Goal: Information Seeking & Learning: Learn about a topic

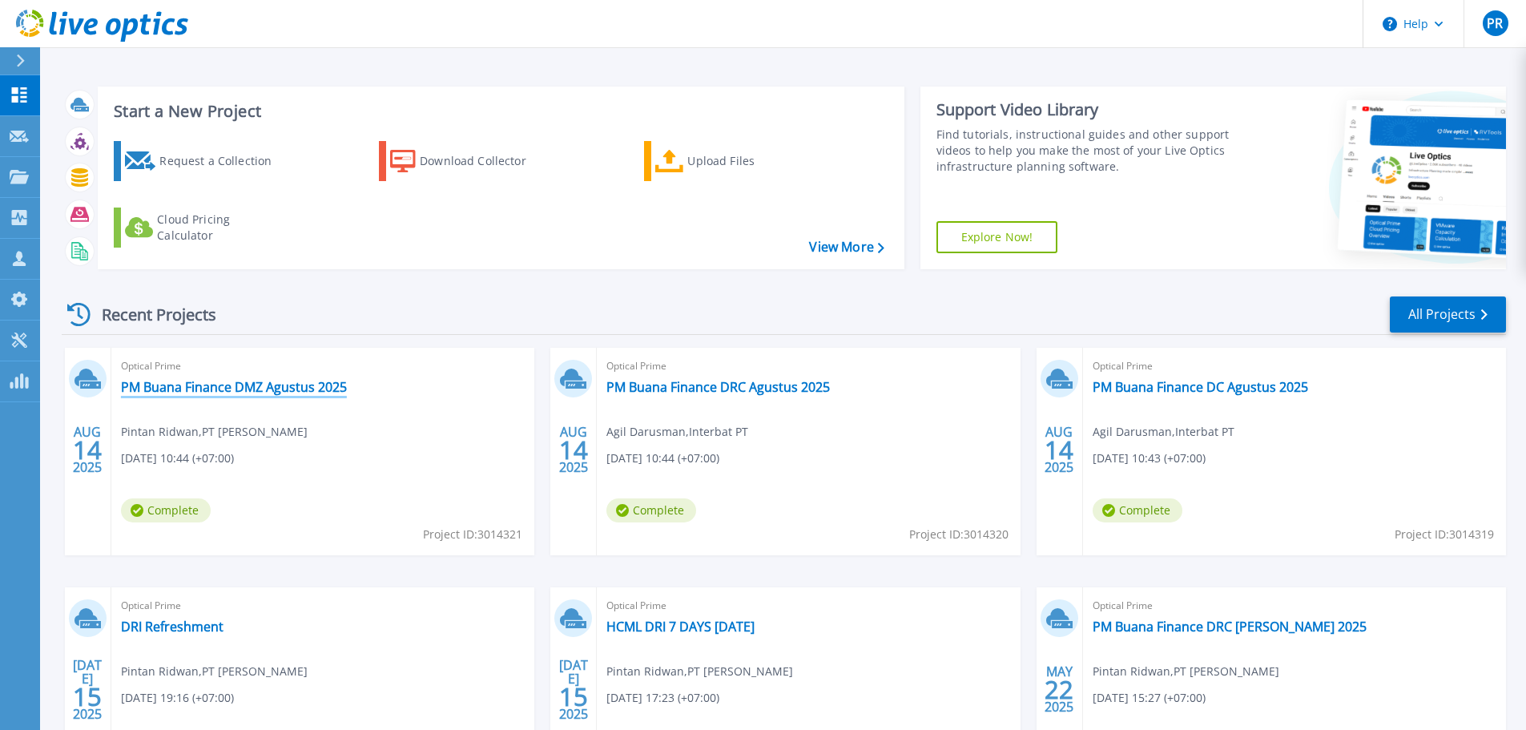
click at [270, 390] on link "PM Buana Finance DMZ Agustus 2025" at bounding box center [234, 387] width 226 height 16
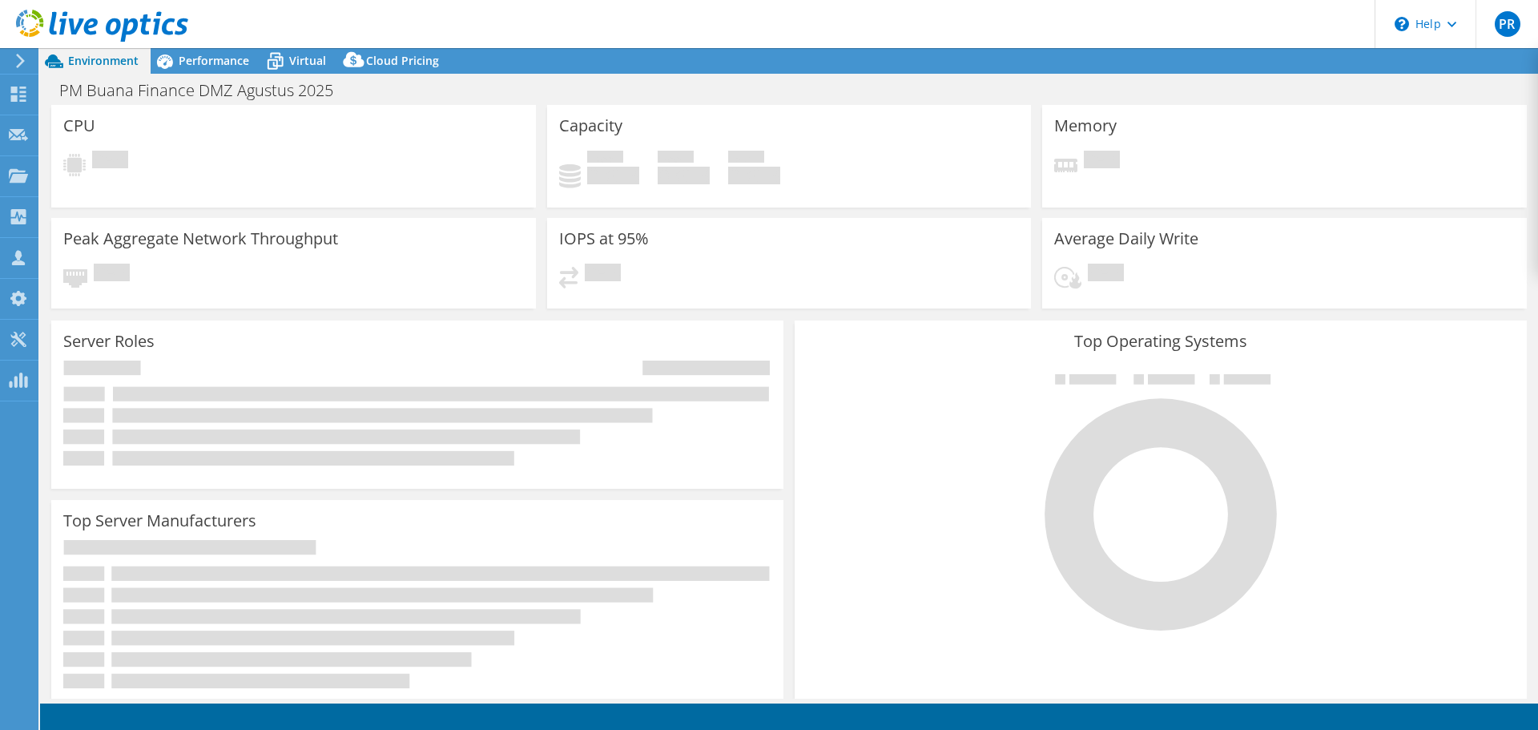
select select "USD"
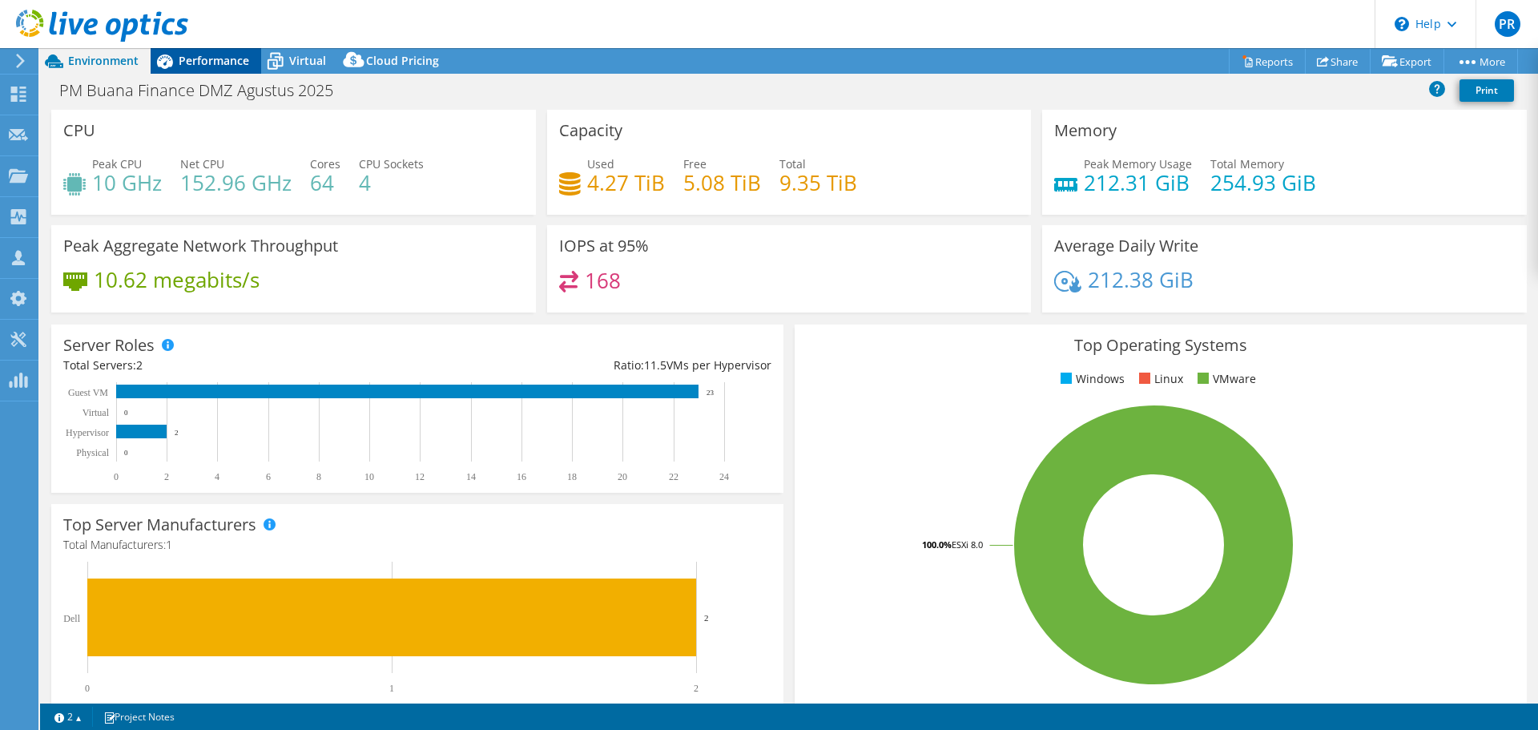
click at [216, 57] on span "Performance" at bounding box center [214, 60] width 70 height 15
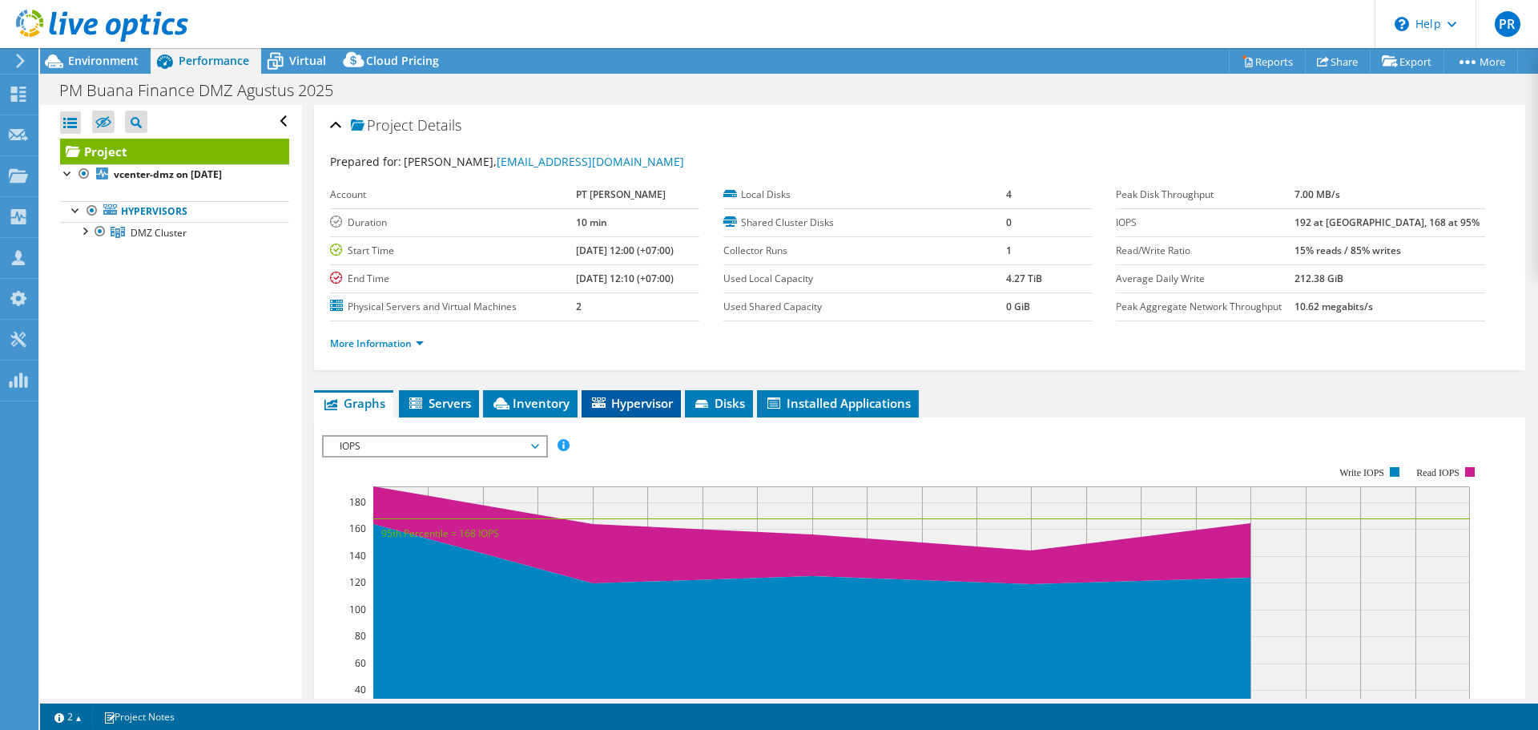
click at [641, 397] on span "Hypervisor" at bounding box center [631, 403] width 83 height 16
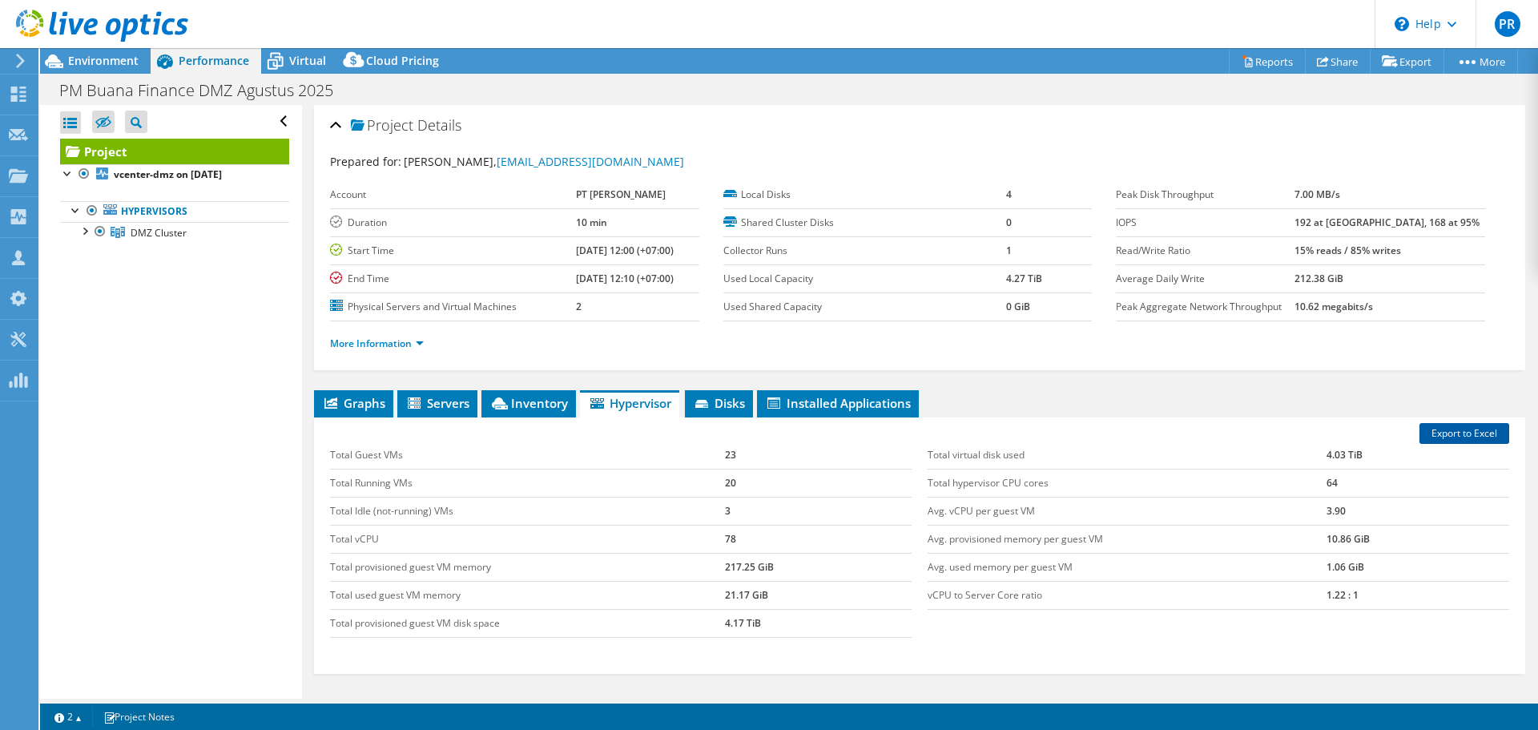
click at [1452, 435] on link "Export to Excel" at bounding box center [1465, 433] width 90 height 21
click at [97, 55] on span "Environment" at bounding box center [103, 60] width 70 height 15
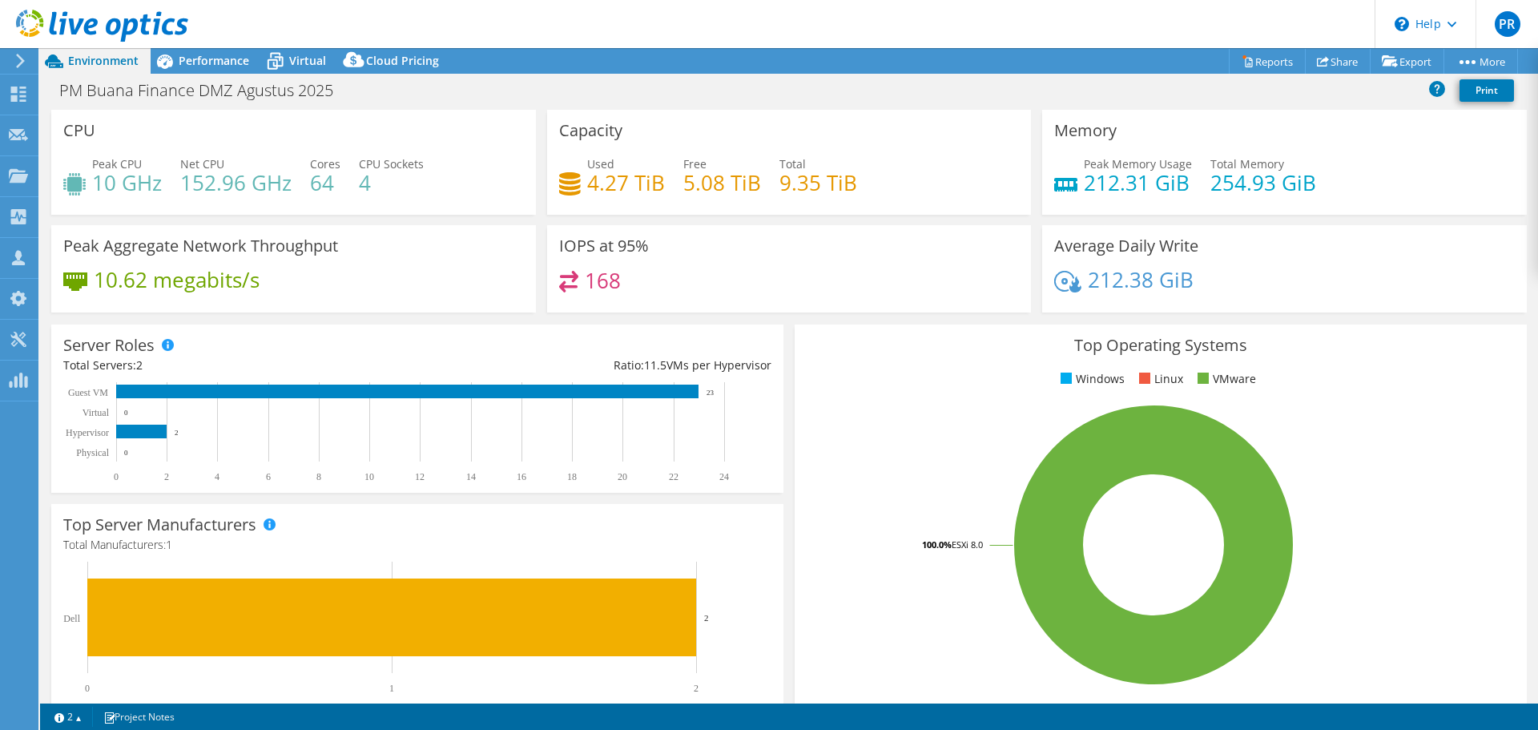
click at [17, 59] on icon at bounding box center [20, 61] width 12 height 14
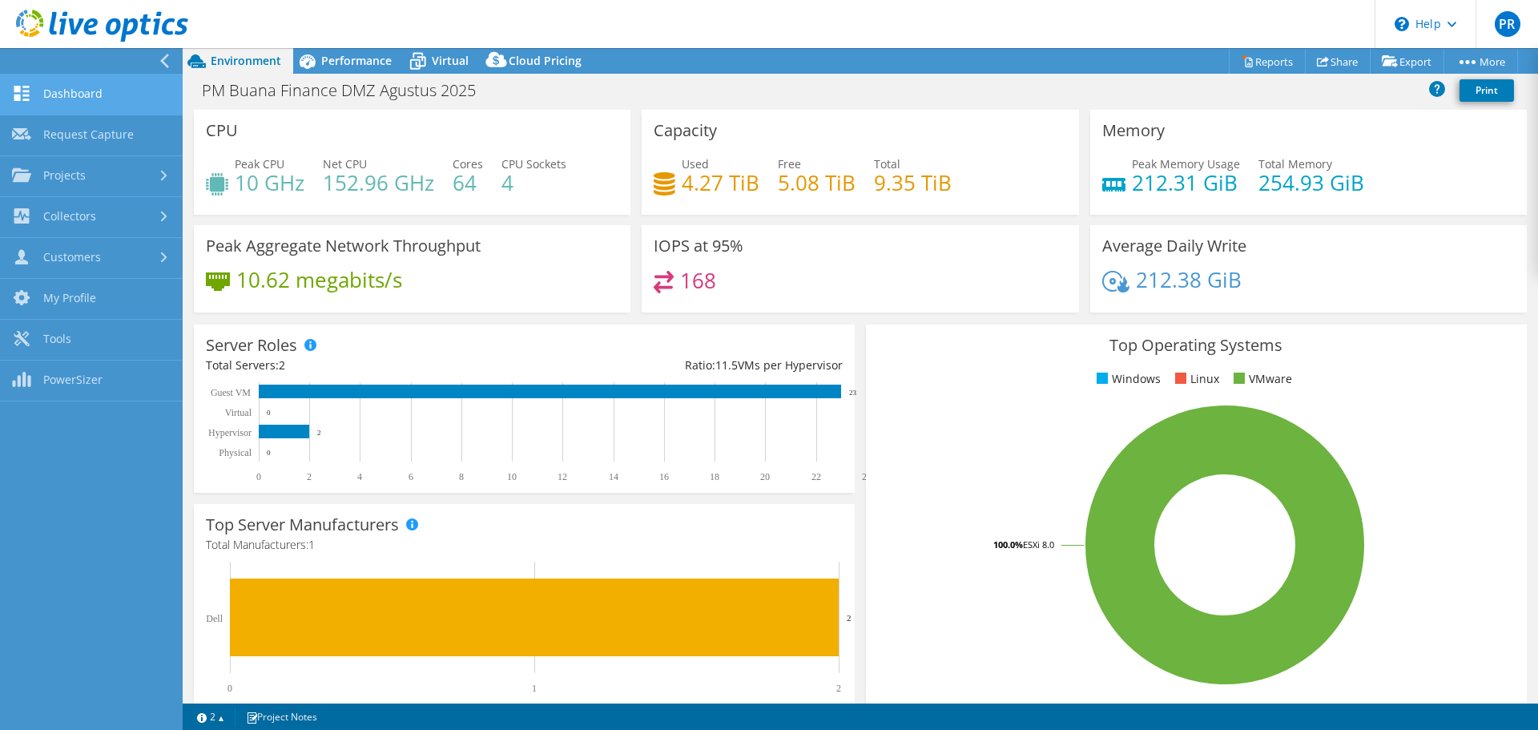
click at [70, 97] on link "Dashboard" at bounding box center [91, 95] width 183 height 41
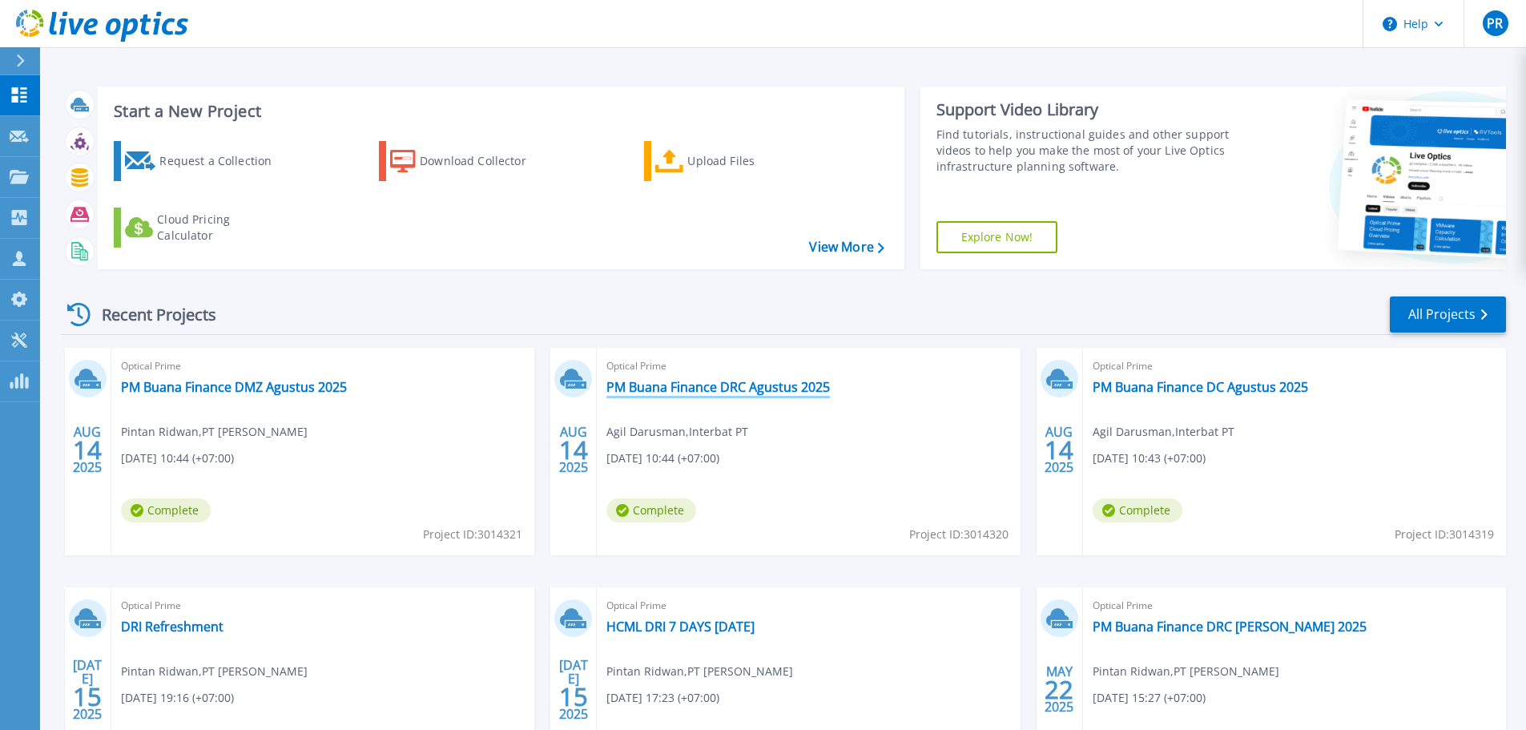
click at [784, 385] on link "PM Buana Finance DRC Agustus 2025" at bounding box center [718, 387] width 224 height 16
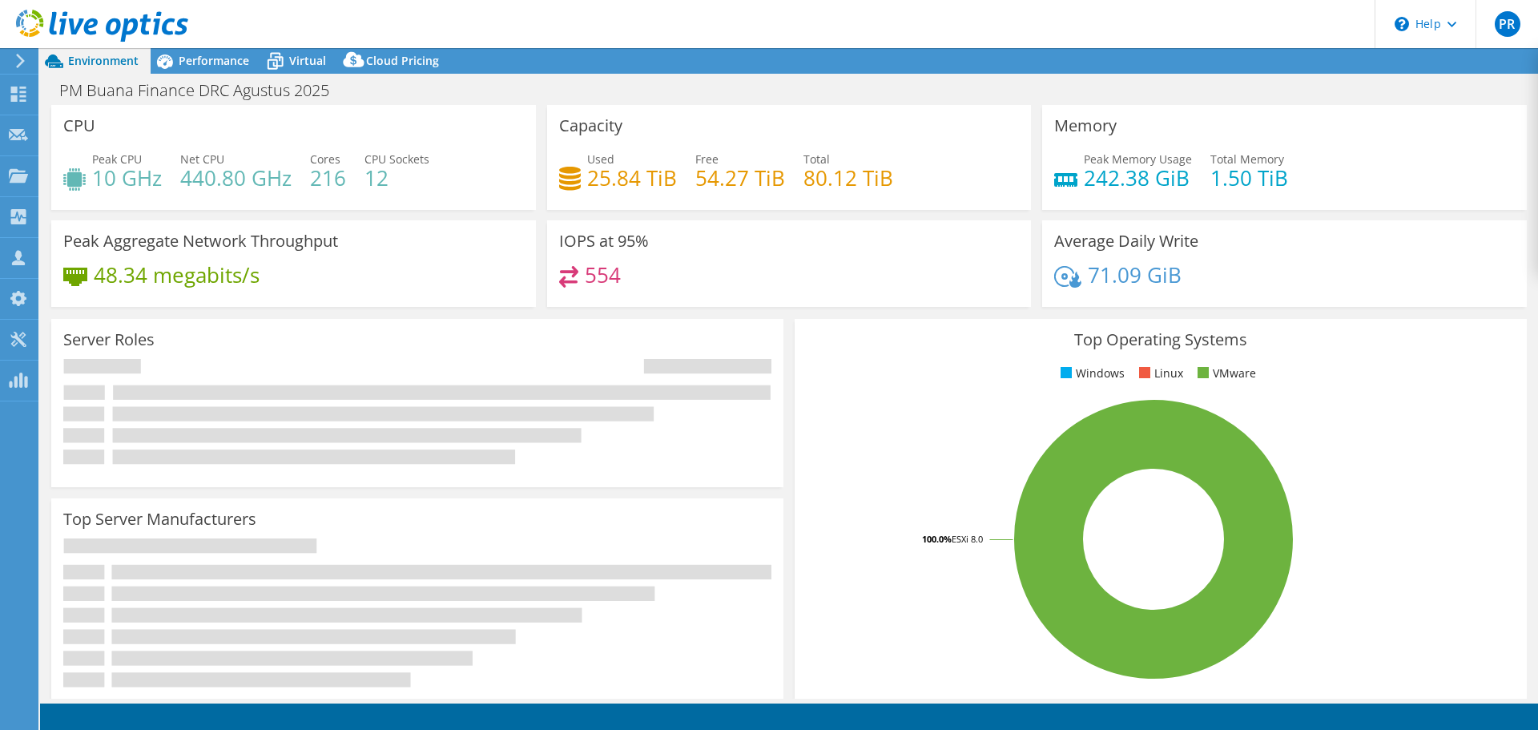
select select "USD"
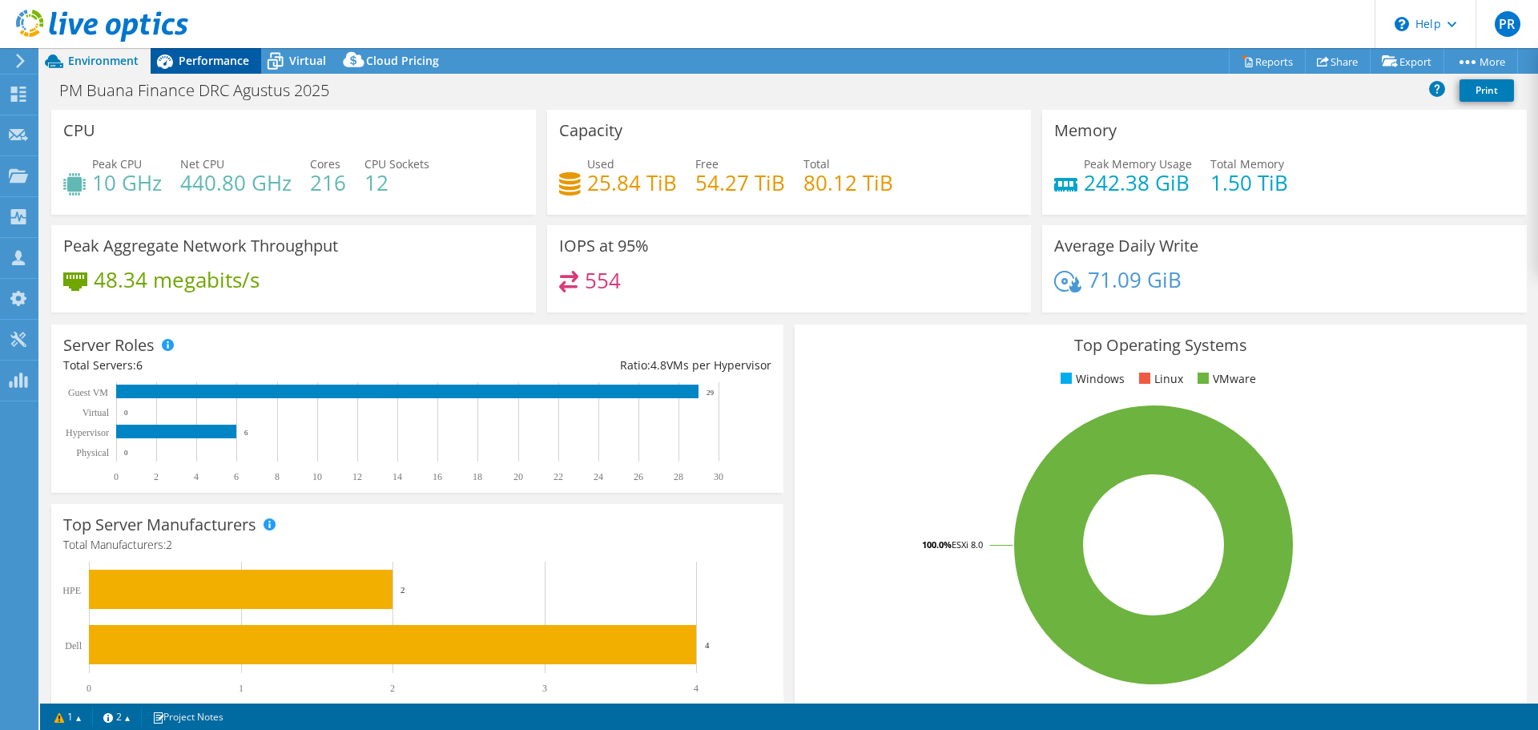
click at [212, 56] on span "Performance" at bounding box center [214, 60] width 70 height 15
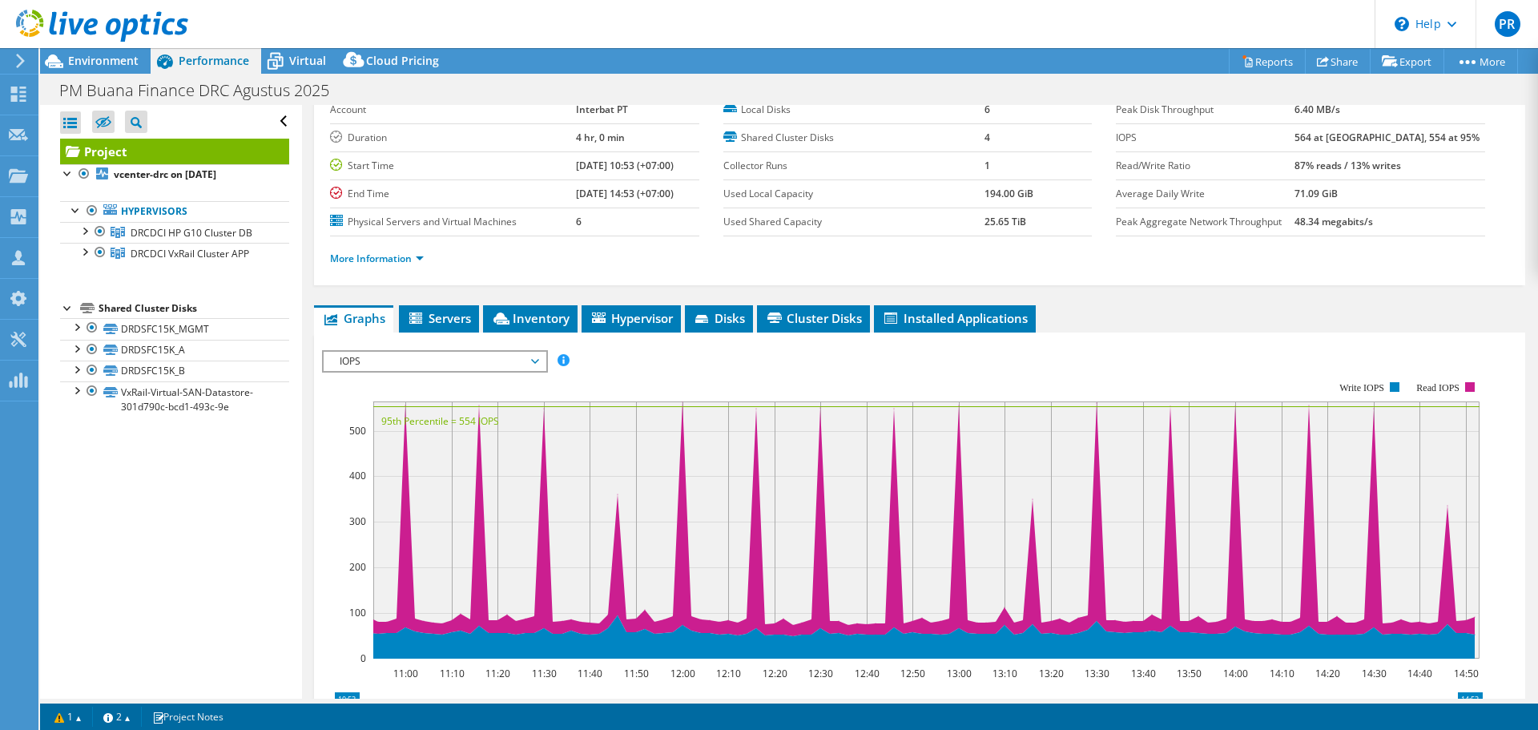
scroll to position [80, 0]
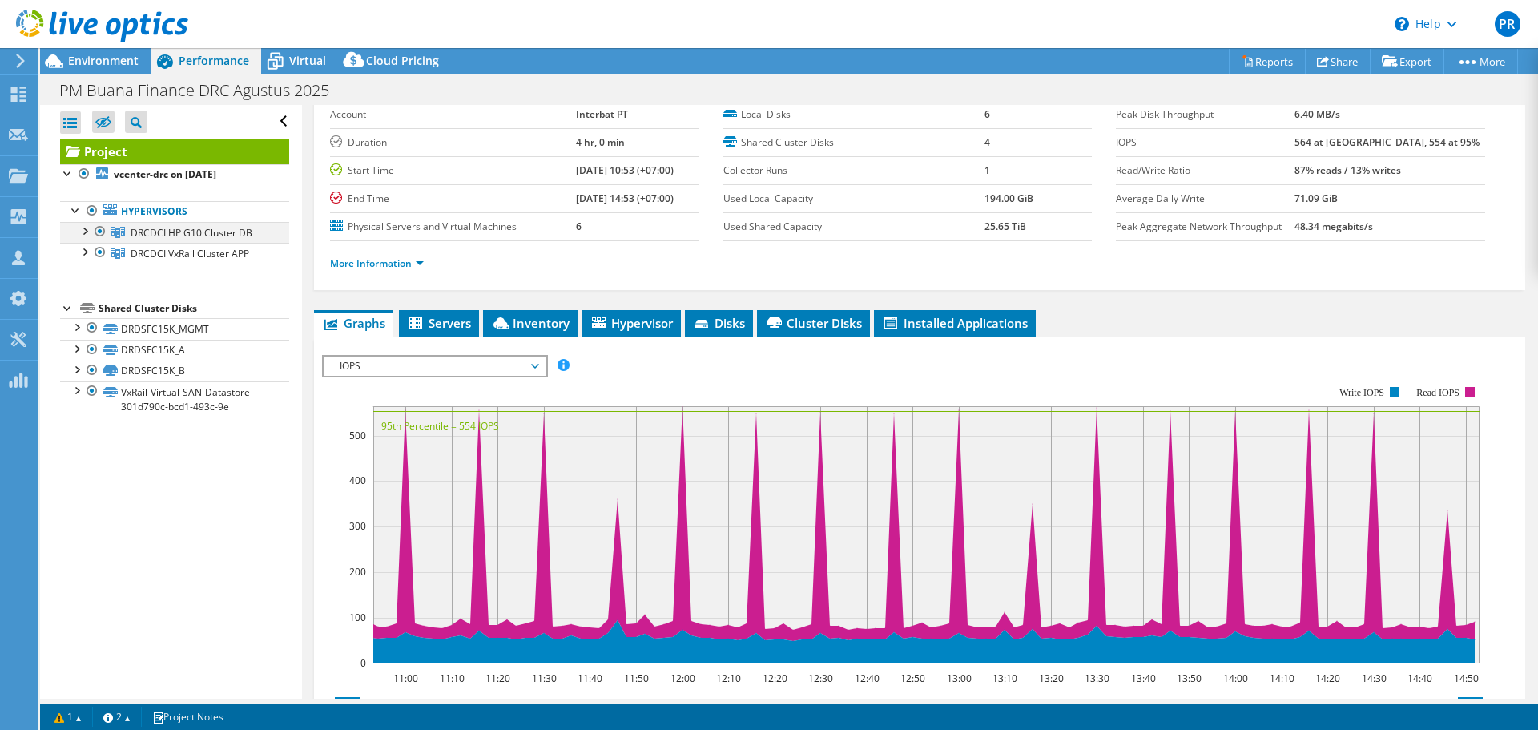
click at [83, 232] on div at bounding box center [84, 230] width 16 height 16
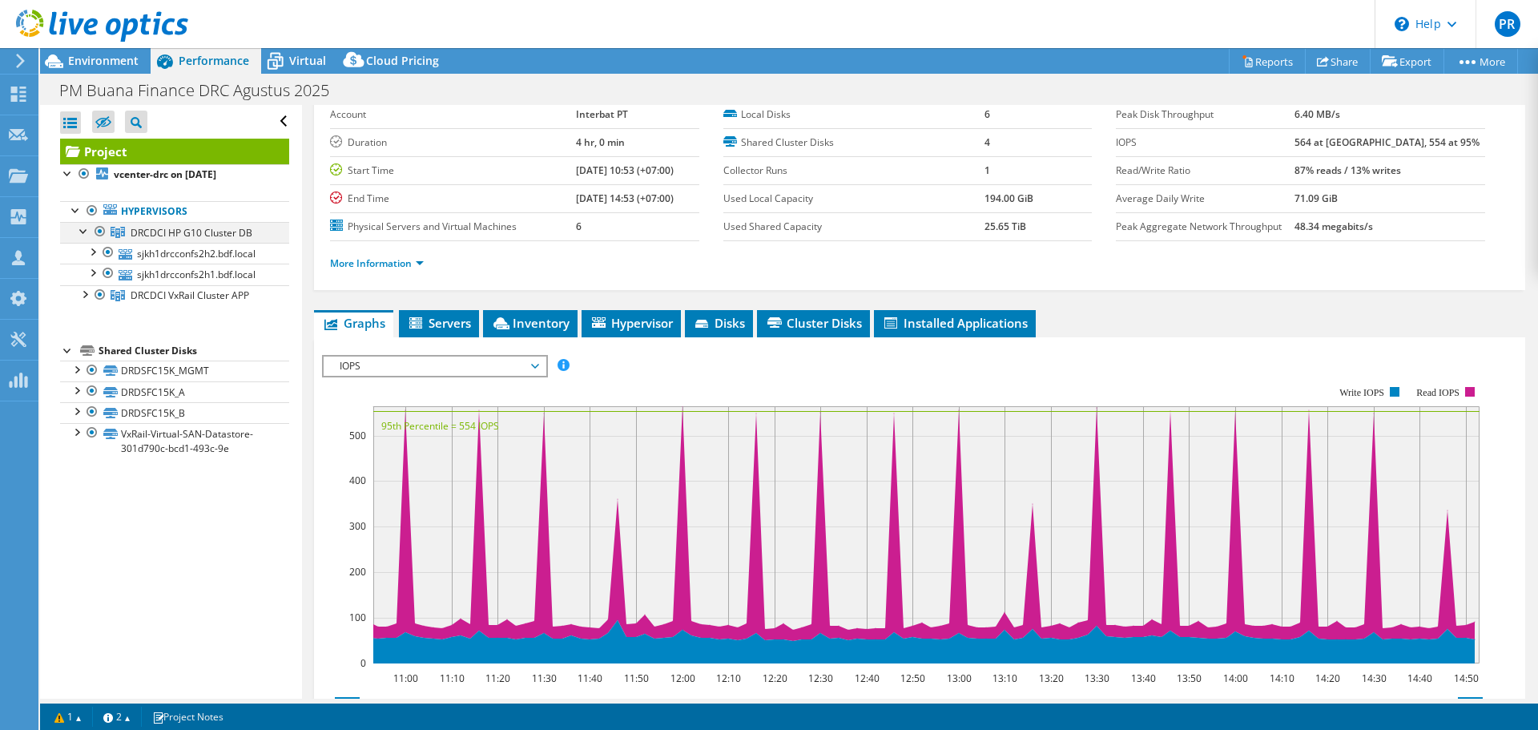
click at [83, 232] on div at bounding box center [84, 230] width 16 height 16
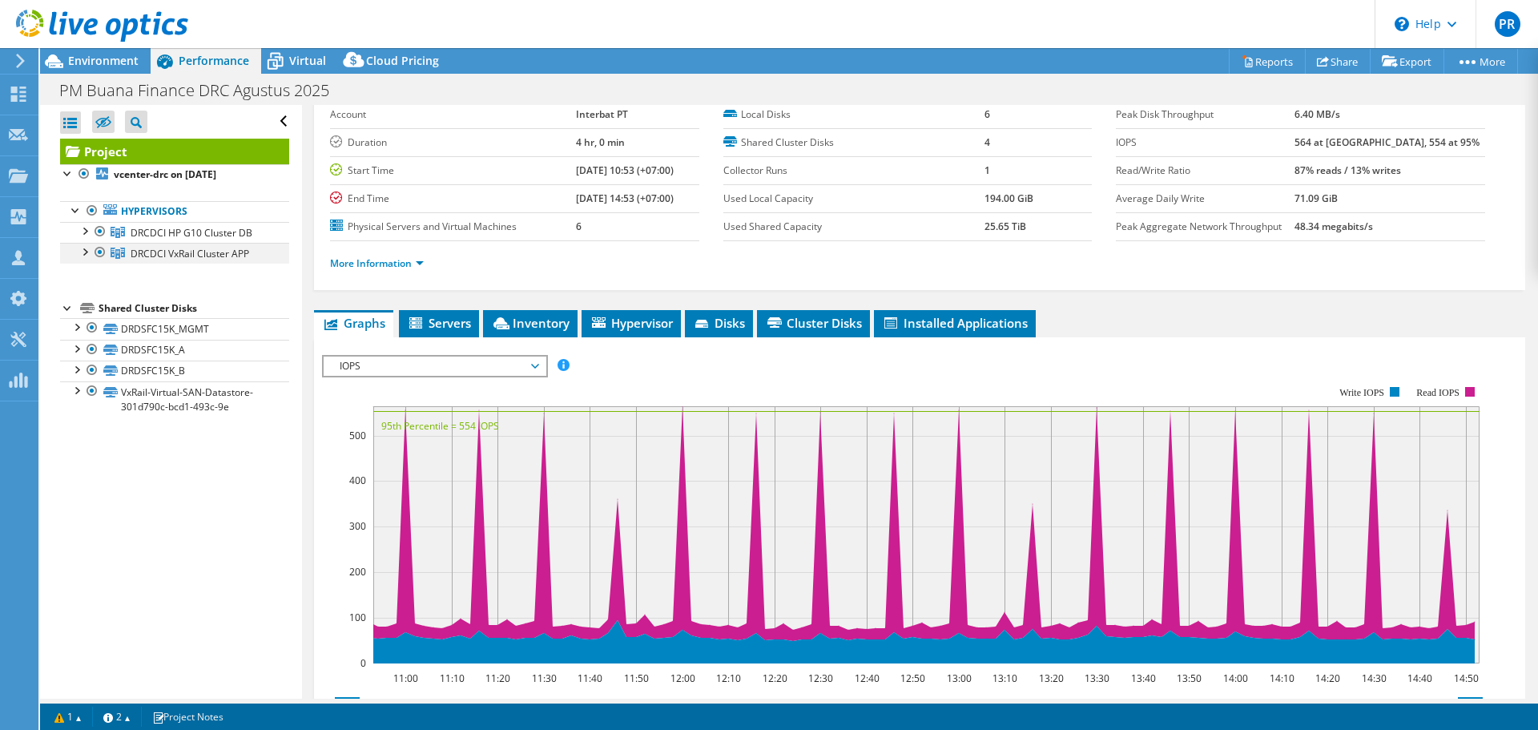
click at [83, 252] on div at bounding box center [84, 251] width 16 height 16
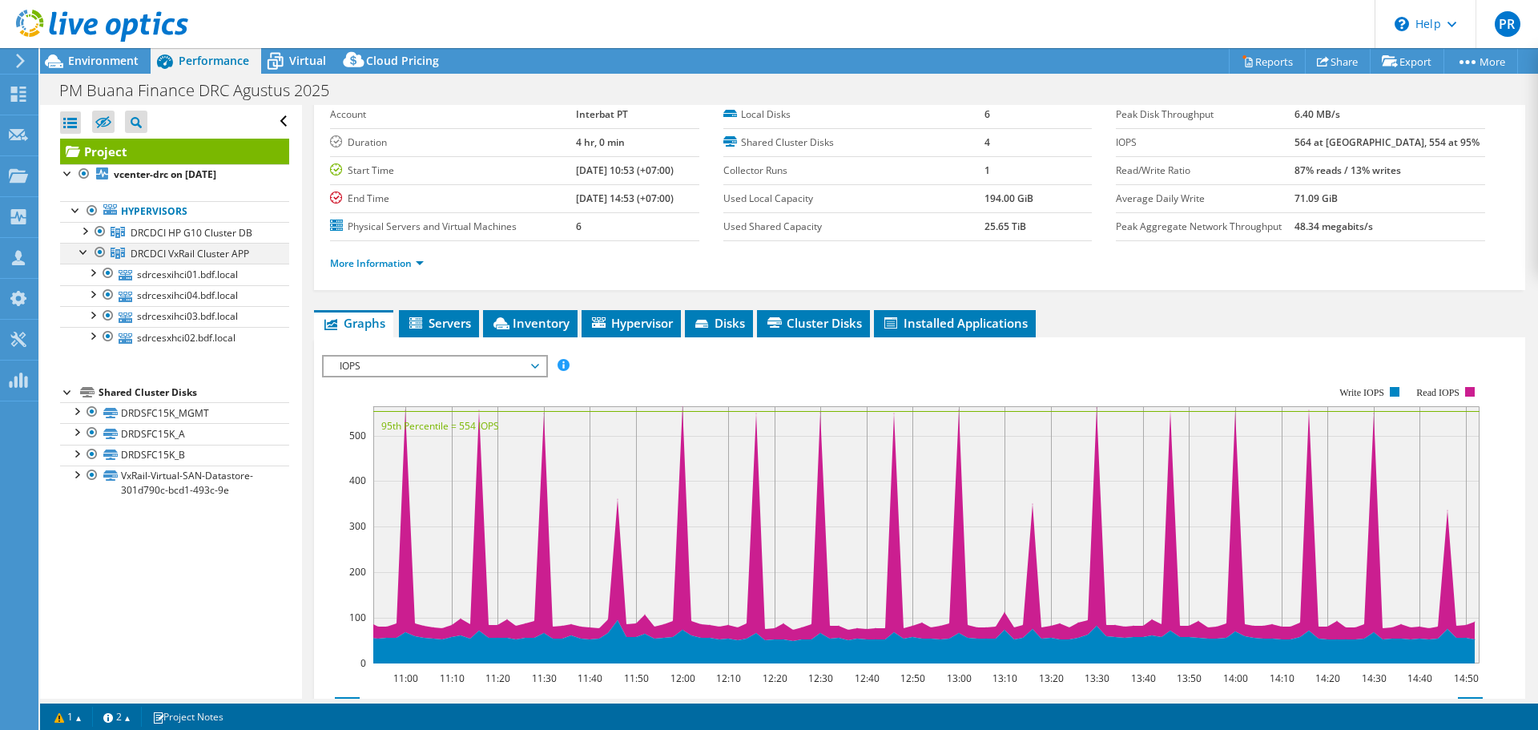
click at [83, 252] on div at bounding box center [84, 251] width 16 height 16
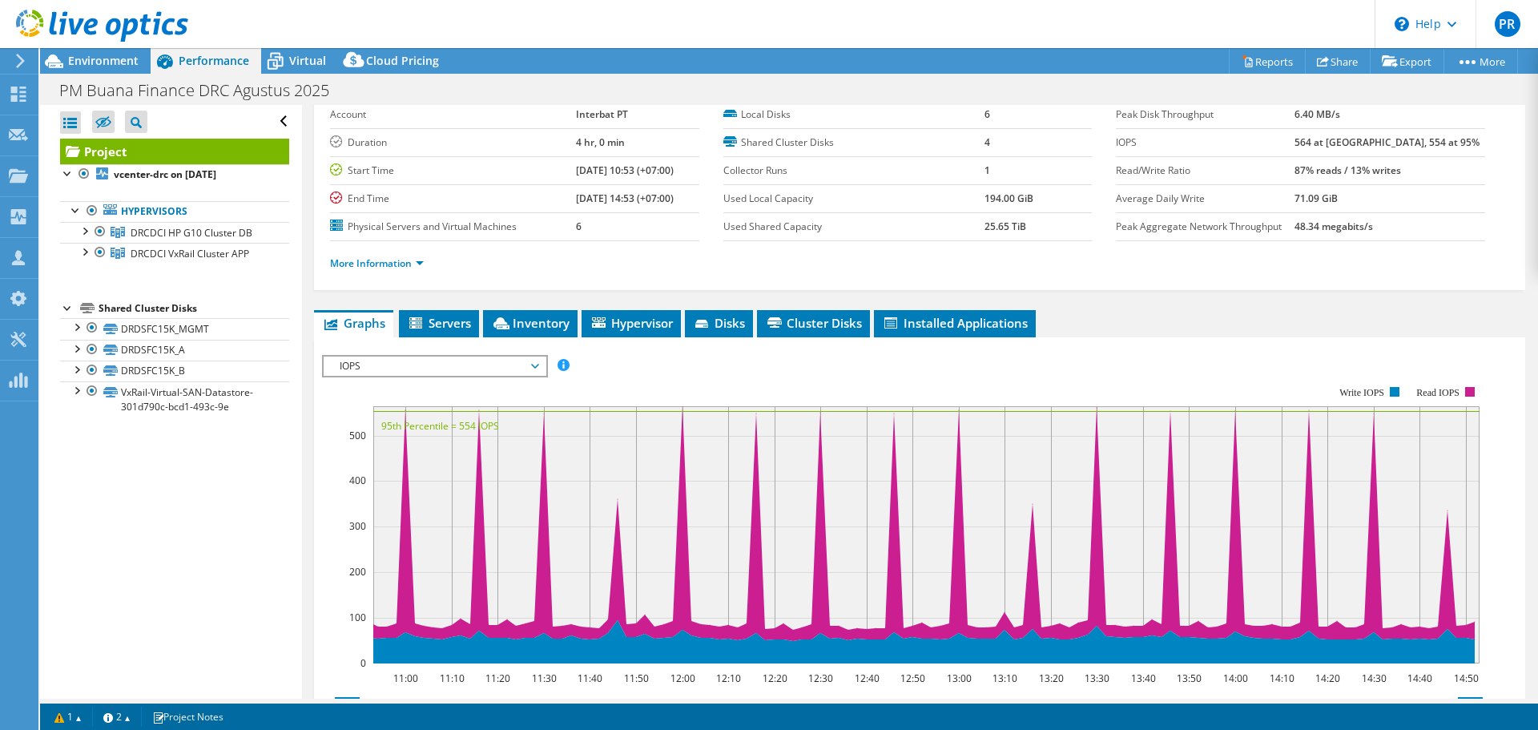
click at [1152, 25] on header "PR Channel Partner Pintan Ridwan pintan.ridwan@sisindokom.com PT Sisindokom Lin…" at bounding box center [769, 24] width 1538 height 48
click at [1258, 58] on link "Reports" at bounding box center [1267, 61] width 77 height 25
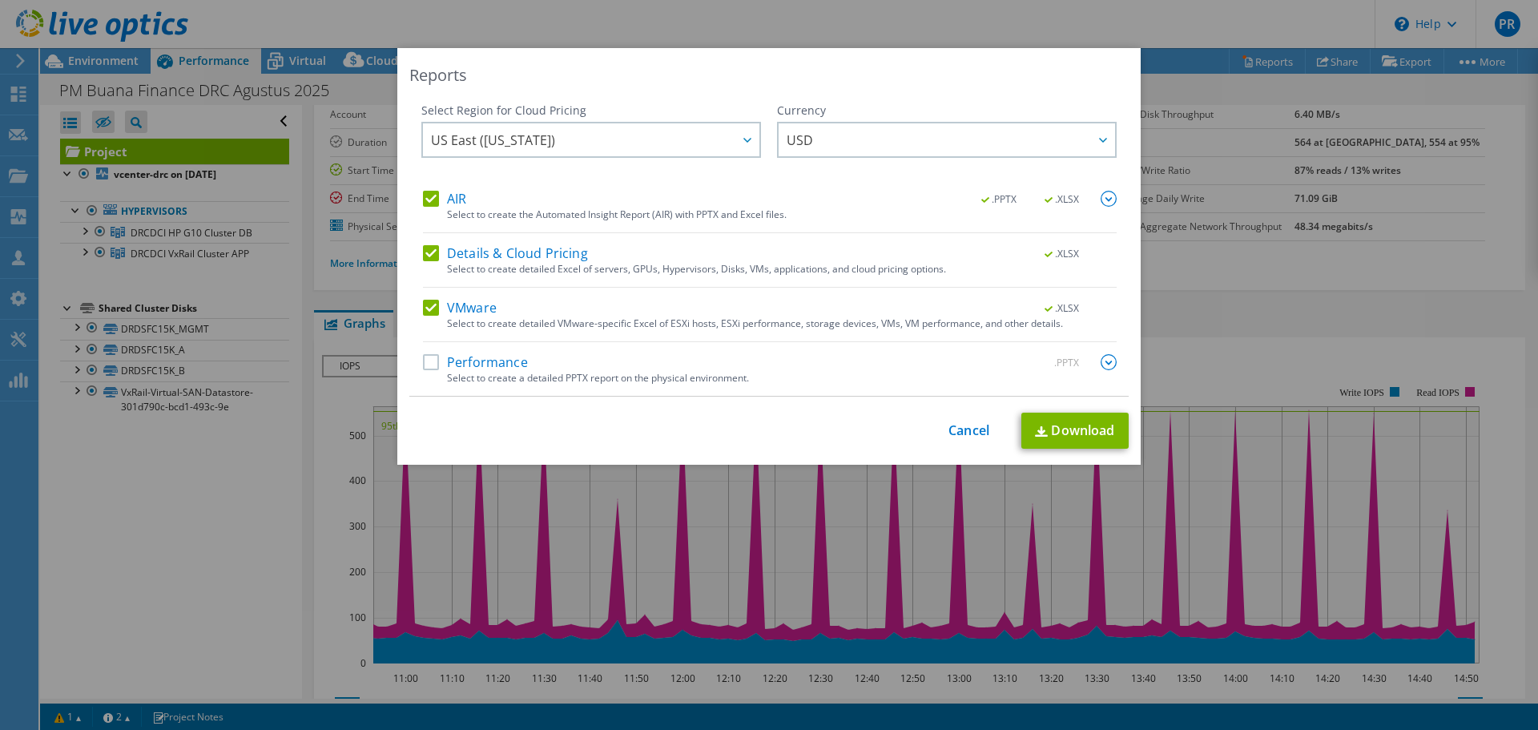
click at [423, 194] on label "AIR" at bounding box center [444, 199] width 43 height 16
click at [0, 0] on input "AIR" at bounding box center [0, 0] width 0 height 0
click at [426, 247] on label "Details & Cloud Pricing" at bounding box center [505, 253] width 165 height 16
click at [0, 0] on input "Details & Cloud Pricing" at bounding box center [0, 0] width 0 height 0
click at [429, 310] on label "VMware" at bounding box center [460, 308] width 74 height 16
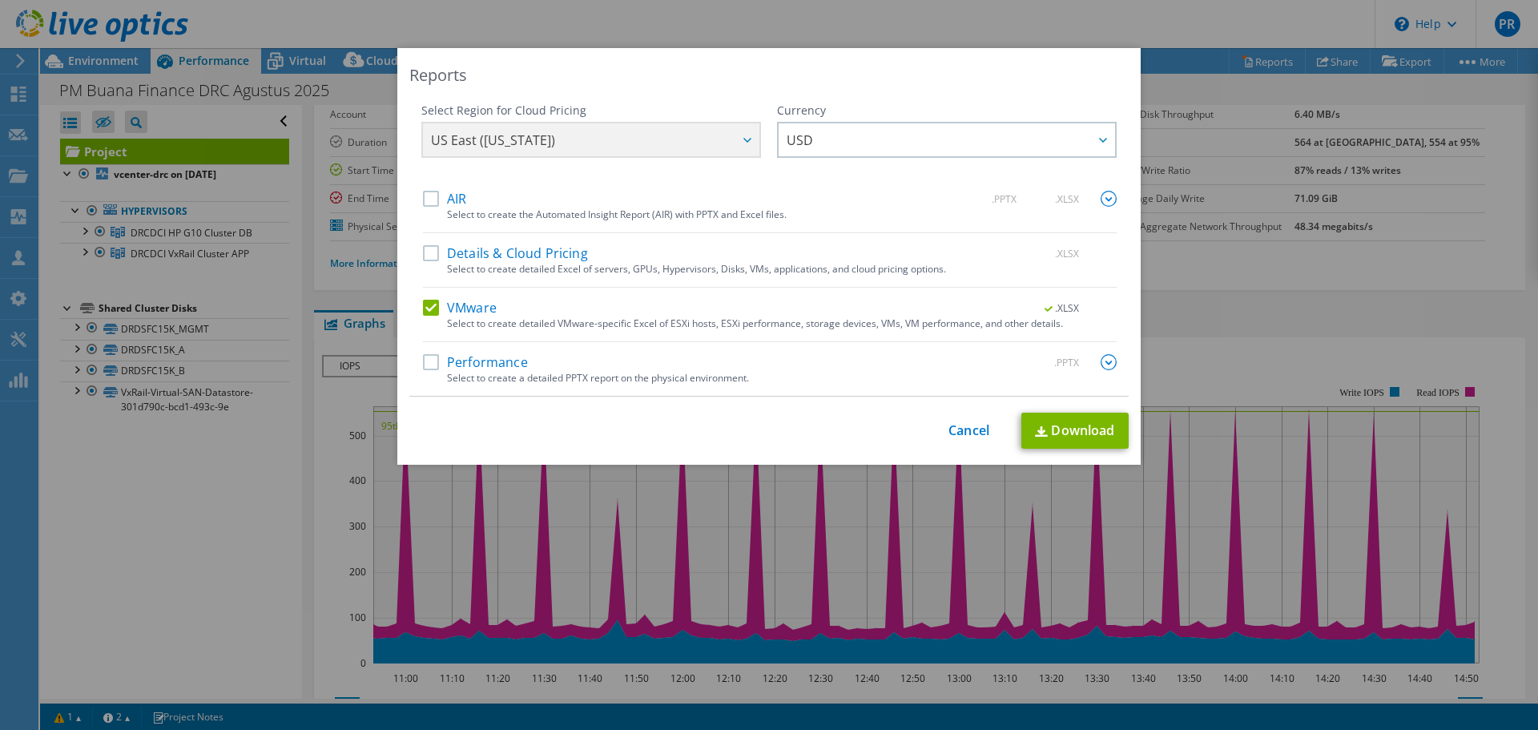
click at [0, 0] on input "VMware" at bounding box center [0, 0] width 0 height 0
click at [424, 359] on label "Performance" at bounding box center [475, 362] width 105 height 16
click at [0, 0] on input "Performance" at bounding box center [0, 0] width 0 height 0
click at [897, 373] on div "Select to create a detailed PPTX report on the physical environment." at bounding box center [782, 378] width 670 height 11
click at [1101, 367] on img at bounding box center [1109, 362] width 16 height 16
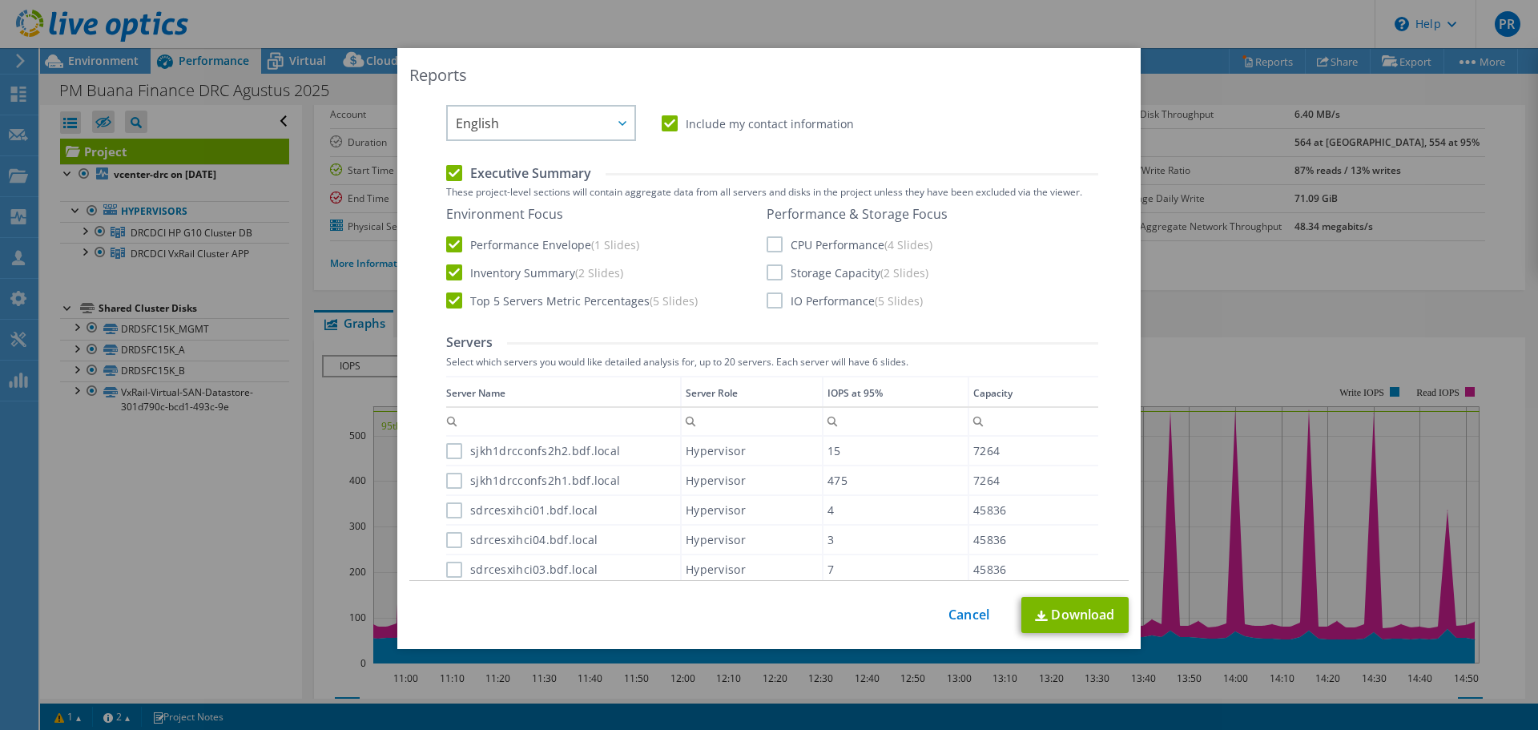
scroll to position [320, 0]
click at [767, 245] on label "CPU Performance (4 Slides)" at bounding box center [850, 244] width 166 height 16
click at [0, 0] on input "CPU Performance (4 Slides)" at bounding box center [0, 0] width 0 height 0
click at [769, 277] on label "Storage Capacity (2 Slides)" at bounding box center [848, 272] width 162 height 16
click at [0, 0] on input "Storage Capacity (2 Slides)" at bounding box center [0, 0] width 0 height 0
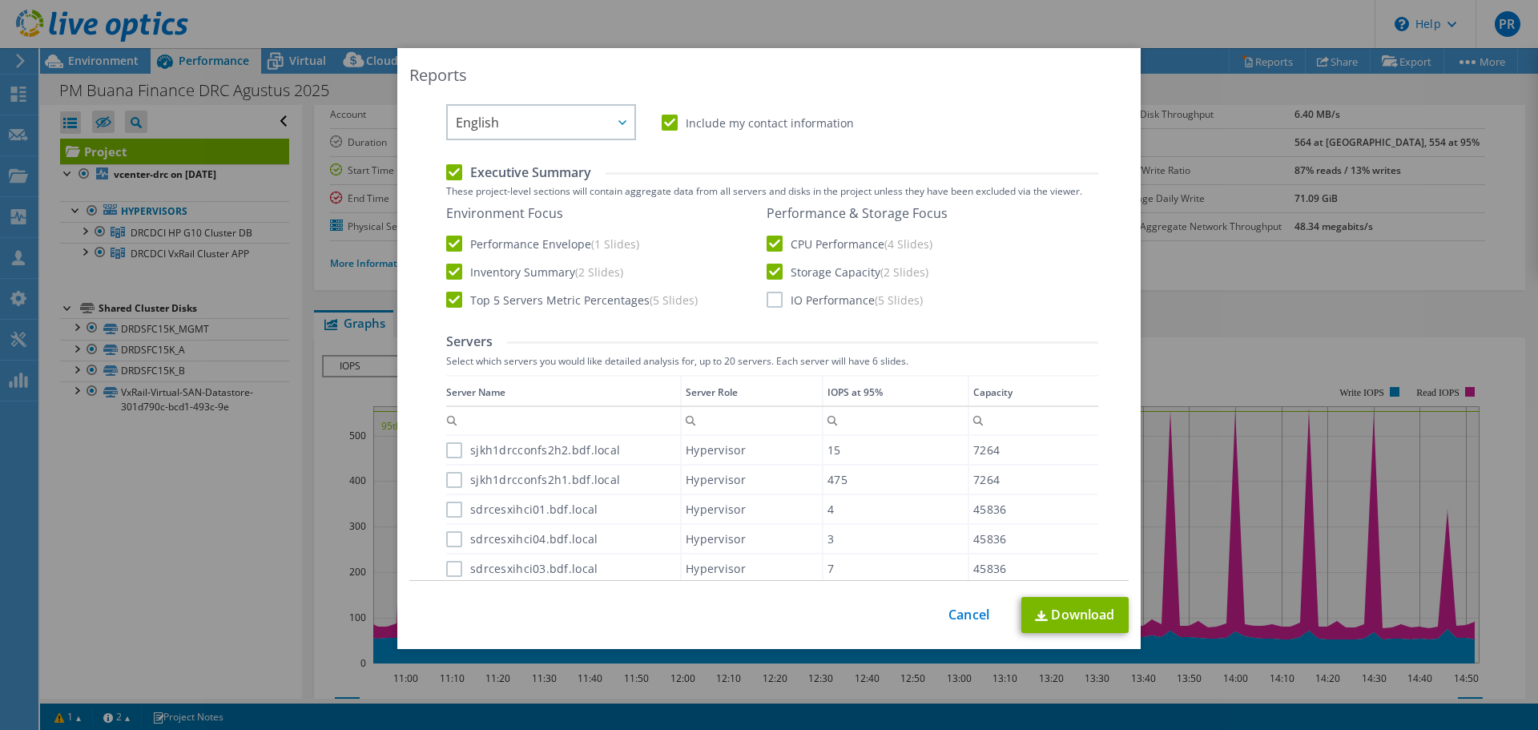
click at [768, 303] on label "IO Performance (5 Slides)" at bounding box center [845, 300] width 156 height 16
click at [0, 0] on input "IO Performance (5 Slides)" at bounding box center [0, 0] width 0 height 0
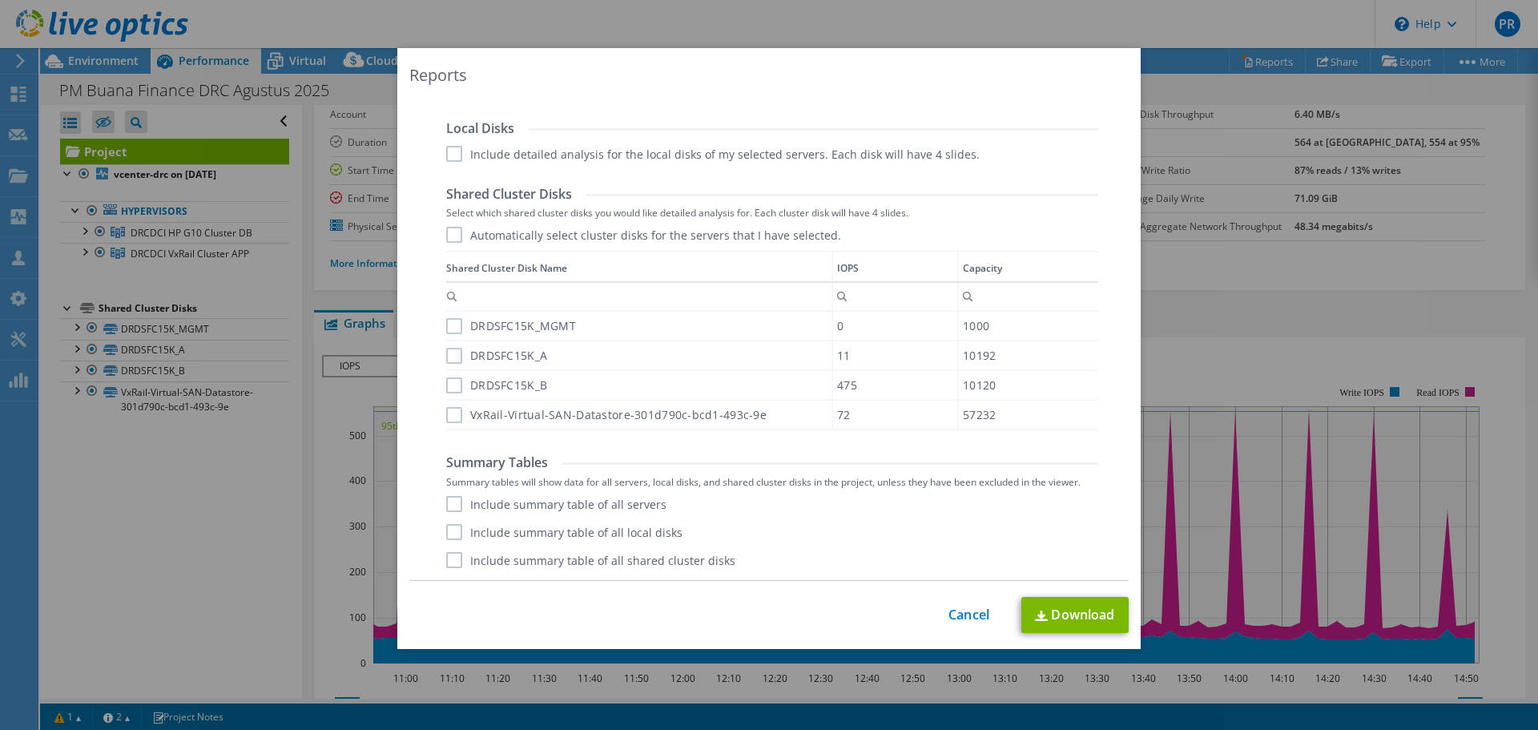
scroll to position [6, 0]
click at [446, 500] on label "Include summary table of all servers" at bounding box center [556, 504] width 220 height 16
click at [0, 0] on input "Include summary table of all servers" at bounding box center [0, 0] width 0 height 0
click at [449, 535] on label "Include summary table of all local disks" at bounding box center [564, 532] width 236 height 16
click at [0, 0] on input "Include summary table of all local disks" at bounding box center [0, 0] width 0 height 0
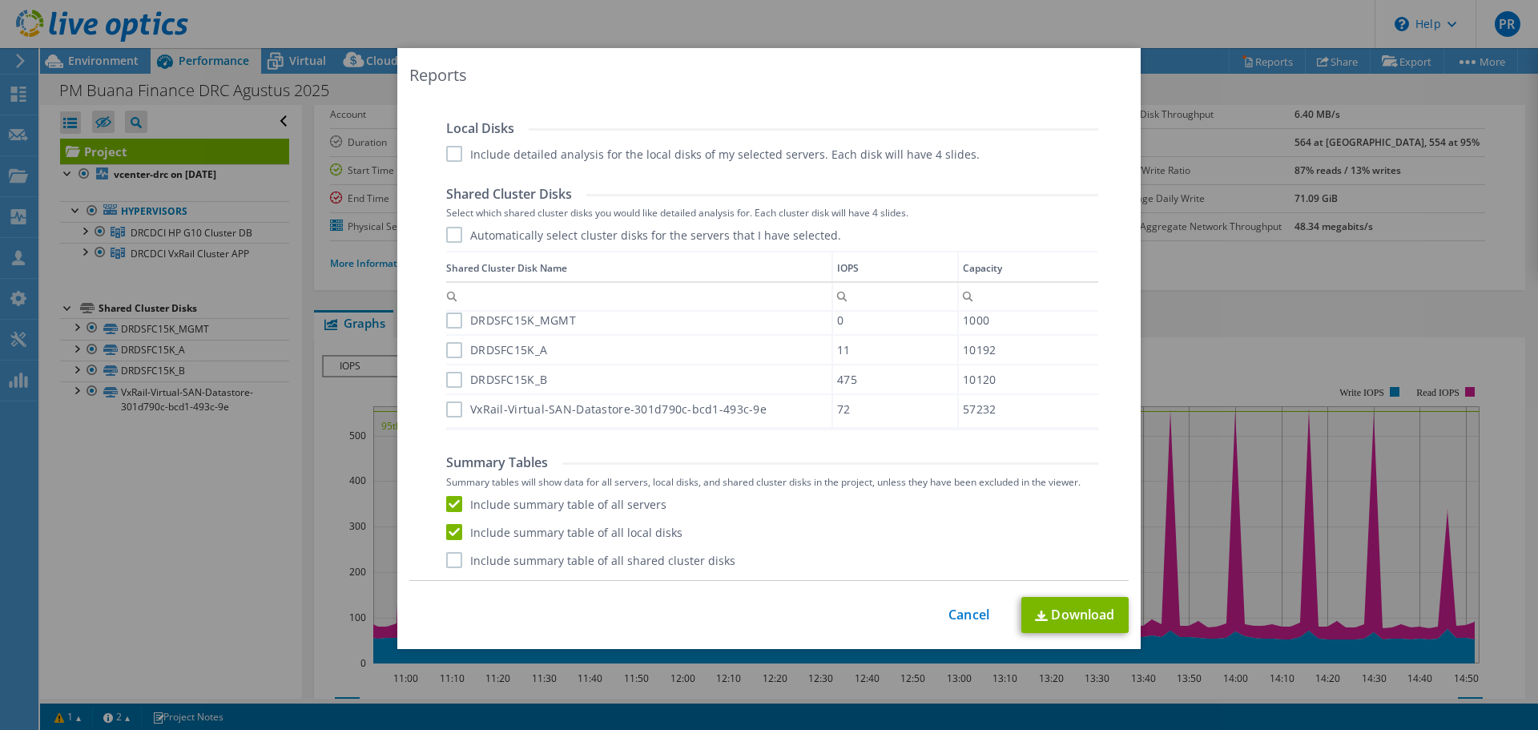
click at [451, 567] on label "Include summary table of all shared cluster disks" at bounding box center [590, 560] width 289 height 16
click at [0, 0] on input "Include summary table of all shared cluster disks" at bounding box center [0, 0] width 0 height 0
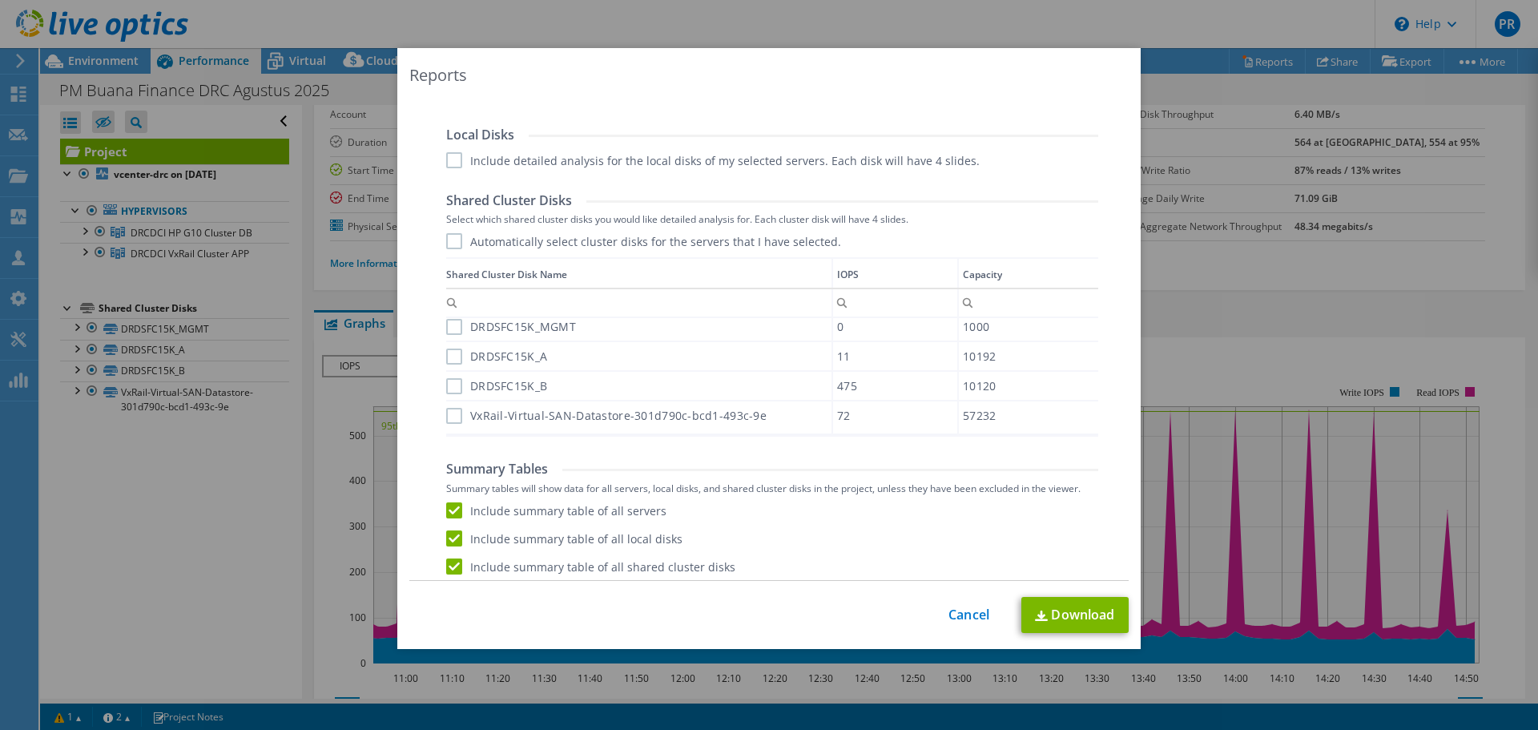
scroll to position [835, 0]
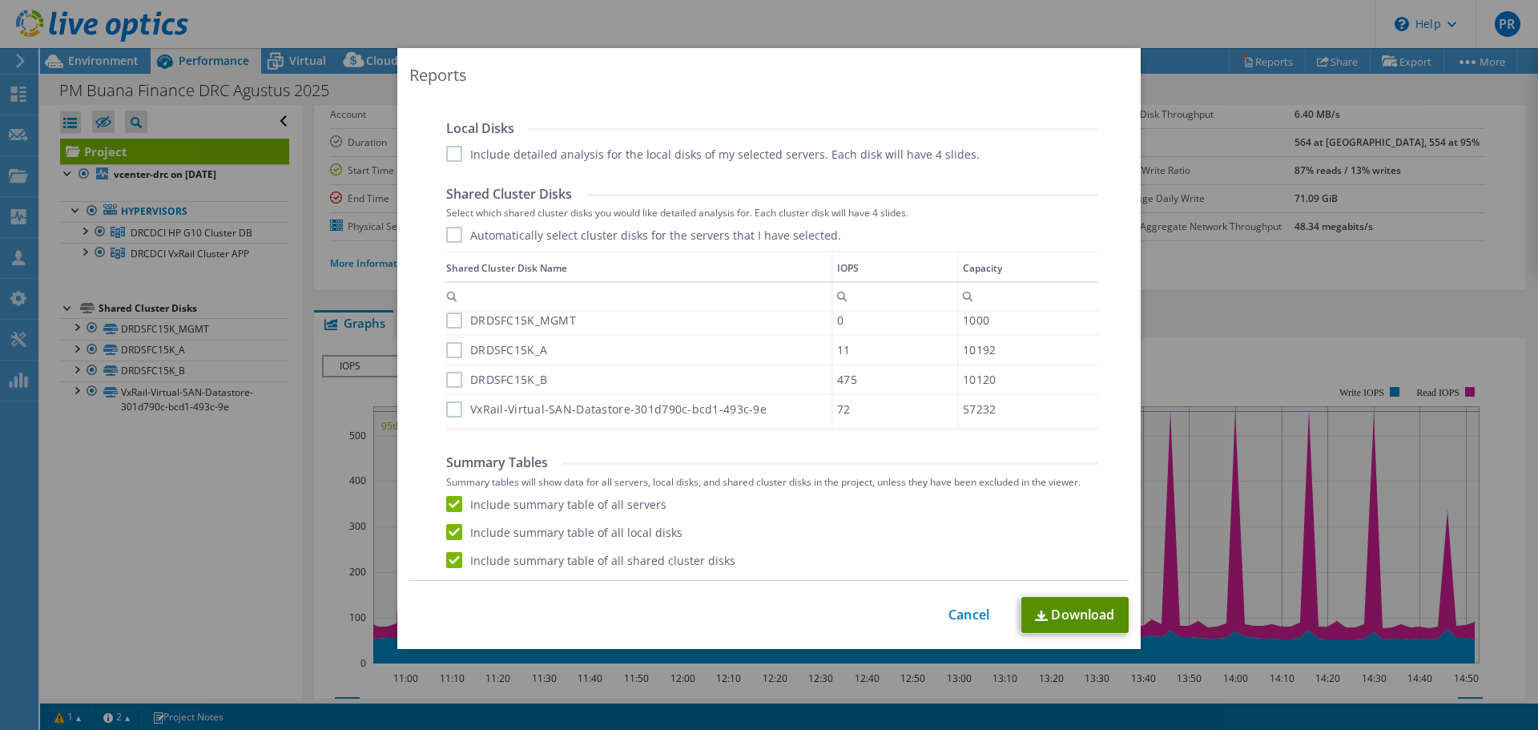
drag, startPoint x: 1094, startPoint y: 606, endPoint x: 1053, endPoint y: 580, distance: 48.2
click at [1094, 606] on link "Download" at bounding box center [1074, 615] width 107 height 36
click at [892, 122] on div "Local Disks" at bounding box center [772, 129] width 652 height 18
click at [949, 610] on link "Cancel" at bounding box center [969, 614] width 41 height 15
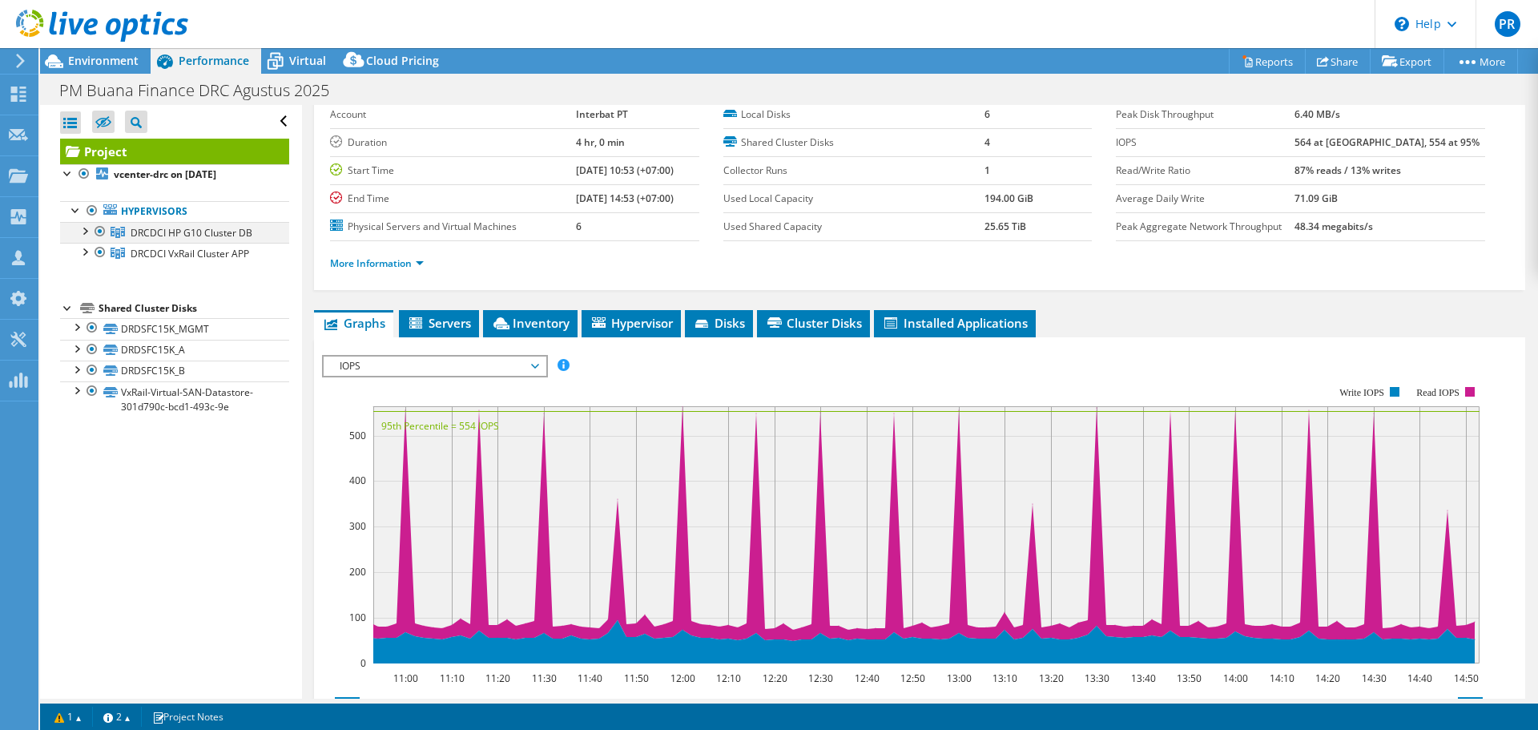
click at [101, 231] on div at bounding box center [100, 231] width 16 height 19
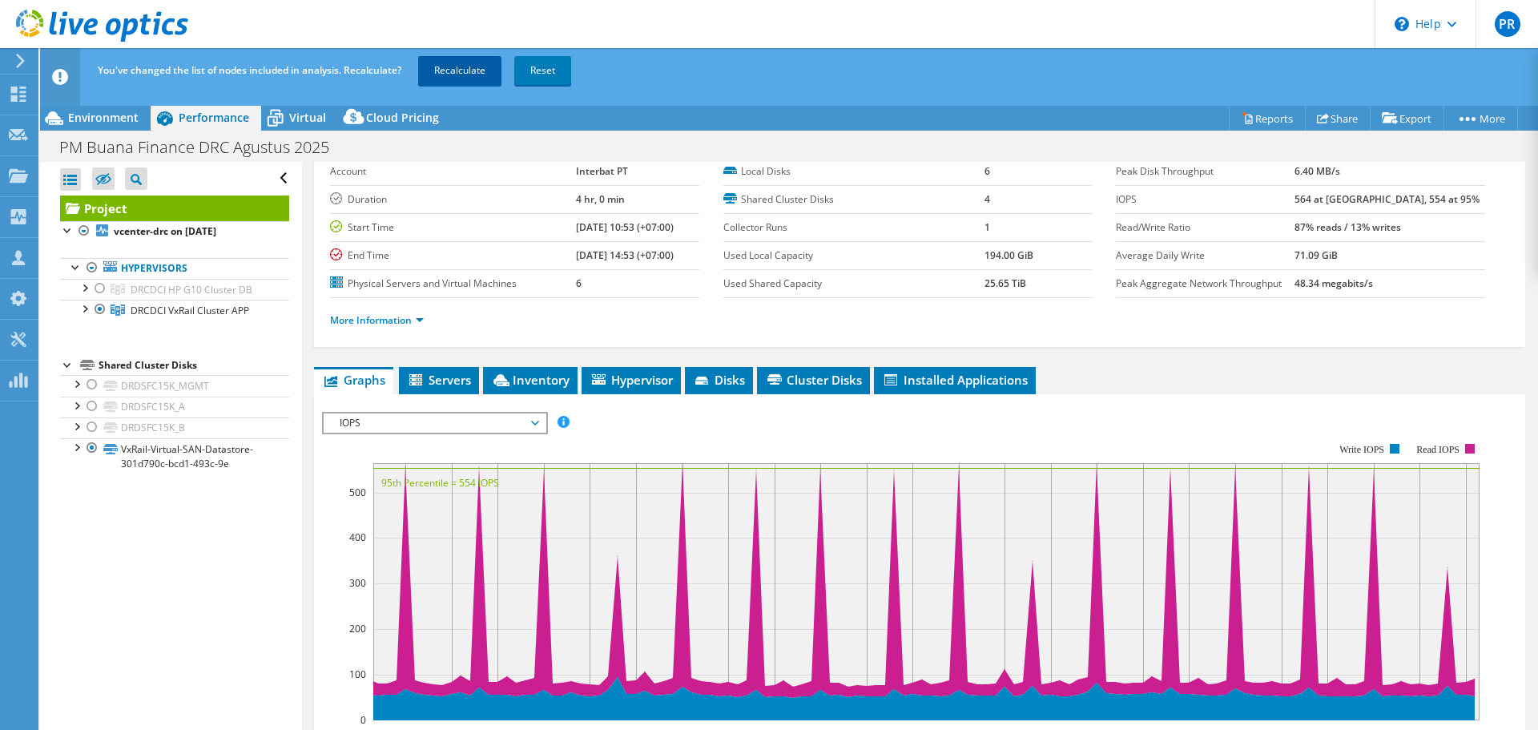
click at [459, 69] on link "Recalculate" at bounding box center [459, 70] width 83 height 29
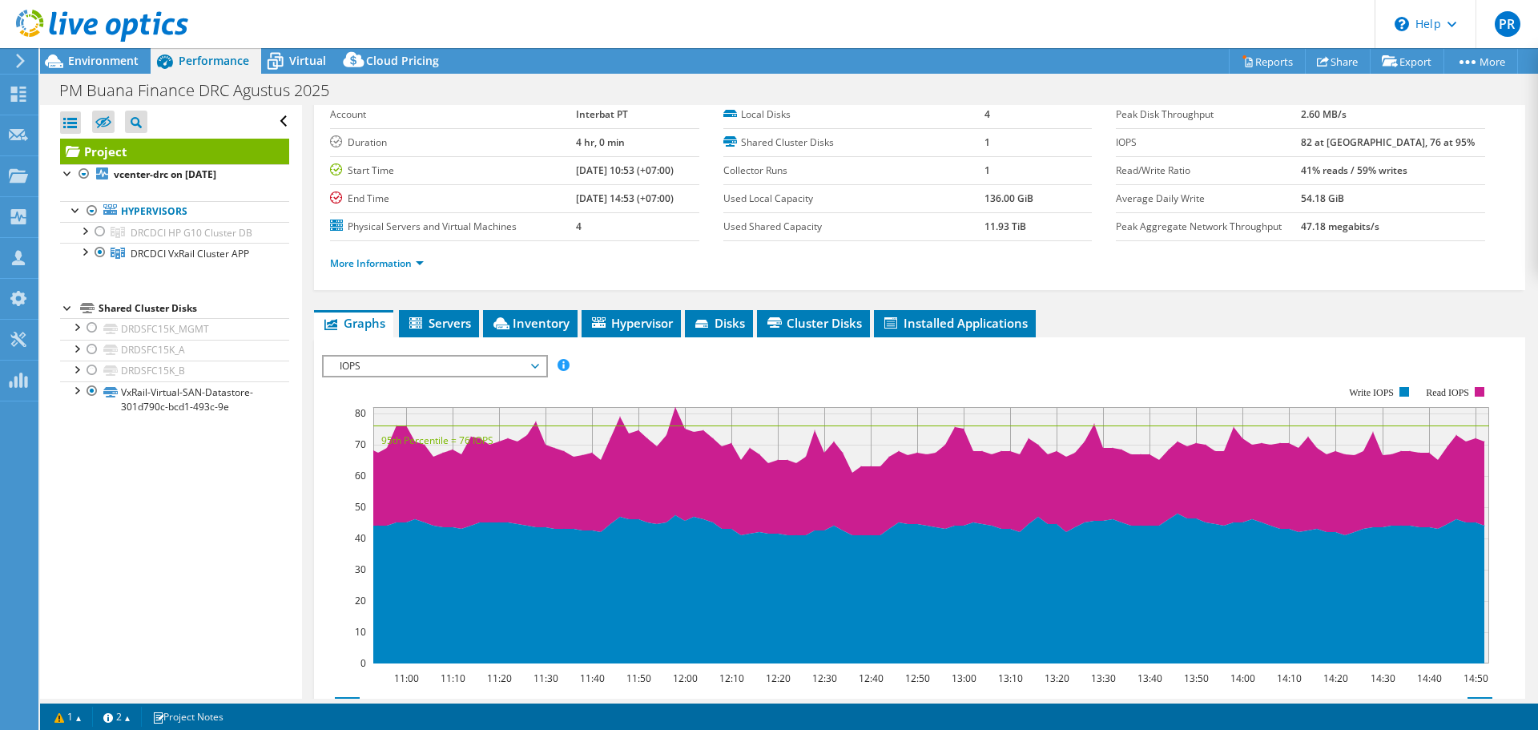
click at [975, 18] on header "PR Channel Partner Pintan Ridwan pintan.ridwan@sisindokom.com PT Sisindokom Lin…" at bounding box center [769, 24] width 1538 height 48
click at [1253, 63] on link "Reports" at bounding box center [1267, 61] width 77 height 25
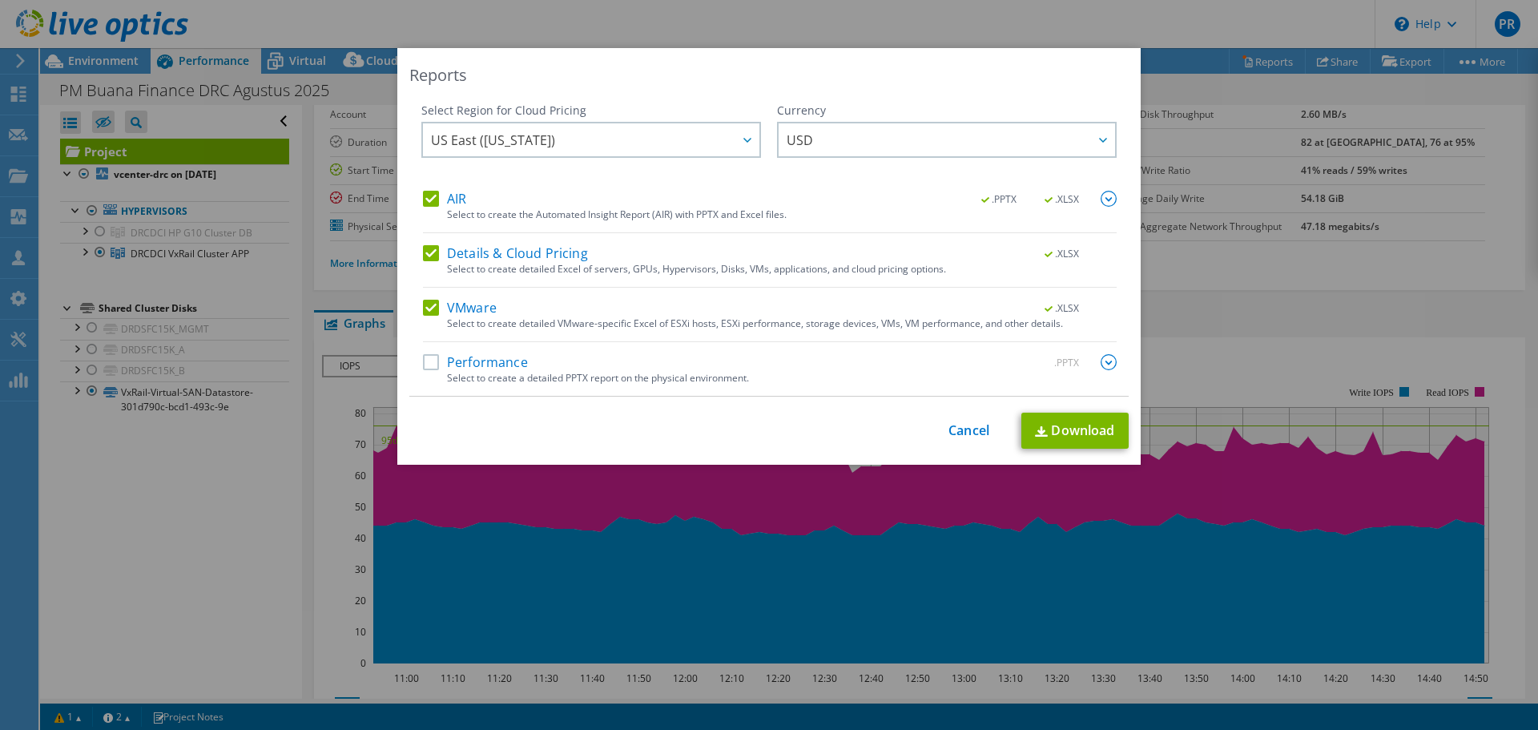
click at [425, 196] on label "AIR" at bounding box center [444, 199] width 43 height 16
click at [0, 0] on input "AIR" at bounding box center [0, 0] width 0 height 0
drag, startPoint x: 421, startPoint y: 244, endPoint x: 421, endPoint y: 254, distance: 9.6
click at [423, 250] on label "Details & Cloud Pricing" at bounding box center [505, 253] width 165 height 16
click at [0, 0] on input "Details & Cloud Pricing" at bounding box center [0, 0] width 0 height 0
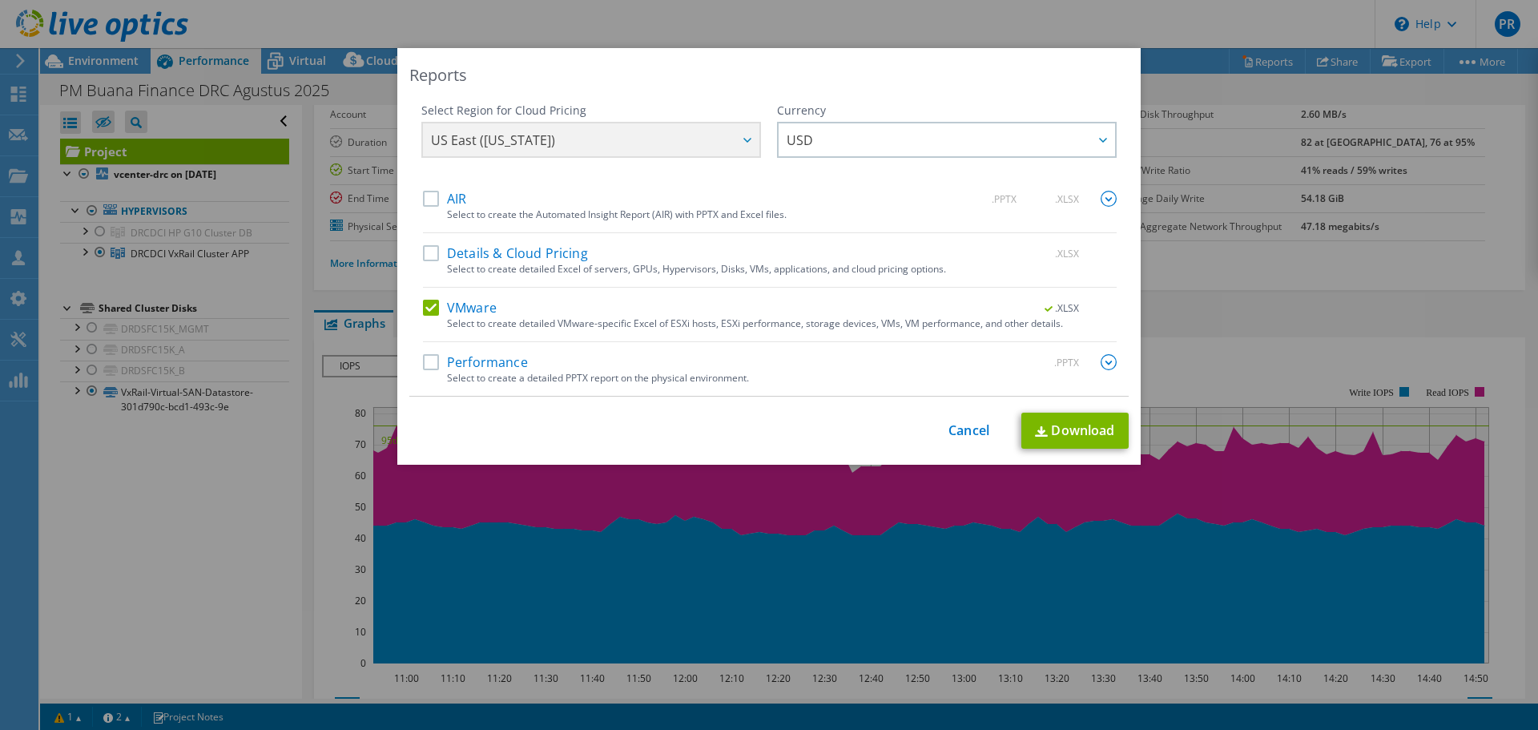
click at [423, 298] on div "AIR .PPTX .XLSX Select to create the Automated Insight Report (AIR) with PPTX a…" at bounding box center [770, 293] width 694 height 205
click at [423, 309] on label "VMware" at bounding box center [460, 308] width 74 height 16
click at [0, 0] on input "VMware" at bounding box center [0, 0] width 0 height 0
click at [425, 371] on div "Performance .PPTX" at bounding box center [770, 363] width 694 height 18
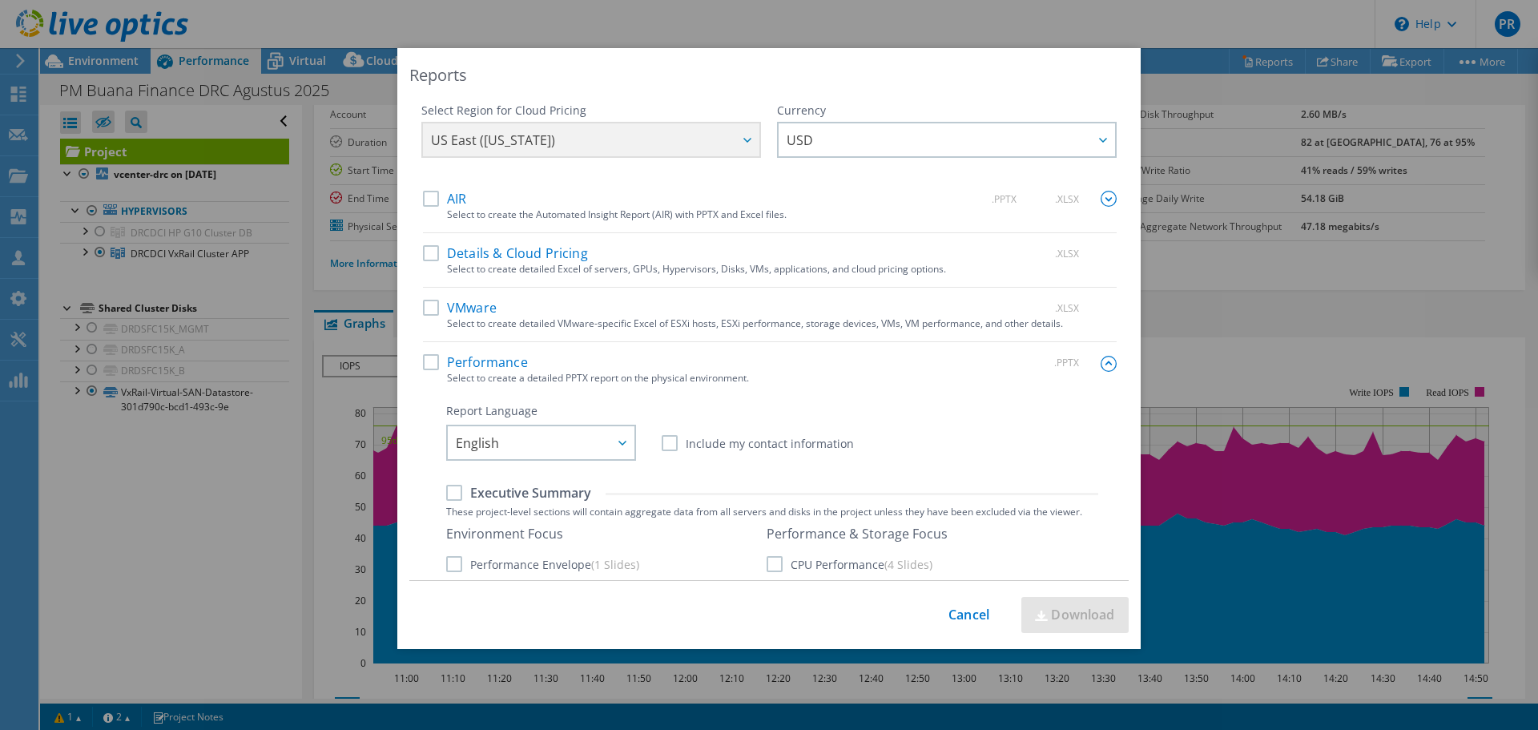
click at [431, 357] on label "Performance" at bounding box center [475, 362] width 105 height 16
click at [0, 0] on input "Performance" at bounding box center [0, 0] width 0 height 0
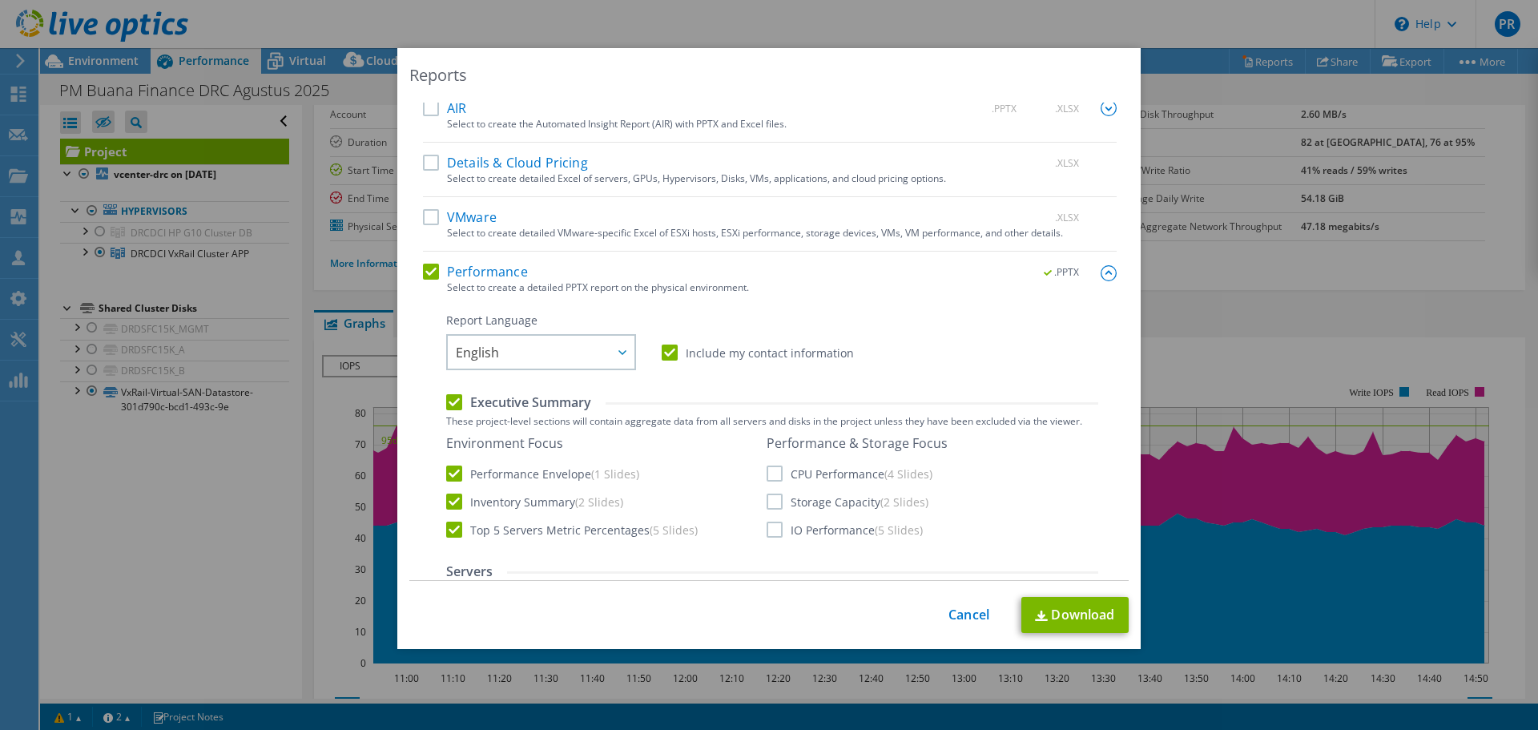
scroll to position [160, 0]
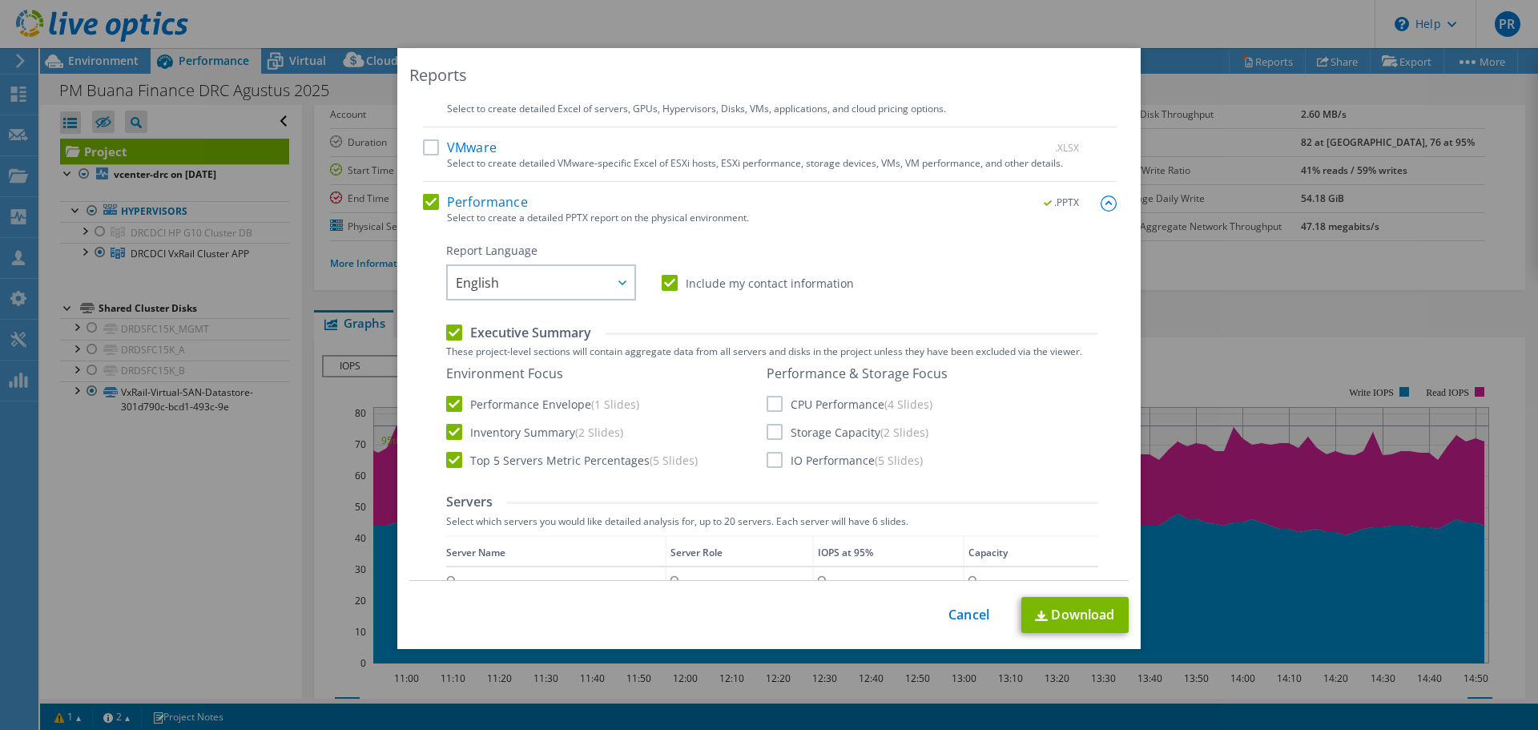
click at [767, 405] on label "CPU Performance (4 Slides)" at bounding box center [850, 404] width 166 height 16
click at [0, 0] on input "CPU Performance (4 Slides)" at bounding box center [0, 0] width 0 height 0
click at [772, 429] on label "Storage Capacity (2 Slides)" at bounding box center [848, 432] width 162 height 16
click at [0, 0] on input "Storage Capacity (2 Slides)" at bounding box center [0, 0] width 0 height 0
click at [769, 452] on label "IO Performance (5 Slides)" at bounding box center [845, 460] width 156 height 16
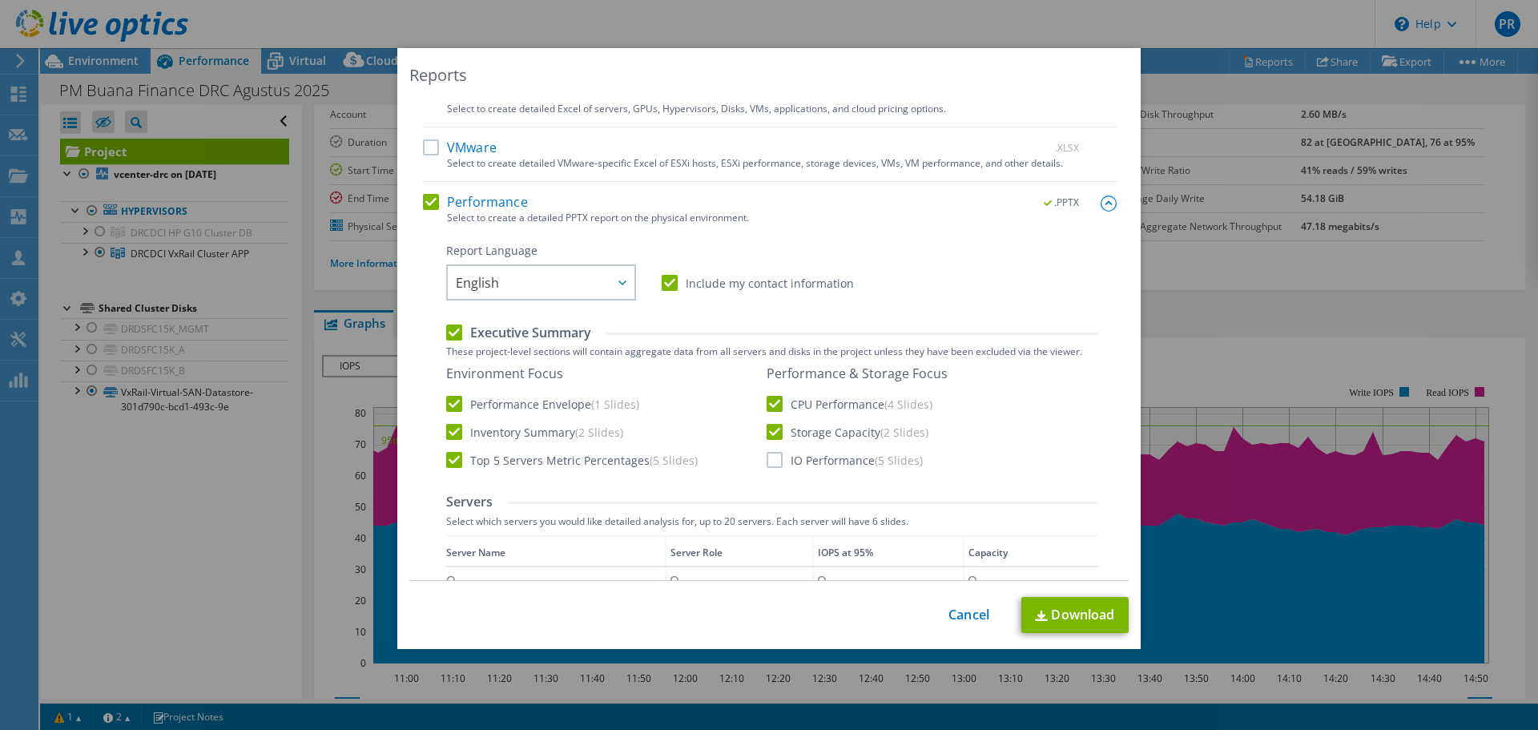
click at [0, 0] on input "IO Performance (5 Slides)" at bounding box center [0, 0] width 0 height 0
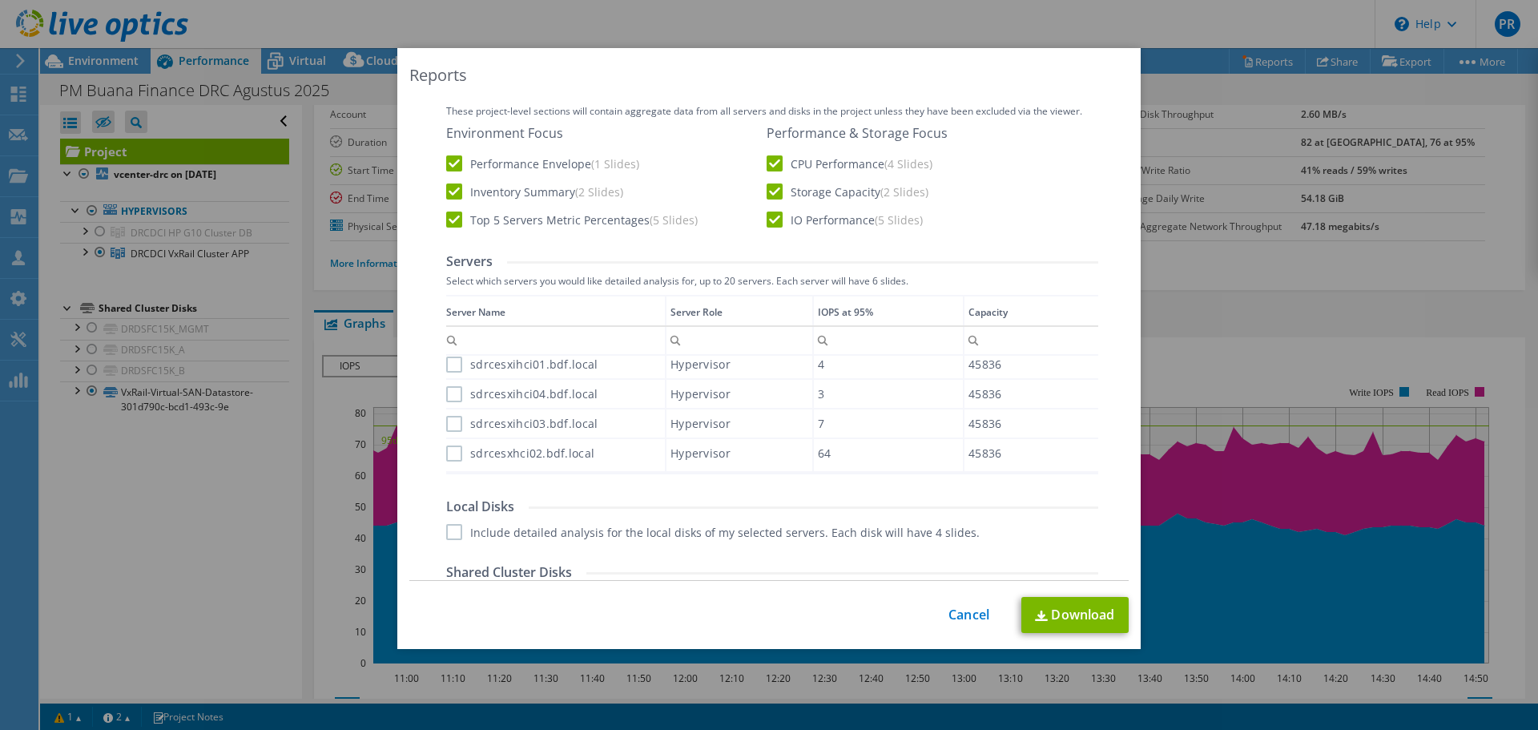
scroll to position [481, 0]
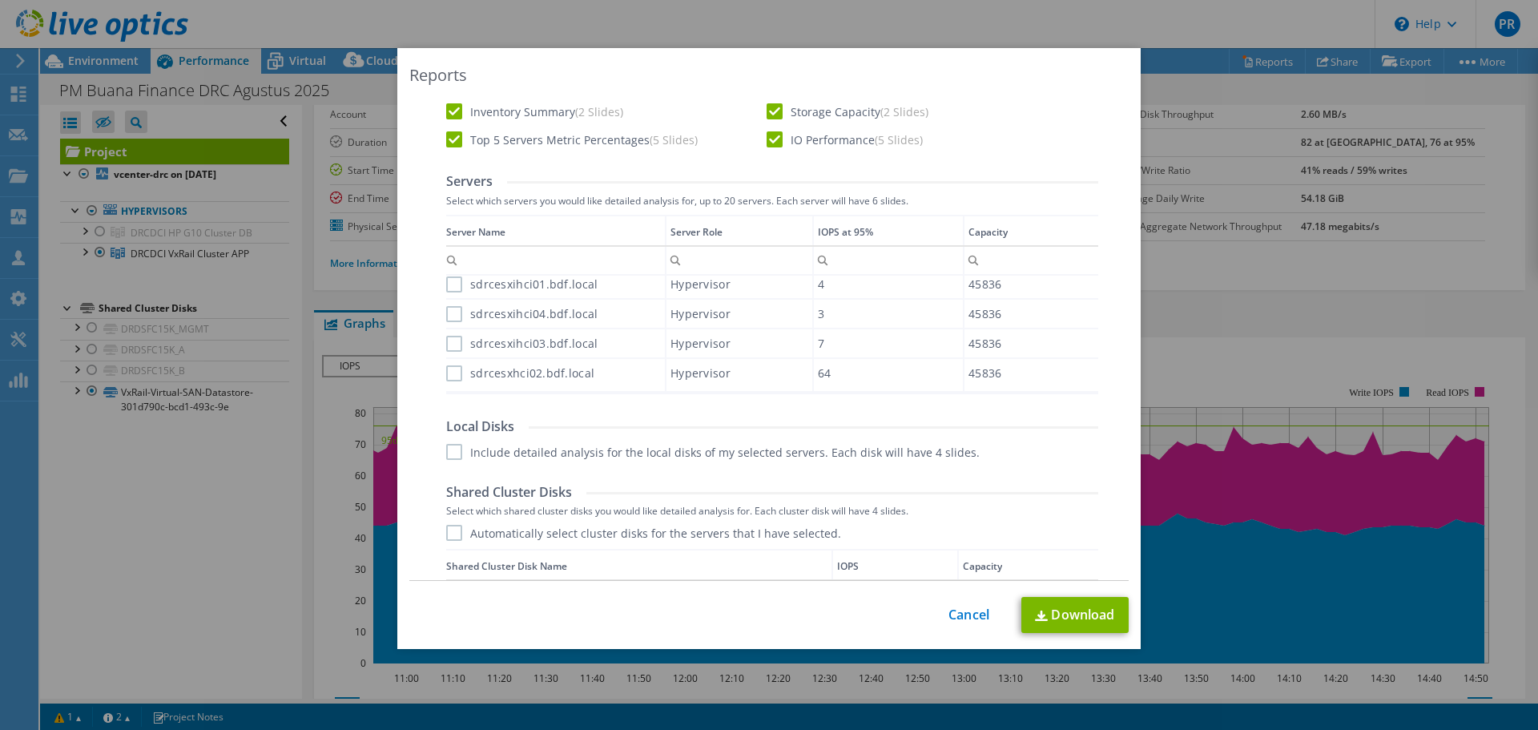
click at [450, 288] on label "sdrcesxihci01.bdf.local" at bounding box center [521, 284] width 151 height 16
click at [0, 0] on input "sdrcesxihci01.bdf.local" at bounding box center [0, 0] width 0 height 0
click at [448, 318] on label "sdrcesxihci04.bdf.local" at bounding box center [521, 314] width 151 height 16
click at [0, 0] on input "sdrcesxihci04.bdf.local" at bounding box center [0, 0] width 0 height 0
click at [448, 332] on div "sdrcesxihci03.bdf.local" at bounding box center [555, 343] width 219 height 28
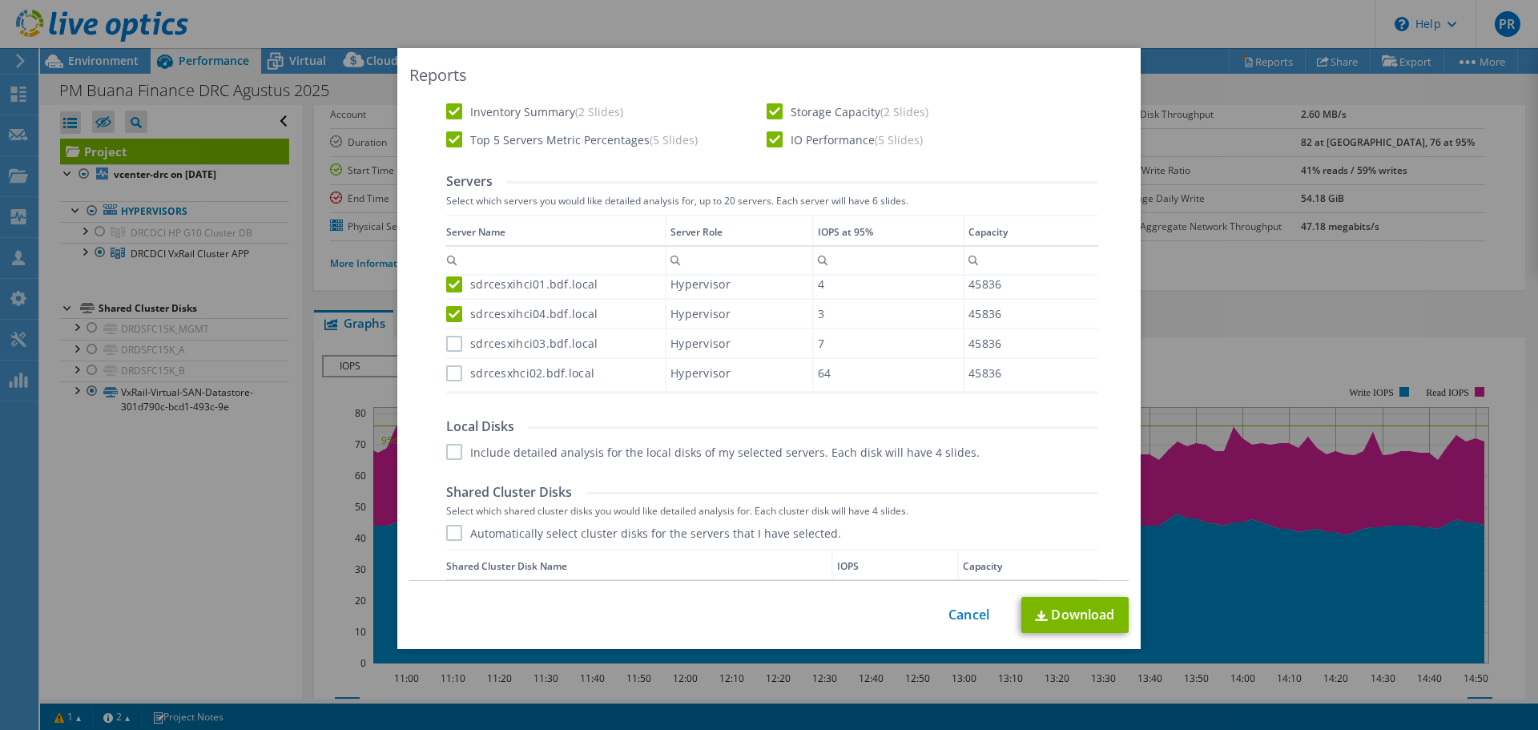
click at [448, 348] on label "sdrcesxihci03.bdf.local" at bounding box center [521, 344] width 151 height 16
click at [0, 0] on input "sdrcesxihci03.bdf.local" at bounding box center [0, 0] width 0 height 0
click at [450, 372] on label "sdrcesxhci02.bdf.local" at bounding box center [520, 373] width 148 height 16
click at [0, 0] on input "sdrcesxhci02.bdf.local" at bounding box center [0, 0] width 0 height 0
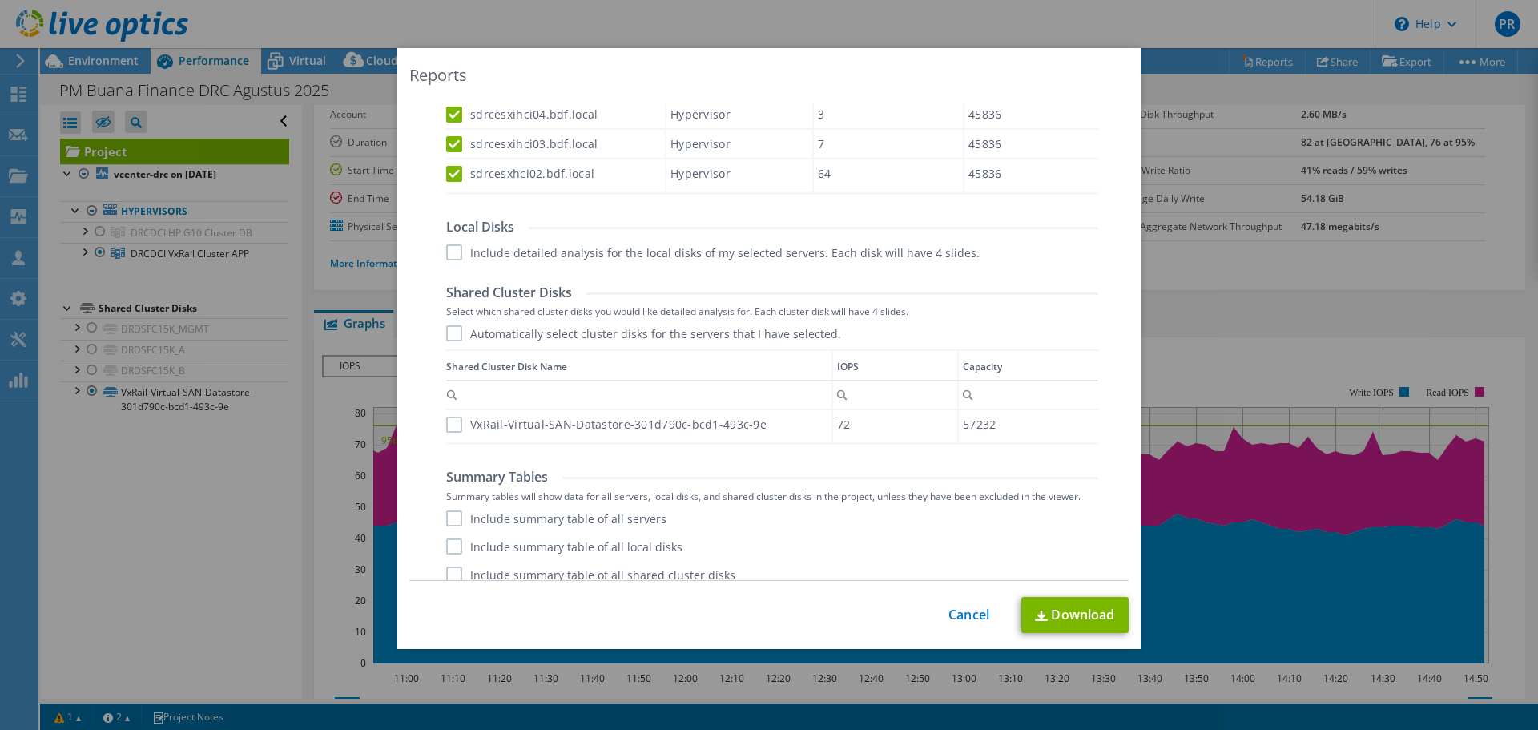
scroll to position [695, 0]
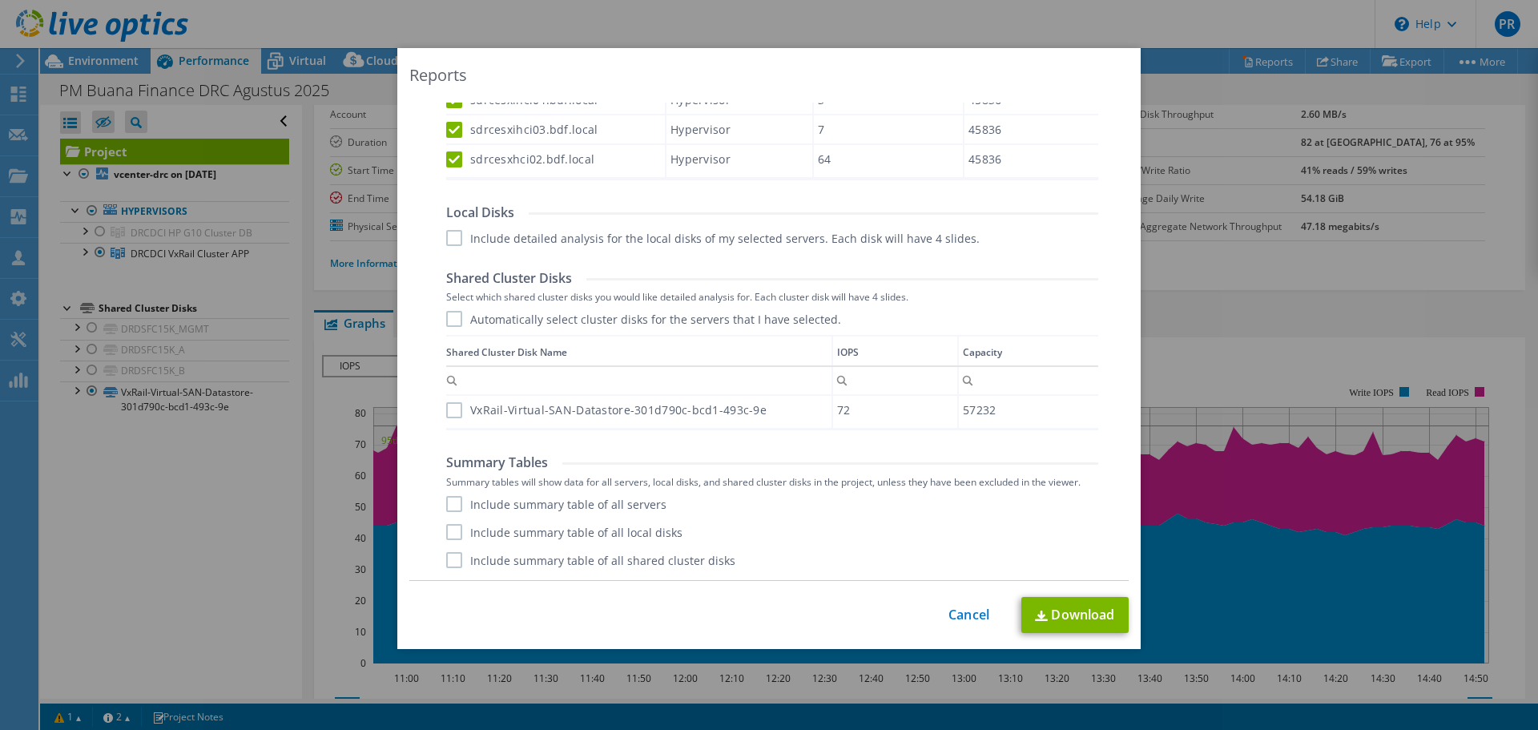
click at [453, 240] on label "Include detailed analysis for the local disks of my selected servers. Each disk…" at bounding box center [713, 238] width 534 height 16
click at [0, 0] on input "Include detailed analysis for the local disks of my selected servers. Each disk…" at bounding box center [0, 0] width 0 height 0
click at [446, 320] on label "Automatically select cluster disks for the servers that I have selected." at bounding box center [643, 319] width 395 height 16
click at [0, 0] on input "Automatically select cluster disks for the servers that I have selected." at bounding box center [0, 0] width 0 height 0
click at [452, 318] on label "Automatically select cluster disks for the servers that I have selected." at bounding box center [643, 319] width 395 height 16
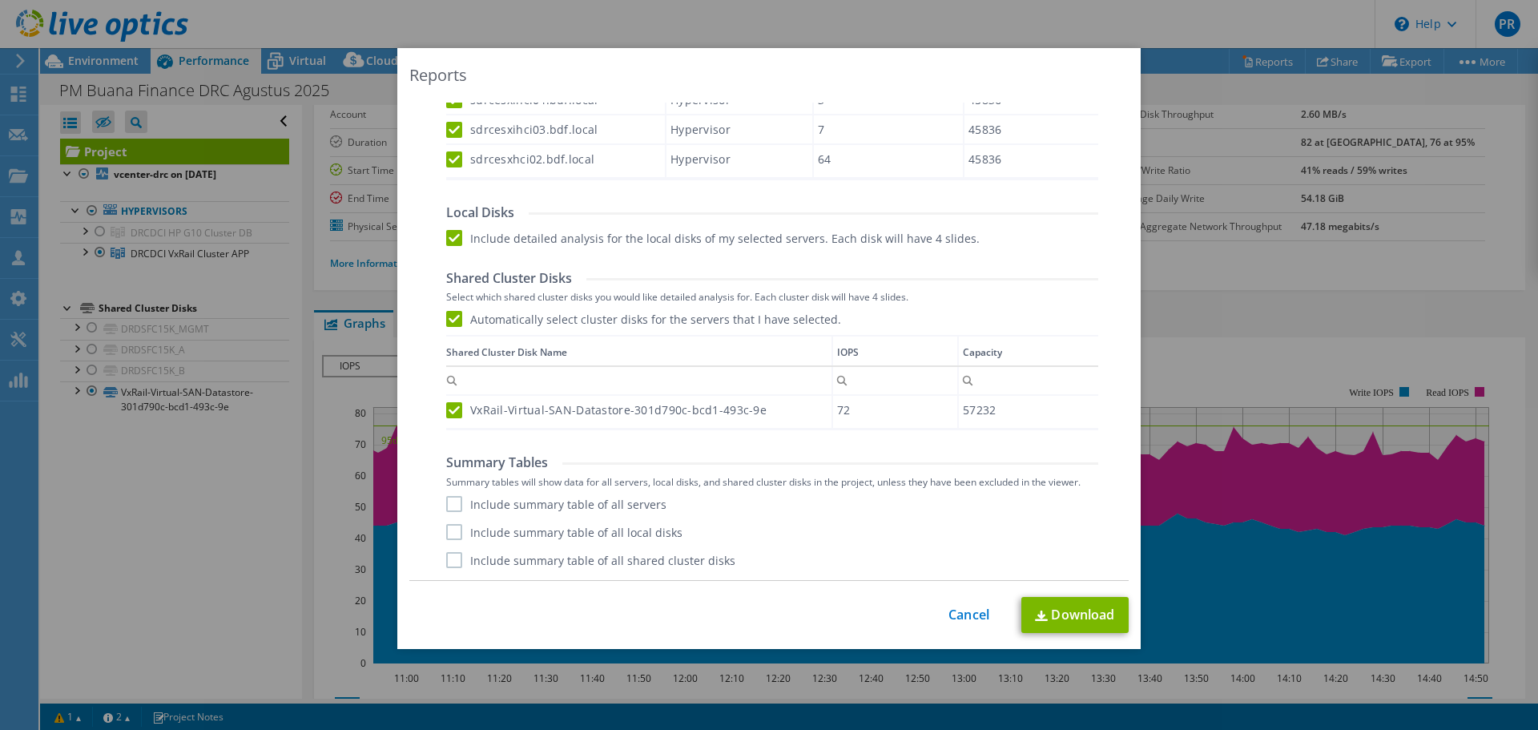
click at [0, 0] on input "Automatically select cluster disks for the servers that I have selected." at bounding box center [0, 0] width 0 height 0
click at [450, 420] on div "VxRail-Virtual-SAN-Datastore-301d790c-bcd1-493c-9e" at bounding box center [638, 410] width 385 height 28
click at [449, 413] on label "VxRail-Virtual-SAN-Datastore-301d790c-bcd1-493c-9e" at bounding box center [606, 410] width 320 height 16
click at [0, 0] on input "VxRail-Virtual-SAN-Datastore-301d790c-bcd1-493c-9e" at bounding box center [0, 0] width 0 height 0
drag, startPoint x: 453, startPoint y: 500, endPoint x: 450, endPoint y: 534, distance: 34.6
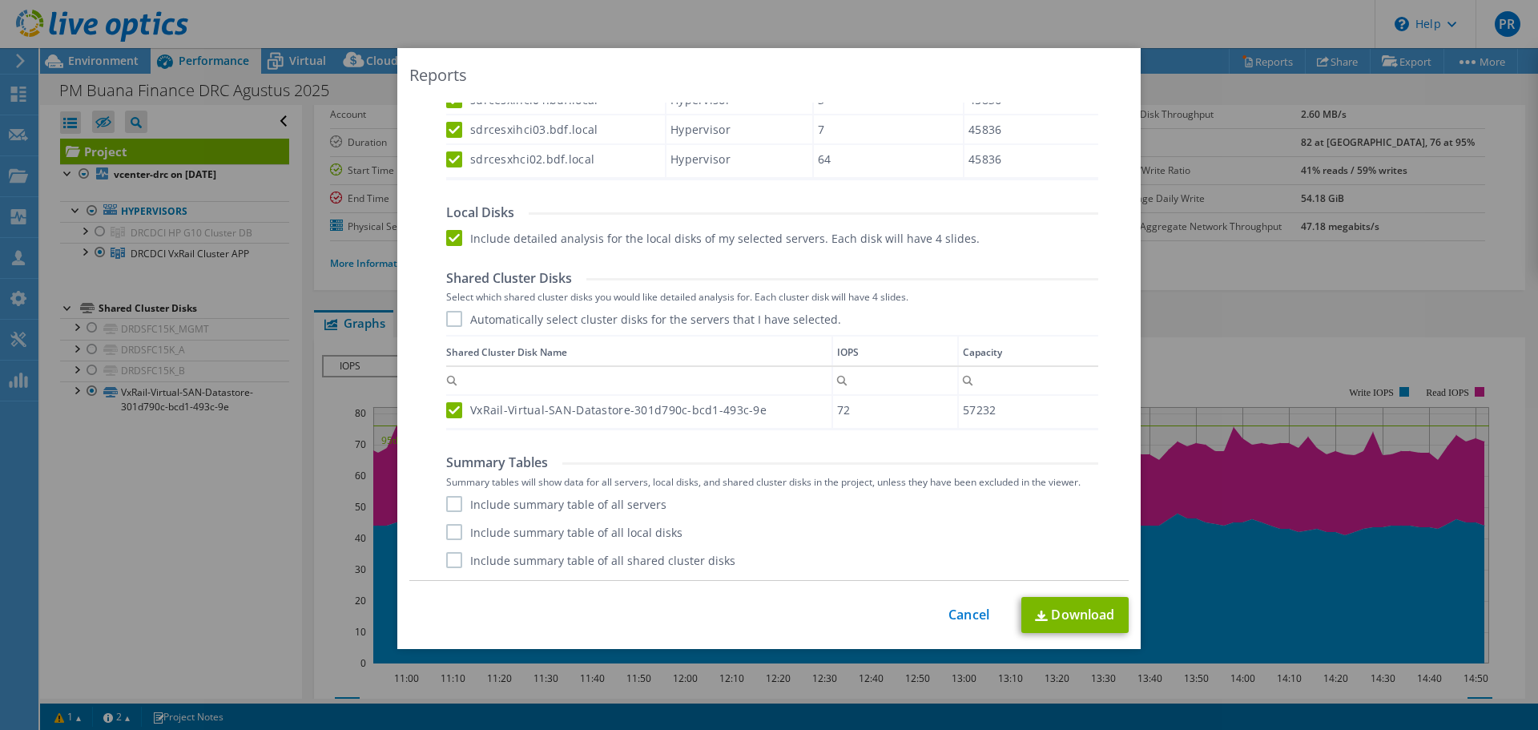
click at [453, 502] on label "Include summary table of all servers" at bounding box center [556, 504] width 220 height 16
click at [0, 0] on input "Include summary table of all servers" at bounding box center [0, 0] width 0 height 0
click at [449, 542] on div "Include summary table of all servers Include summary table of all local disks I…" at bounding box center [772, 532] width 652 height 72
click at [448, 530] on label "Include summary table of all local disks" at bounding box center [564, 532] width 236 height 16
click at [0, 0] on input "Include summary table of all local disks" at bounding box center [0, 0] width 0 height 0
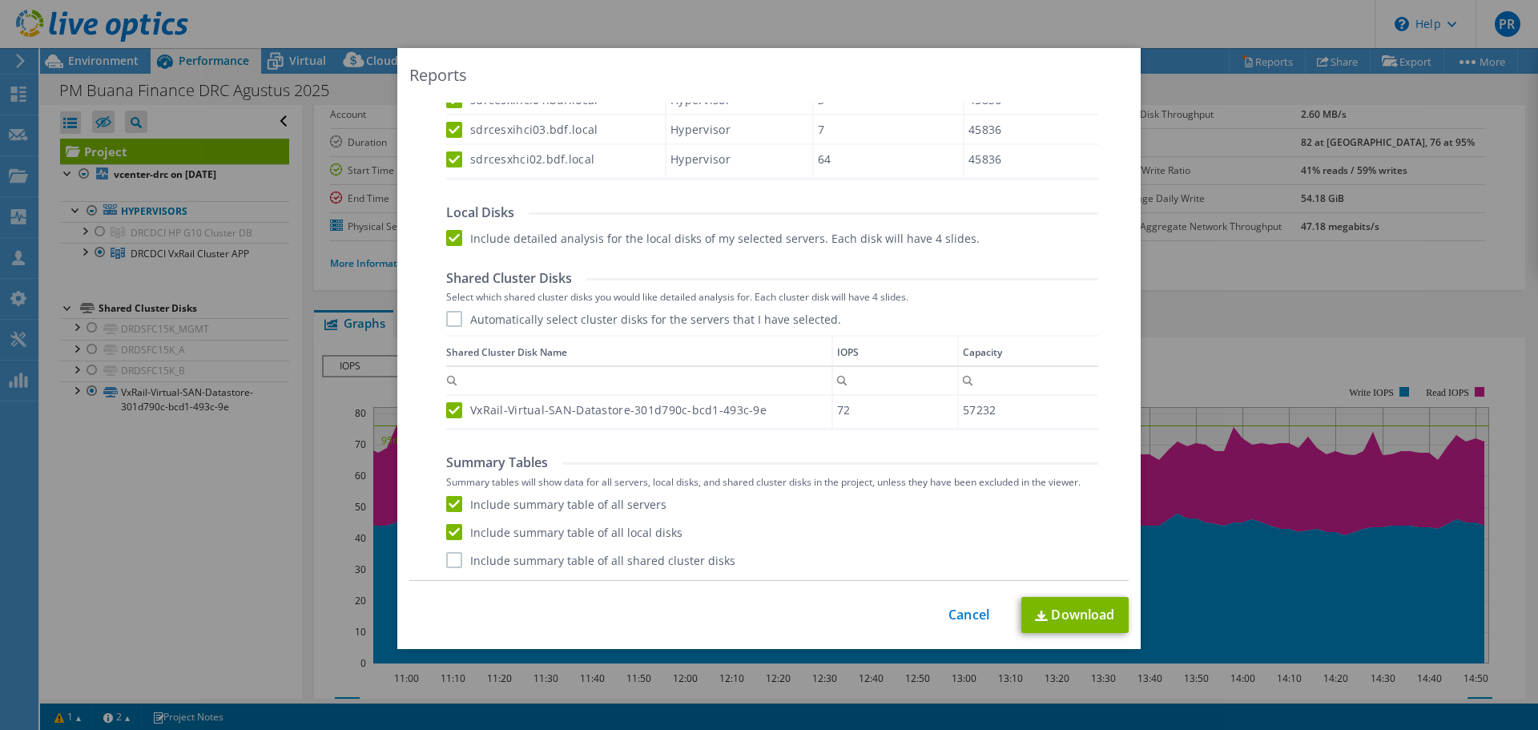
click at [446, 558] on label "Include summary table of all shared cluster disks" at bounding box center [590, 560] width 289 height 16
click at [0, 0] on input "Include summary table of all shared cluster disks" at bounding box center [0, 0] width 0 height 0
click at [1071, 612] on link "Download" at bounding box center [1074, 615] width 107 height 36
click at [958, 608] on link "Cancel" at bounding box center [969, 614] width 41 height 15
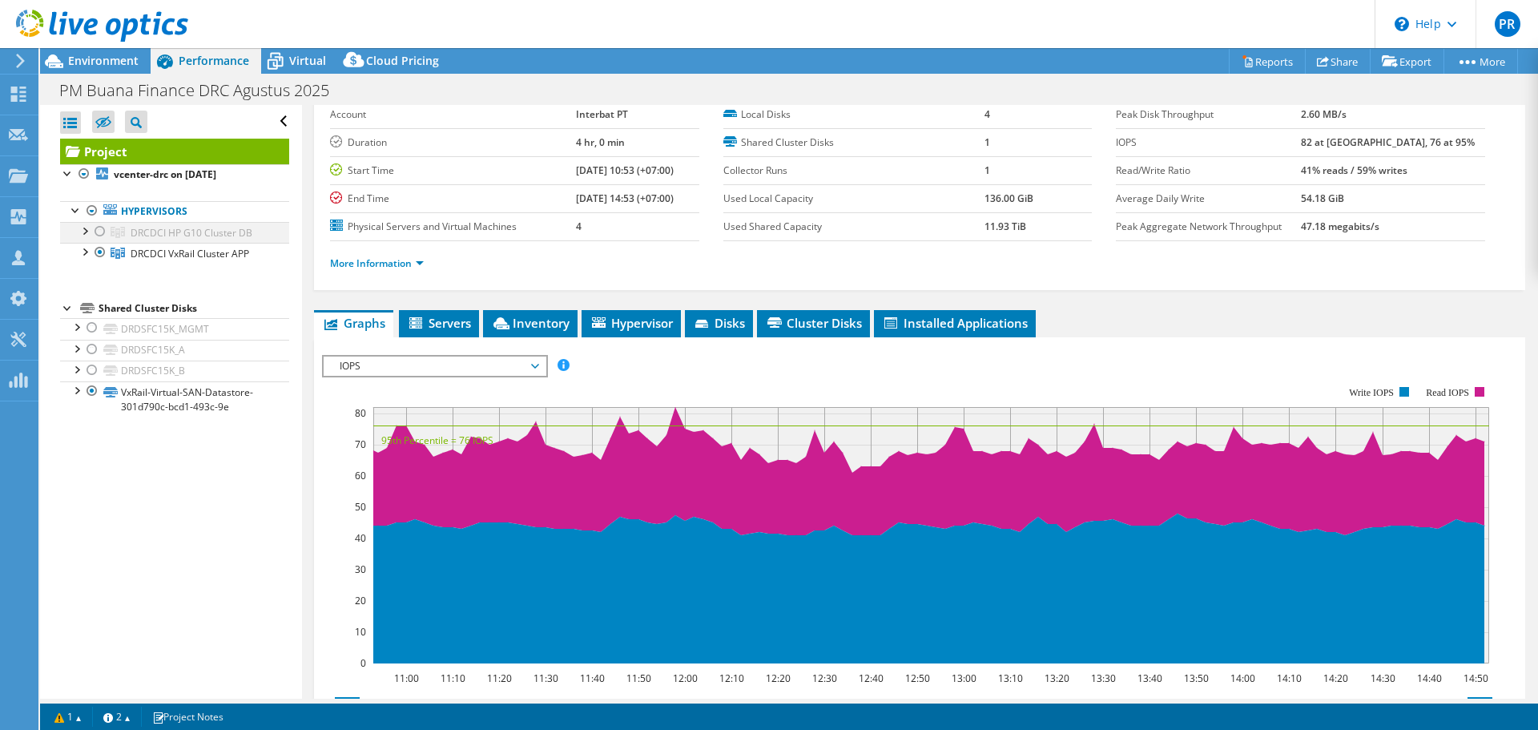
click at [102, 232] on div at bounding box center [100, 231] width 16 height 19
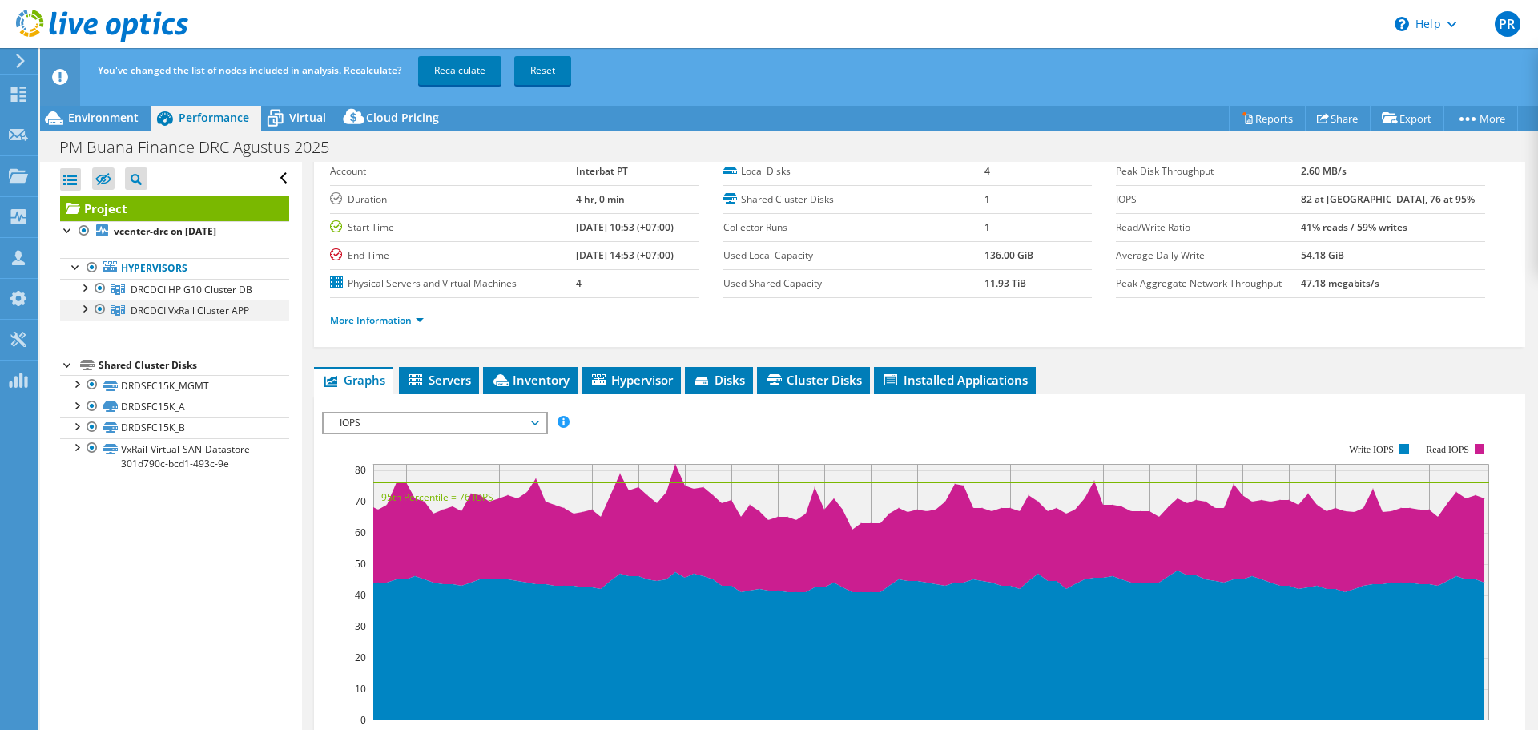
click at [100, 311] on div at bounding box center [100, 309] width 16 height 19
click at [457, 68] on link "Recalculate" at bounding box center [459, 70] width 83 height 29
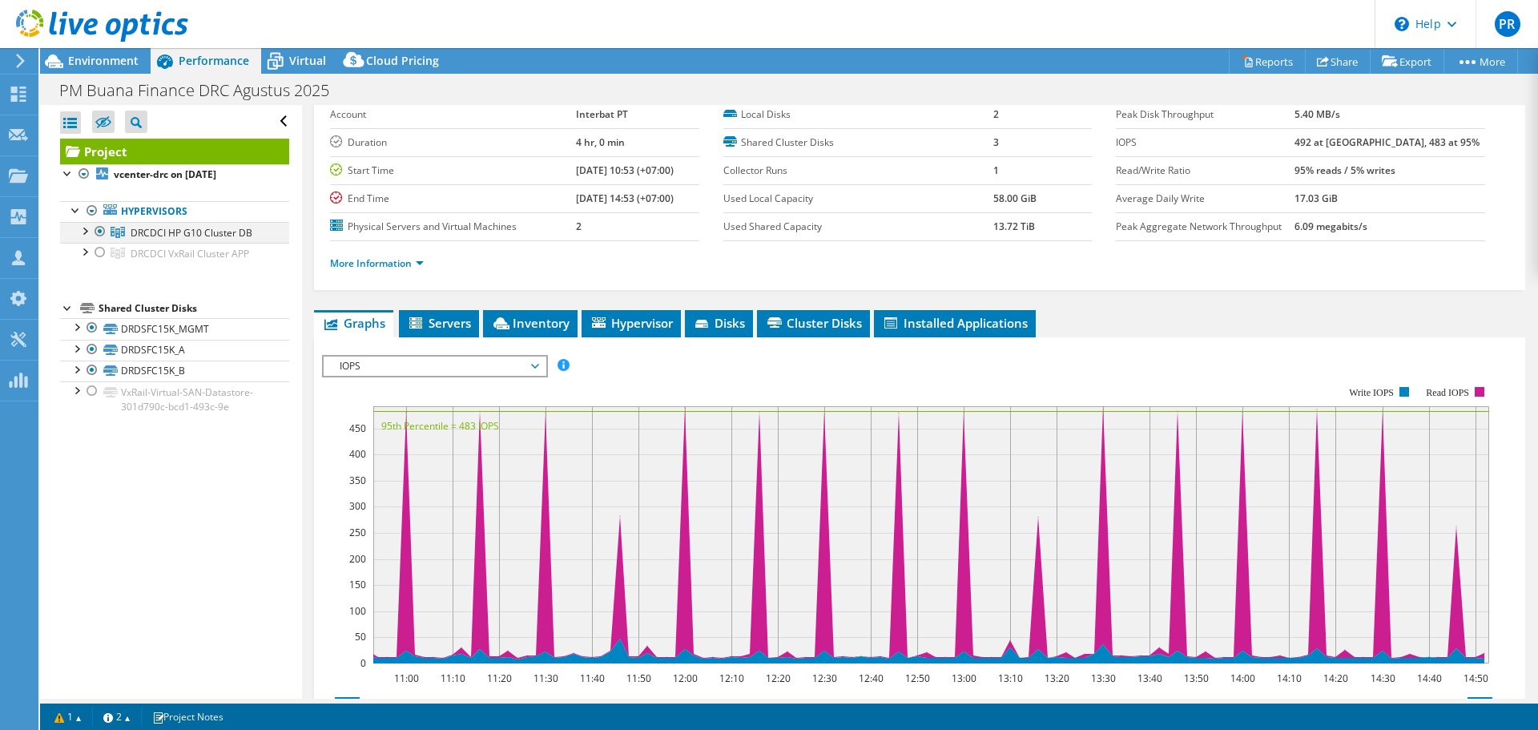
click at [83, 232] on div at bounding box center [84, 230] width 16 height 16
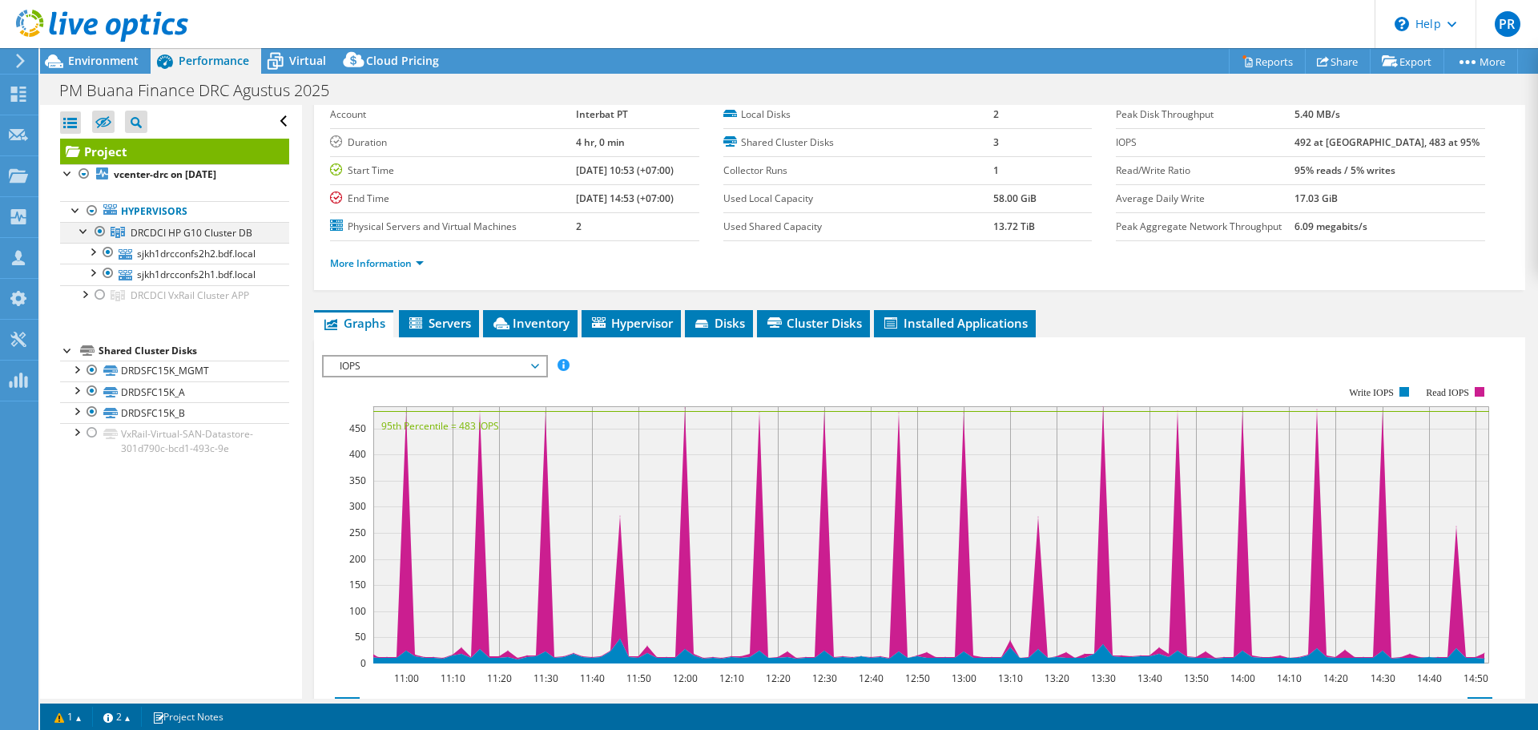
click at [83, 232] on div at bounding box center [84, 230] width 16 height 16
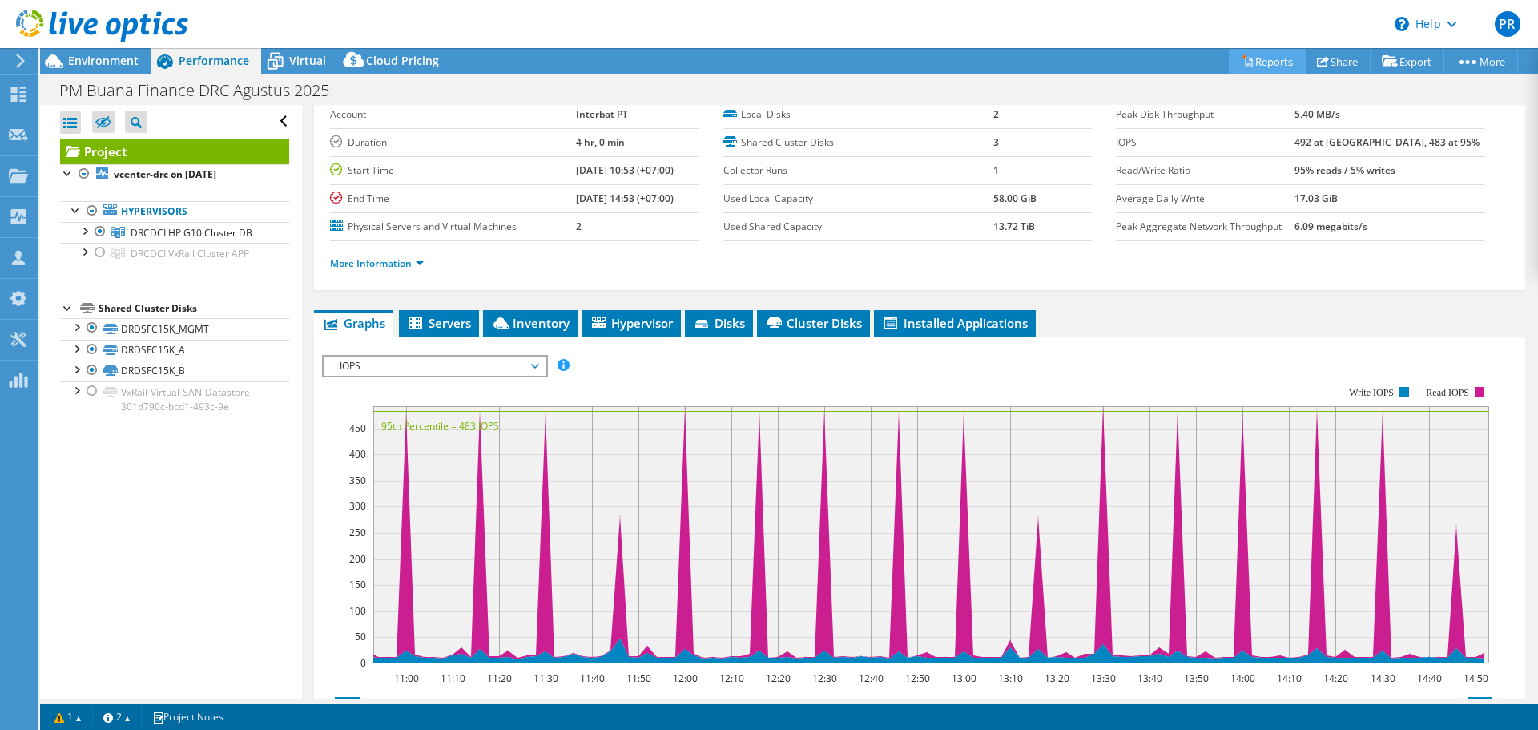
click at [1265, 58] on link "Reports" at bounding box center [1267, 61] width 77 height 25
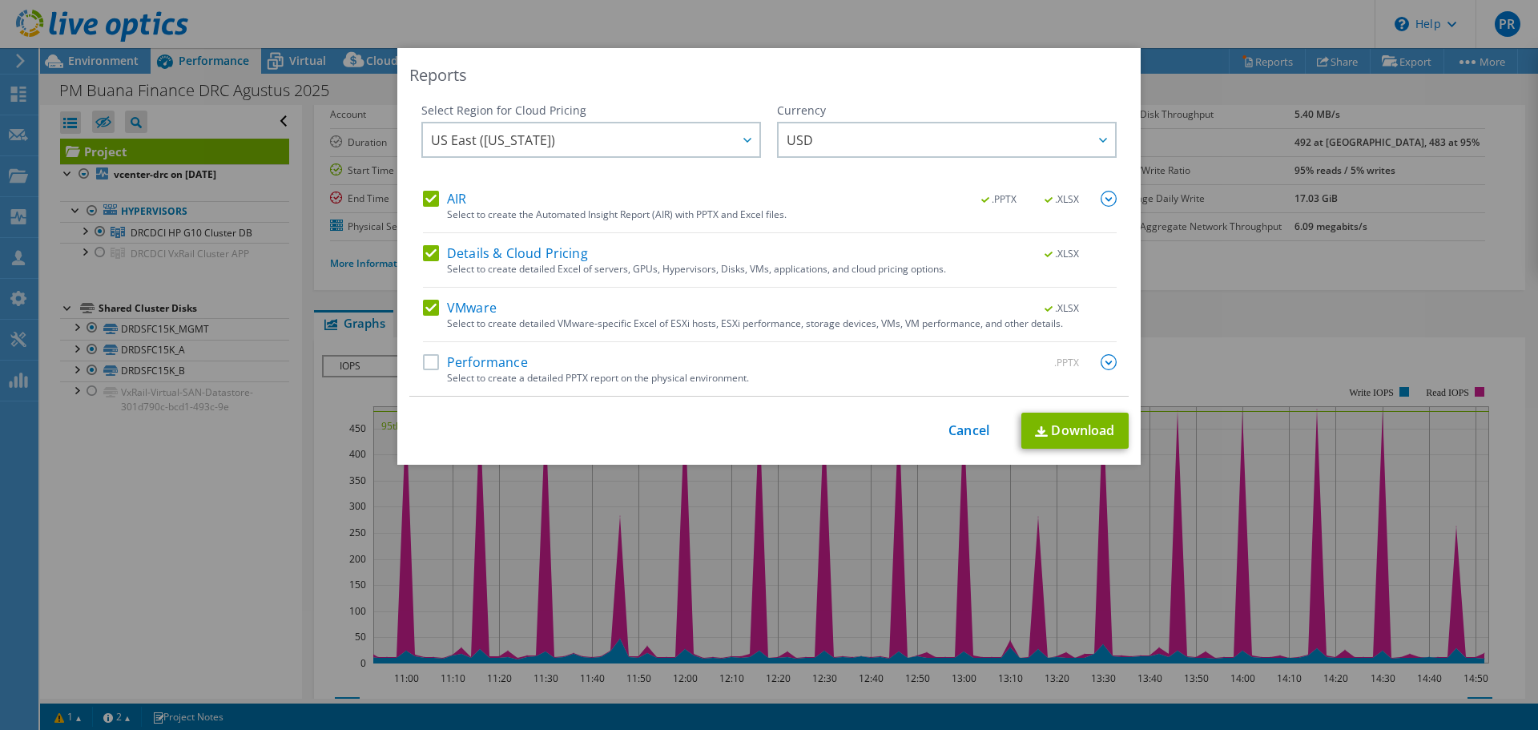
click at [427, 207] on div "AIR .PPTX .XLSX" at bounding box center [770, 200] width 694 height 18
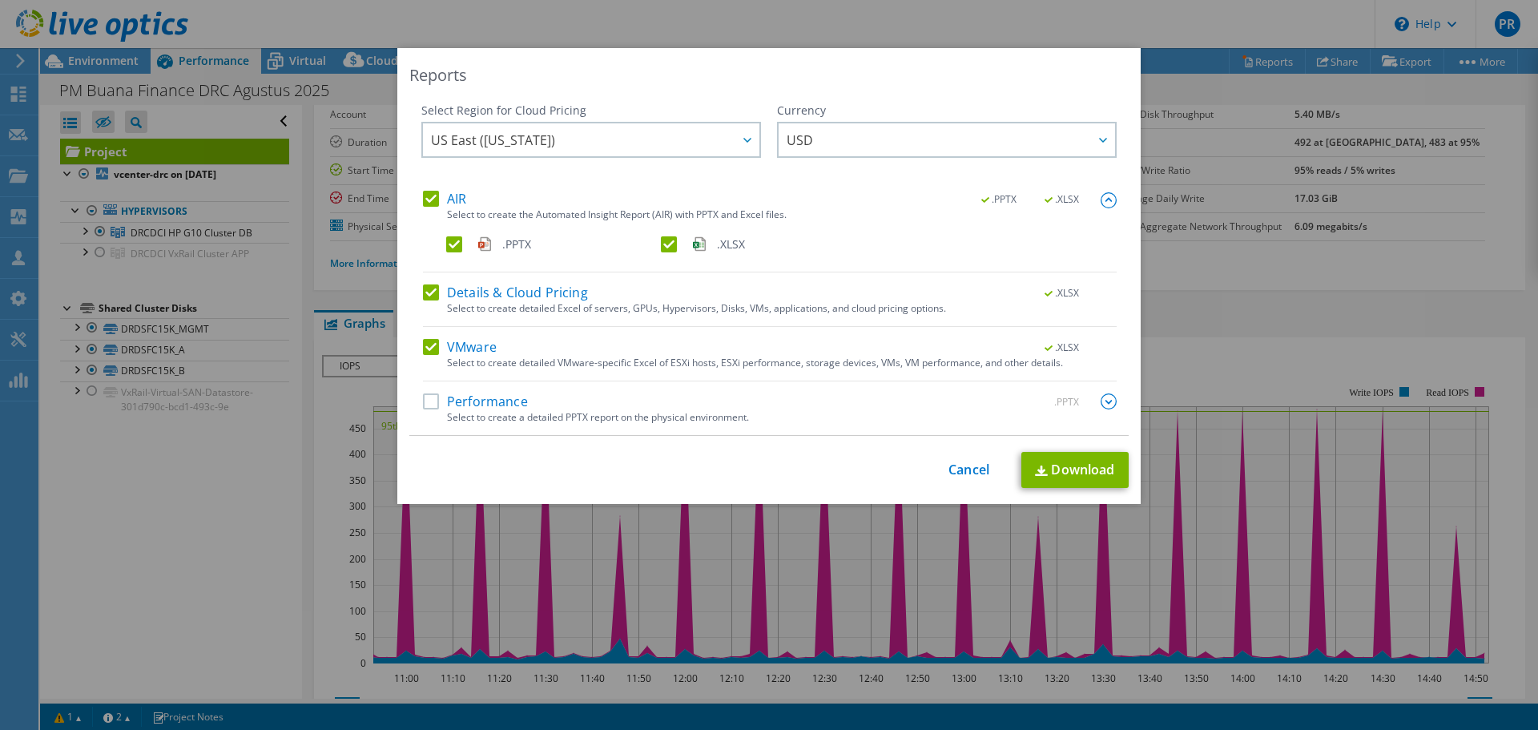
click at [426, 206] on label "AIR" at bounding box center [444, 199] width 43 height 16
click at [0, 0] on input "AIR" at bounding box center [0, 0] width 0 height 0
click at [922, 222] on div "AIR .PPTX .XLSX Select to create the Automated Insight Report (AIR) with PPTX a…" at bounding box center [770, 232] width 694 height 82
click at [429, 288] on label "Details & Cloud Pricing" at bounding box center [505, 292] width 165 height 16
click at [0, 0] on input "Details & Cloud Pricing" at bounding box center [0, 0] width 0 height 0
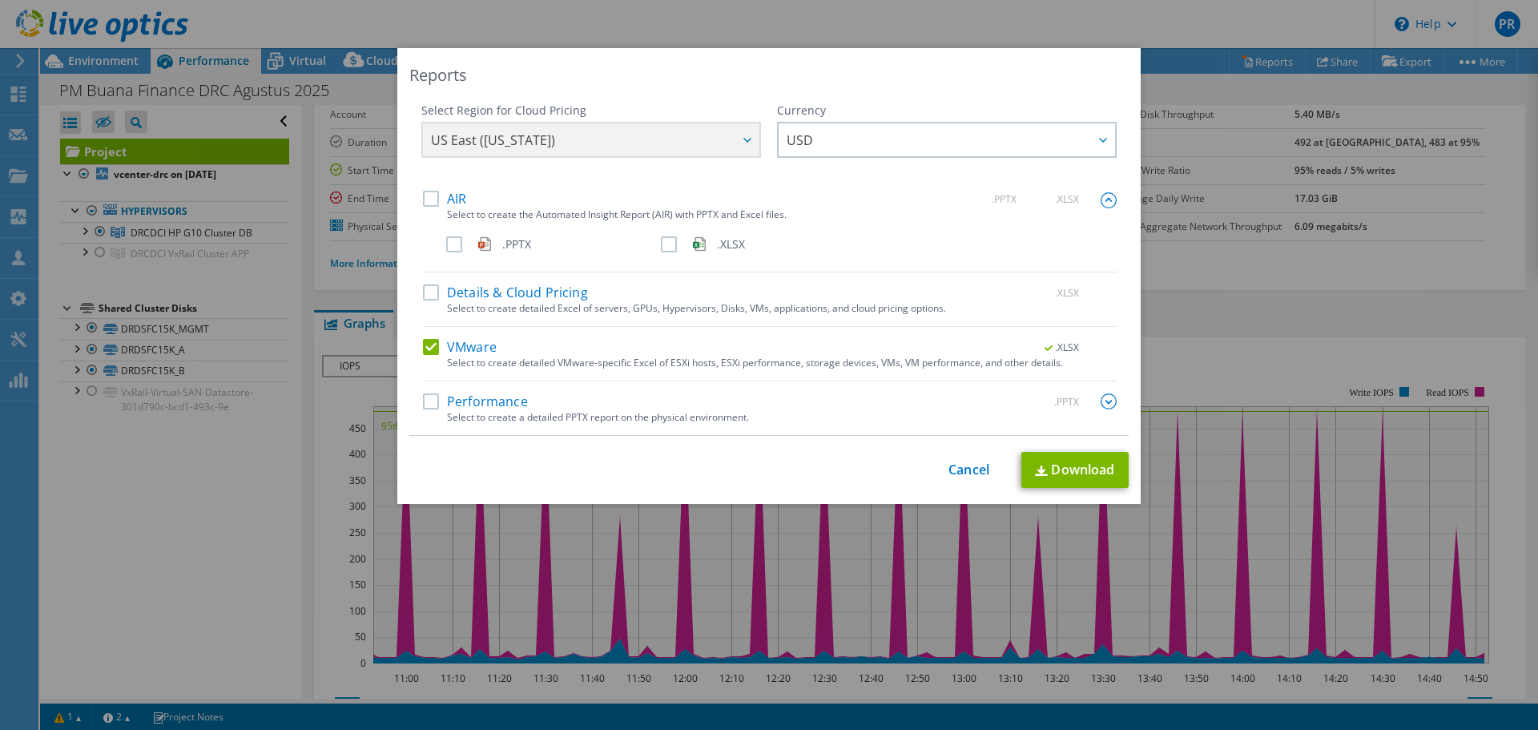
click at [423, 346] on label "VMware" at bounding box center [460, 347] width 74 height 16
click at [0, 0] on input "VMware" at bounding box center [0, 0] width 0 height 0
click at [423, 411] on div "Performance .PPTX" at bounding box center [770, 402] width 694 height 18
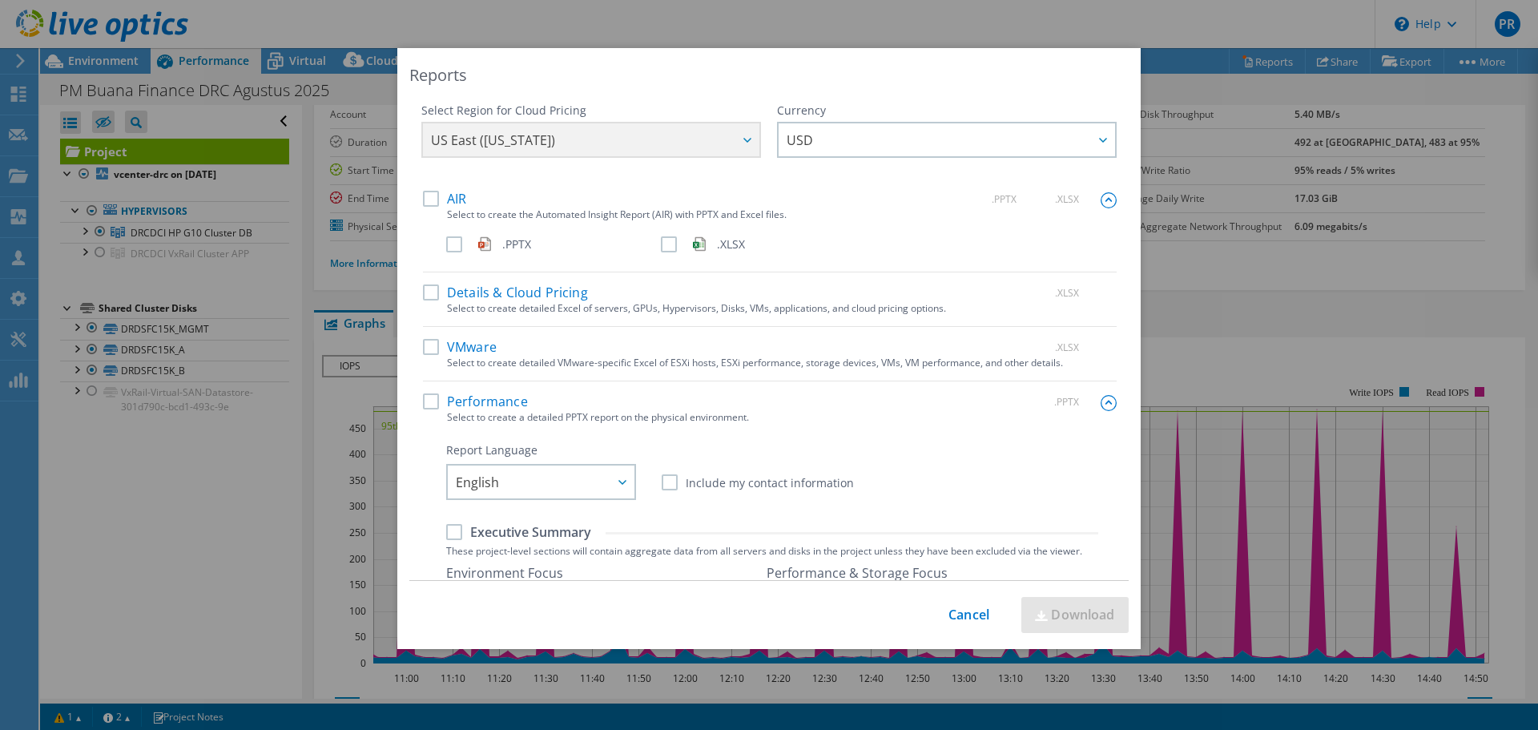
click at [423, 400] on label "Performance" at bounding box center [475, 401] width 105 height 16
click at [0, 0] on input "Performance" at bounding box center [0, 0] width 0 height 0
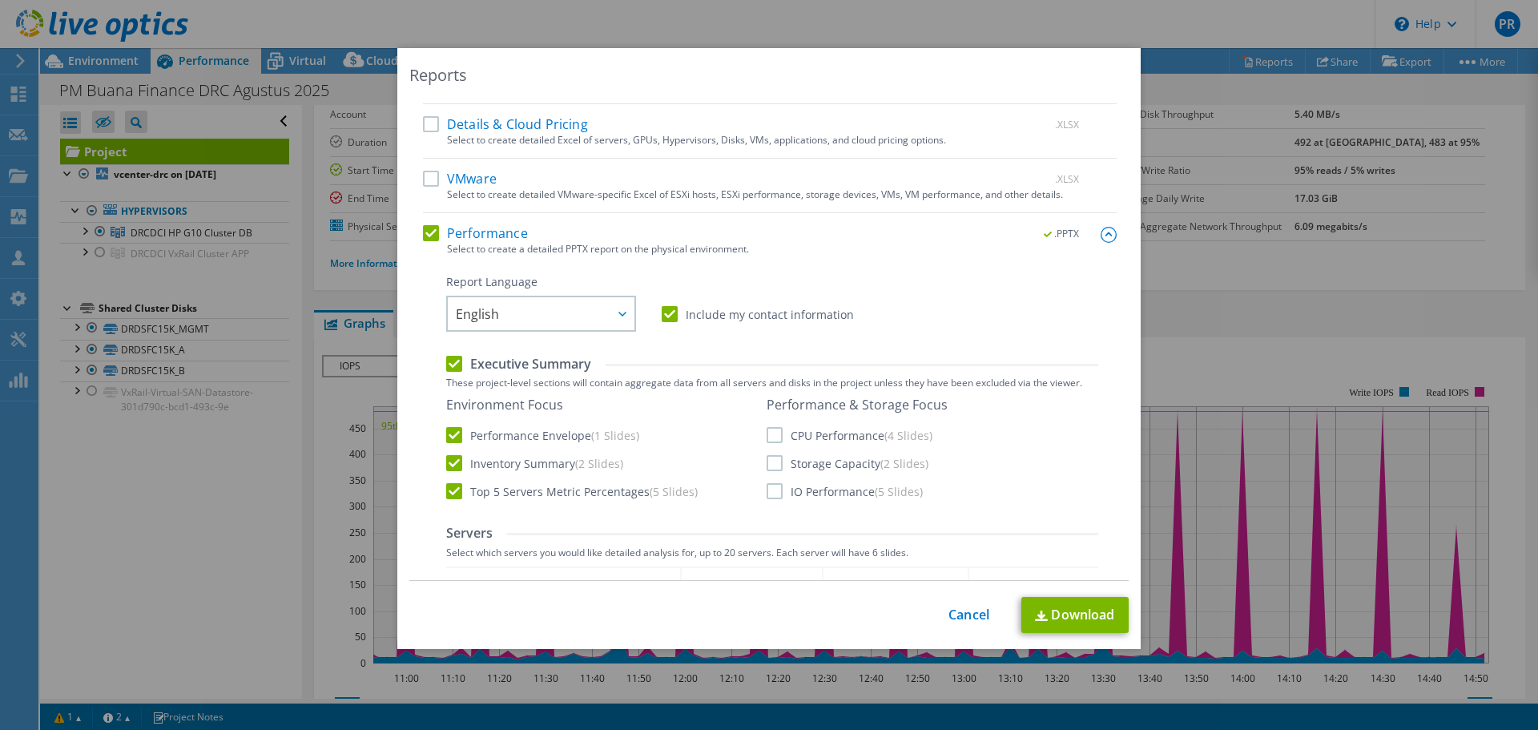
scroll to position [320, 0]
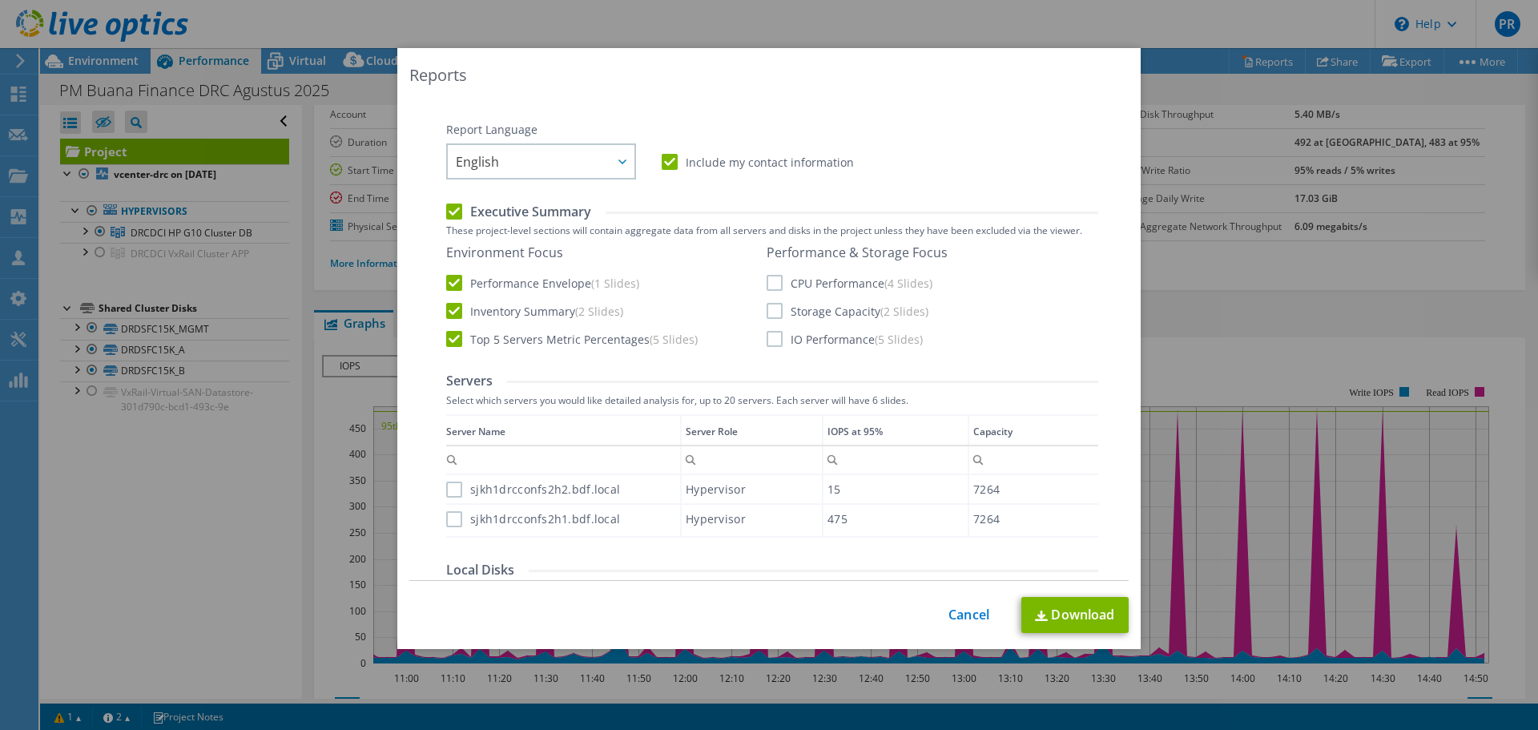
click at [767, 284] on label "CPU Performance (4 Slides)" at bounding box center [850, 283] width 166 height 16
click at [0, 0] on input "CPU Performance (4 Slides)" at bounding box center [0, 0] width 0 height 0
click at [767, 315] on label "Storage Capacity (2 Slides)" at bounding box center [848, 311] width 162 height 16
click at [0, 0] on input "Storage Capacity (2 Slides)" at bounding box center [0, 0] width 0 height 0
click at [769, 340] on label "IO Performance (5 Slides)" at bounding box center [845, 339] width 156 height 16
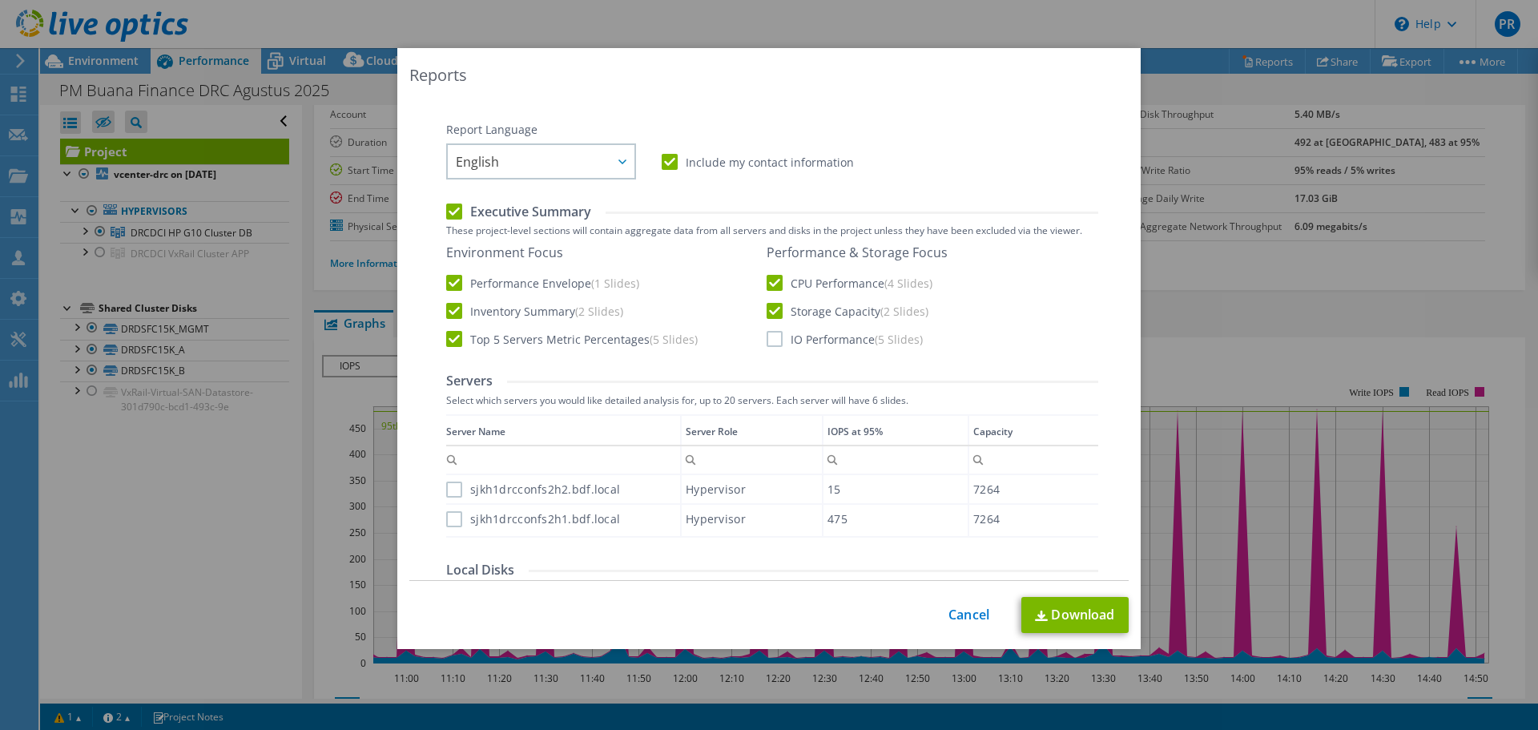
click at [0, 0] on input "IO Performance (5 Slides)" at bounding box center [0, 0] width 0 height 0
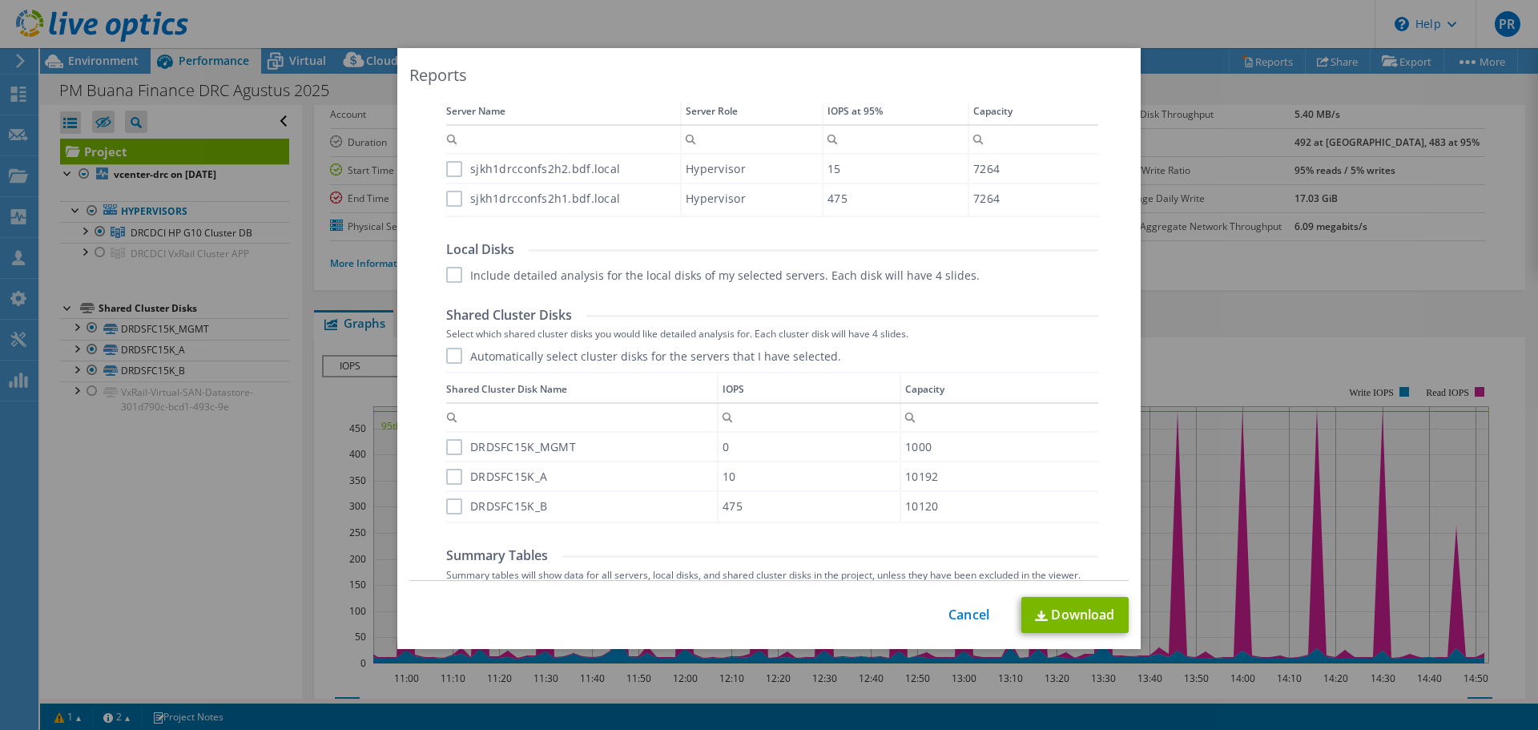
scroll to position [734, 0]
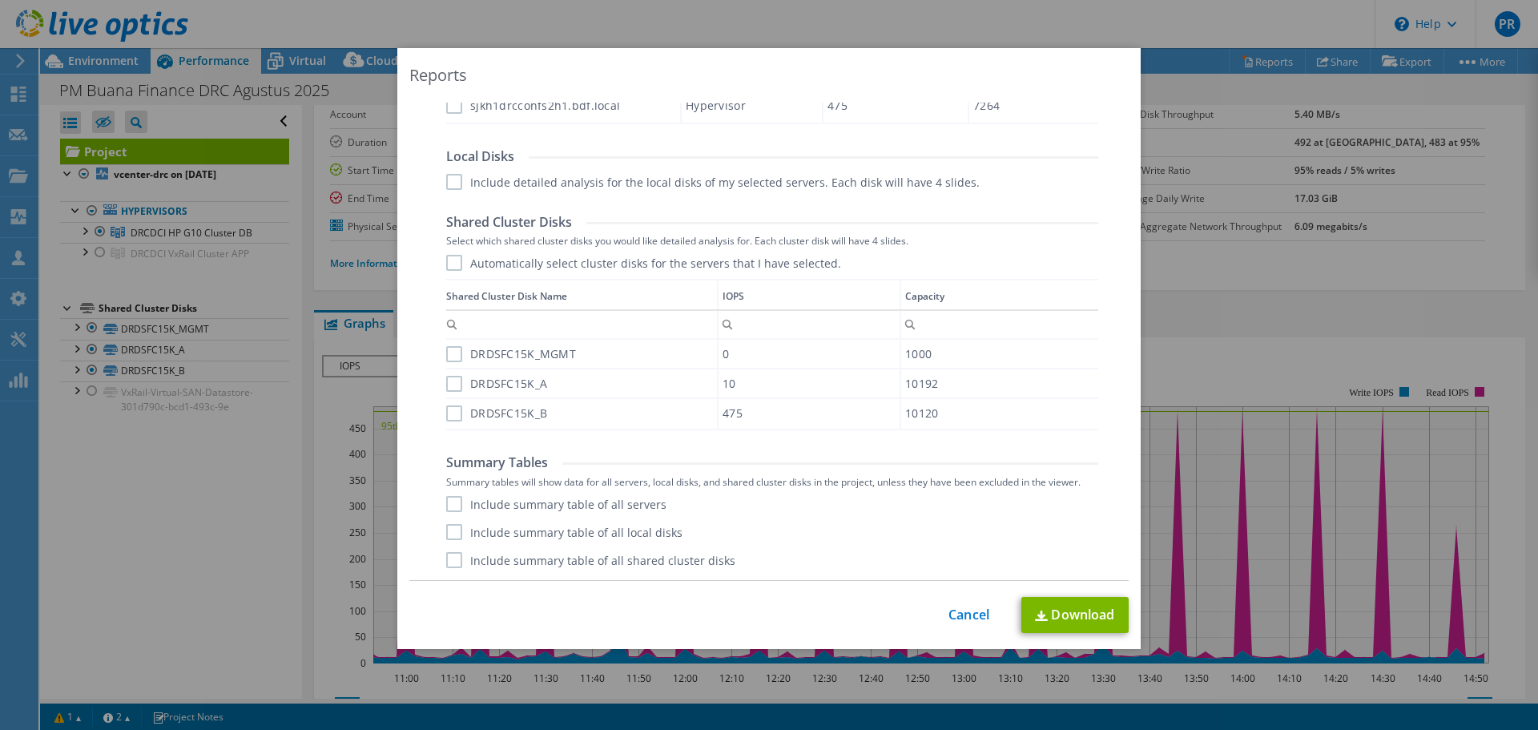
click at [448, 502] on label "Include summary table of all servers" at bounding box center [556, 504] width 220 height 16
click at [0, 0] on input "Include summary table of all servers" at bounding box center [0, 0] width 0 height 0
drag, startPoint x: 452, startPoint y: 530, endPoint x: 454, endPoint y: 560, distance: 30.5
click at [452, 530] on label "Include summary table of all local disks" at bounding box center [564, 532] width 236 height 16
click at [0, 0] on input "Include summary table of all local disks" at bounding box center [0, 0] width 0 height 0
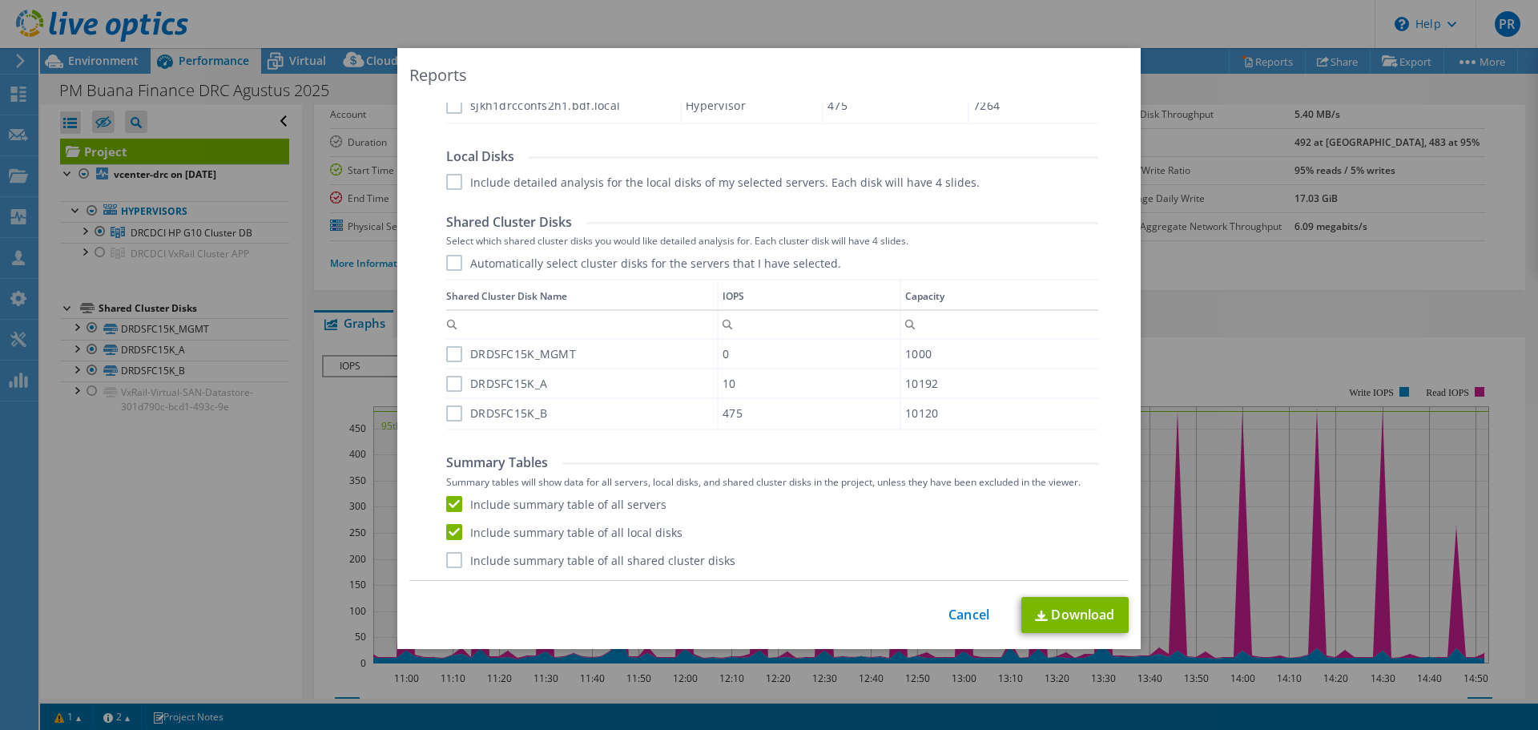
click at [455, 564] on label "Include summary table of all shared cluster disks" at bounding box center [590, 560] width 289 height 16
click at [0, 0] on input "Include summary table of all shared cluster disks" at bounding box center [0, 0] width 0 height 0
click at [1048, 621] on link "Download" at bounding box center [1074, 615] width 107 height 36
click at [969, 613] on link "Cancel" at bounding box center [969, 614] width 41 height 15
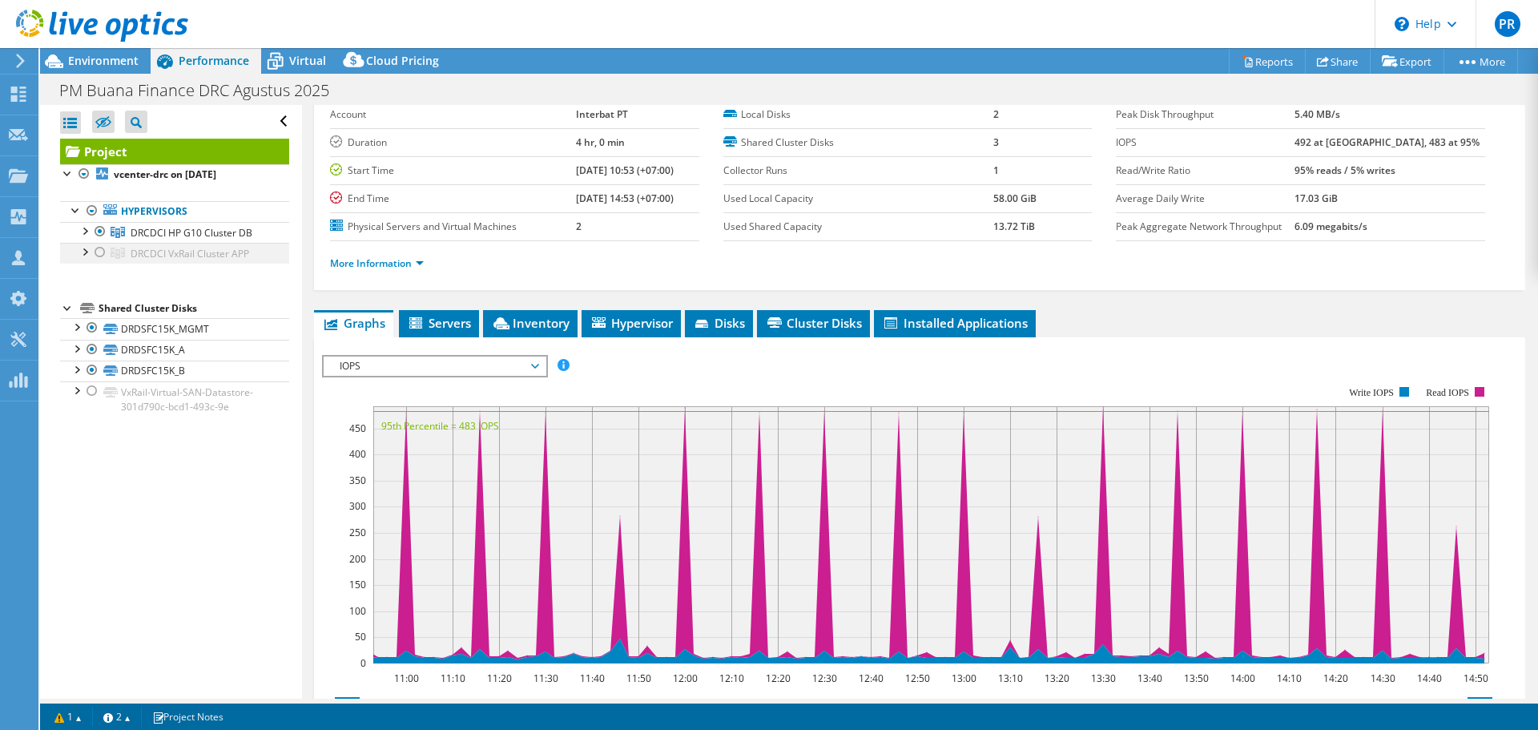
click at [99, 255] on div at bounding box center [100, 252] width 16 height 19
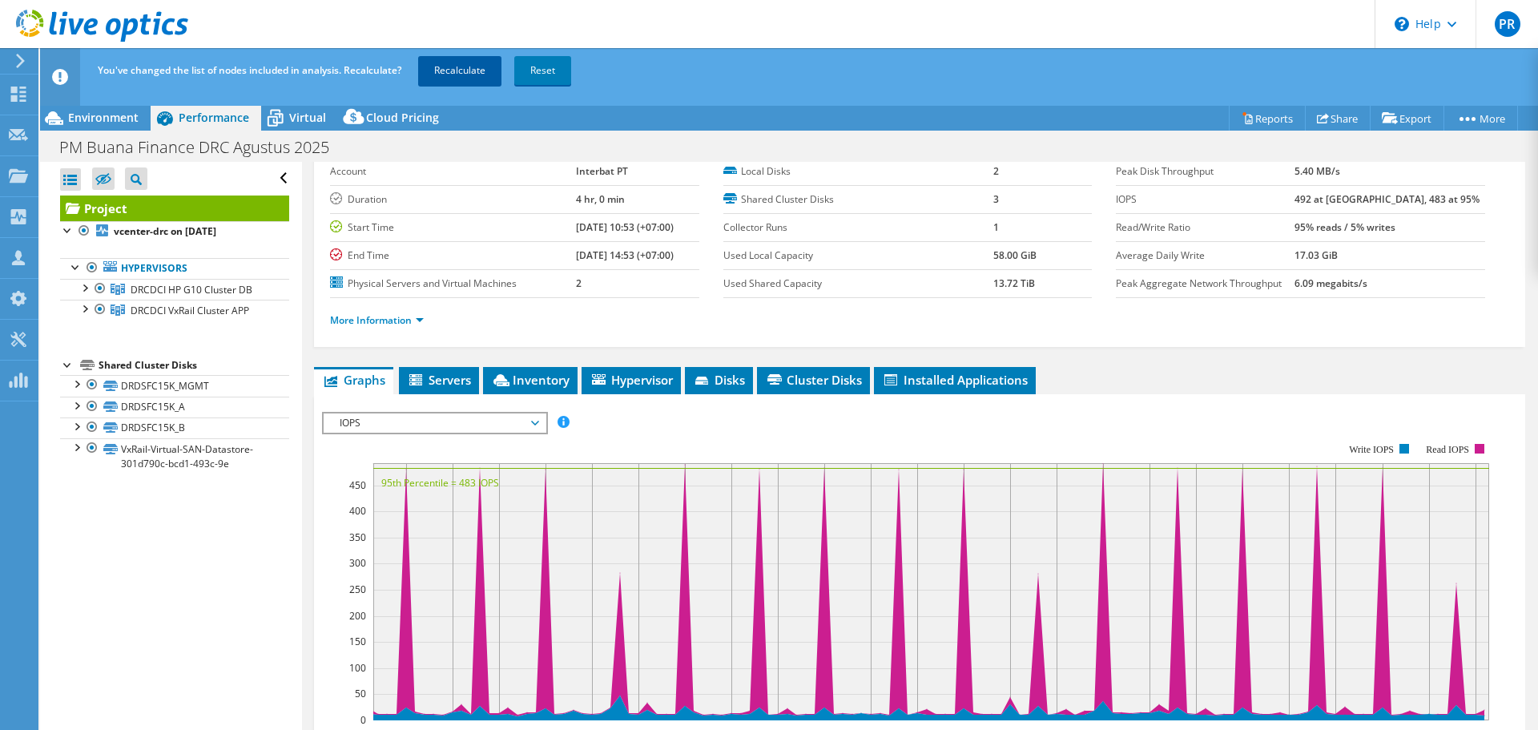
click at [448, 78] on link "Recalculate" at bounding box center [459, 70] width 83 height 29
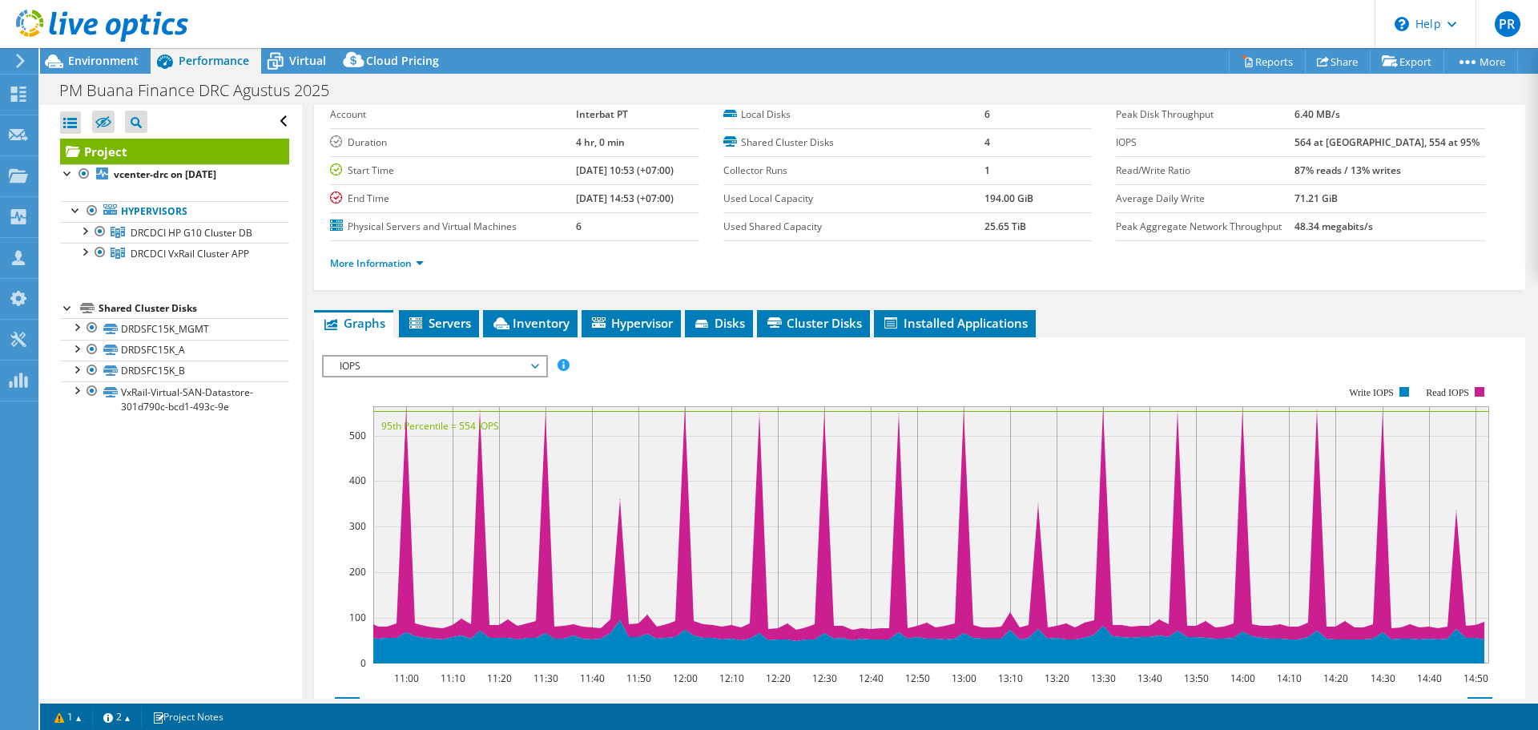
click at [19, 62] on icon at bounding box center [20, 61] width 12 height 14
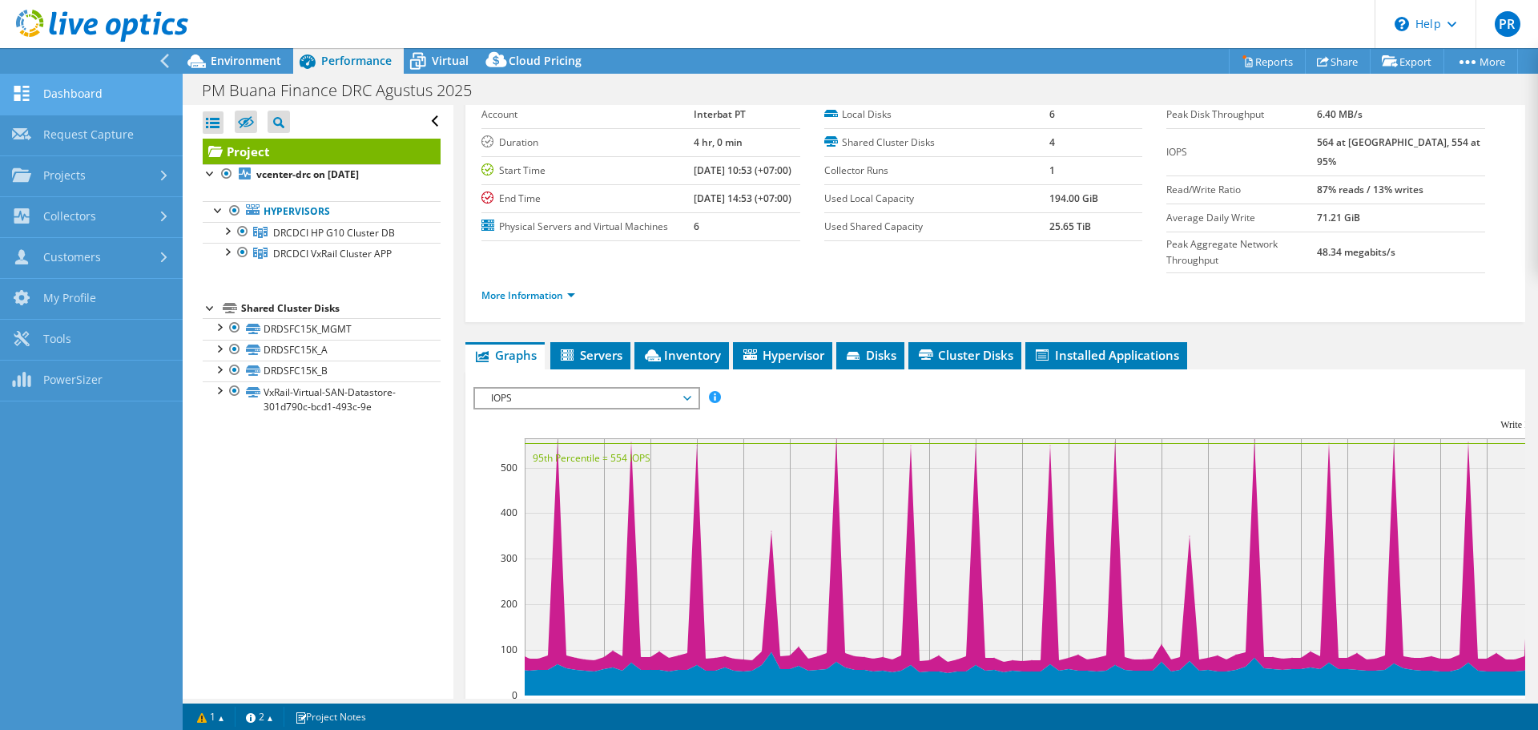
click at [64, 87] on link "Dashboard" at bounding box center [91, 95] width 183 height 41
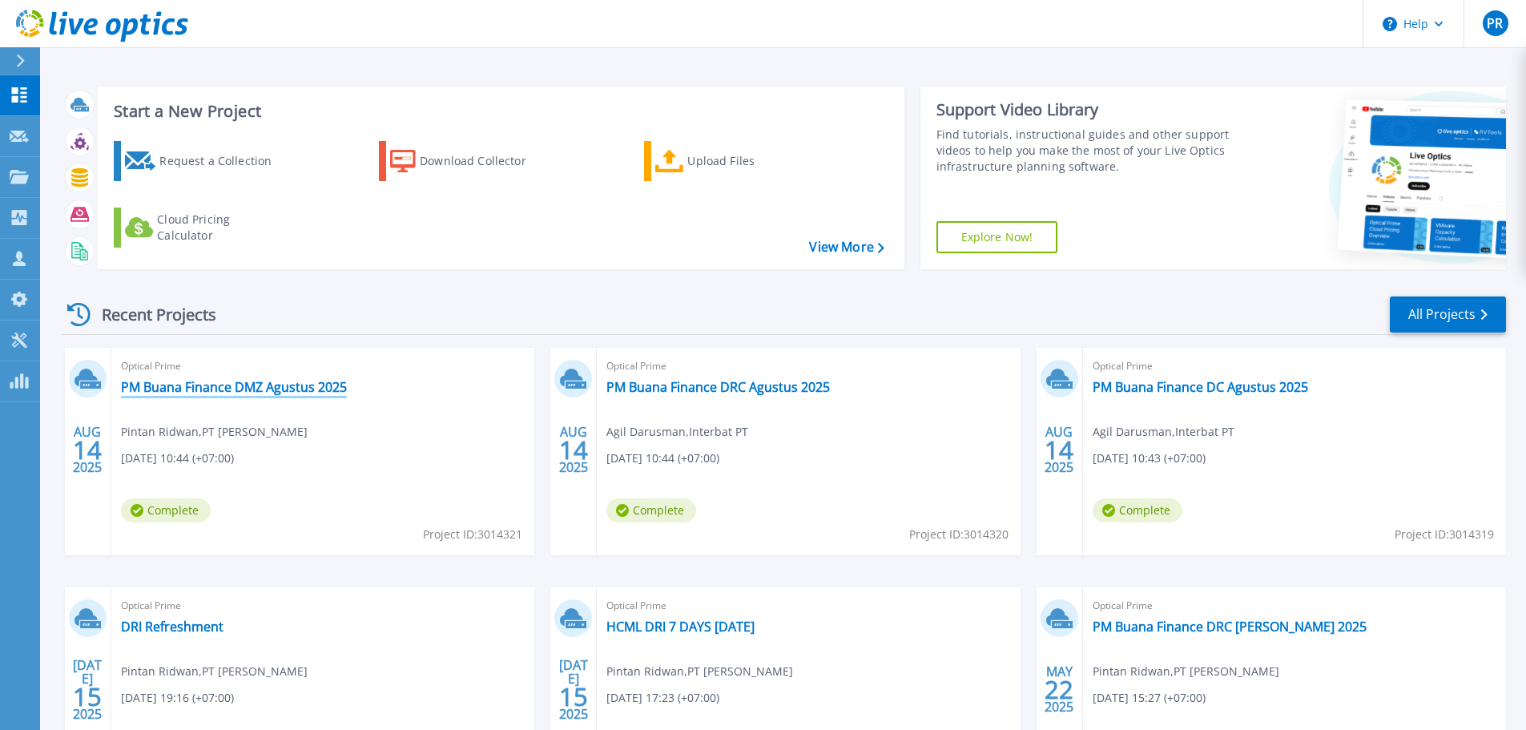
click at [327, 384] on link "PM Buana Finance DMZ Agustus 2025" at bounding box center [234, 387] width 226 height 16
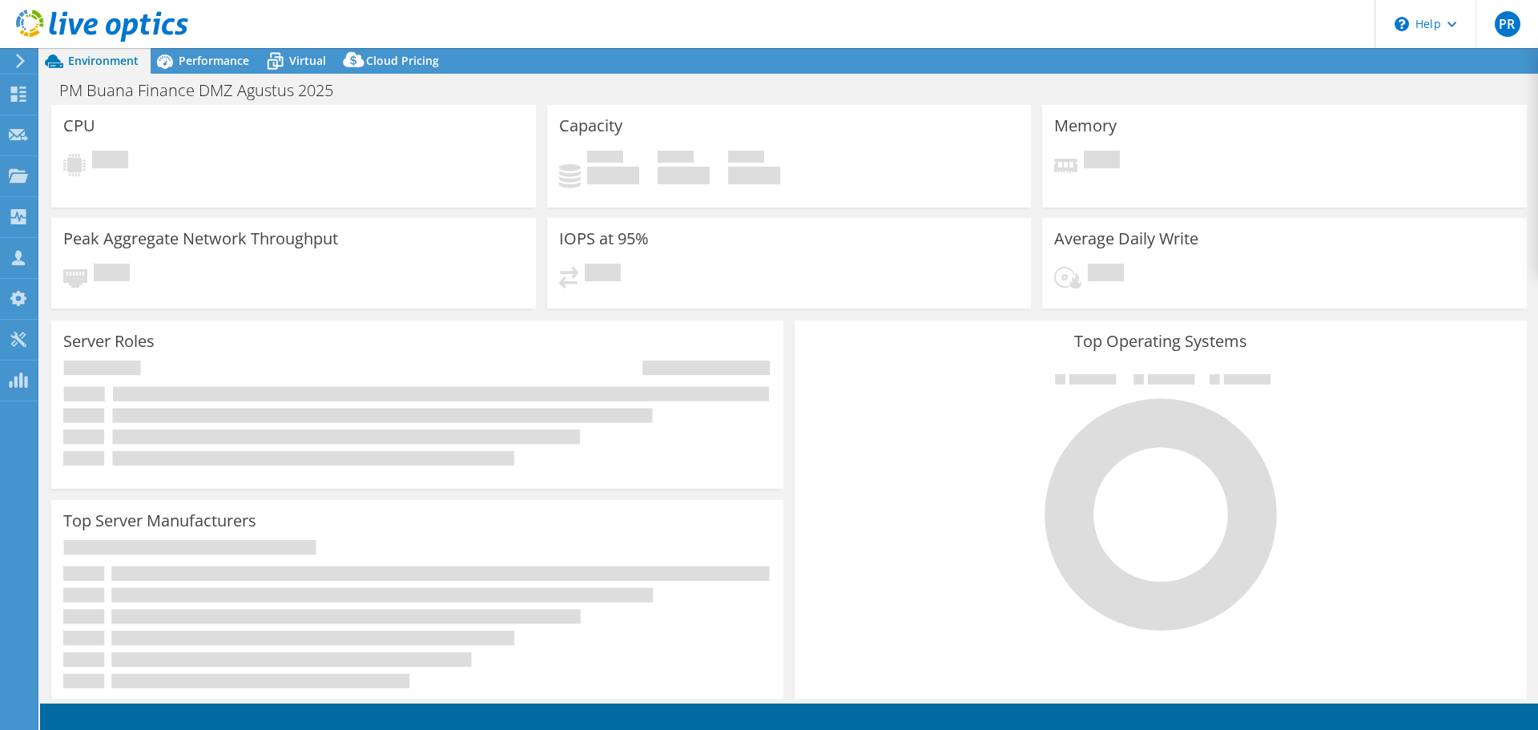
select select "USD"
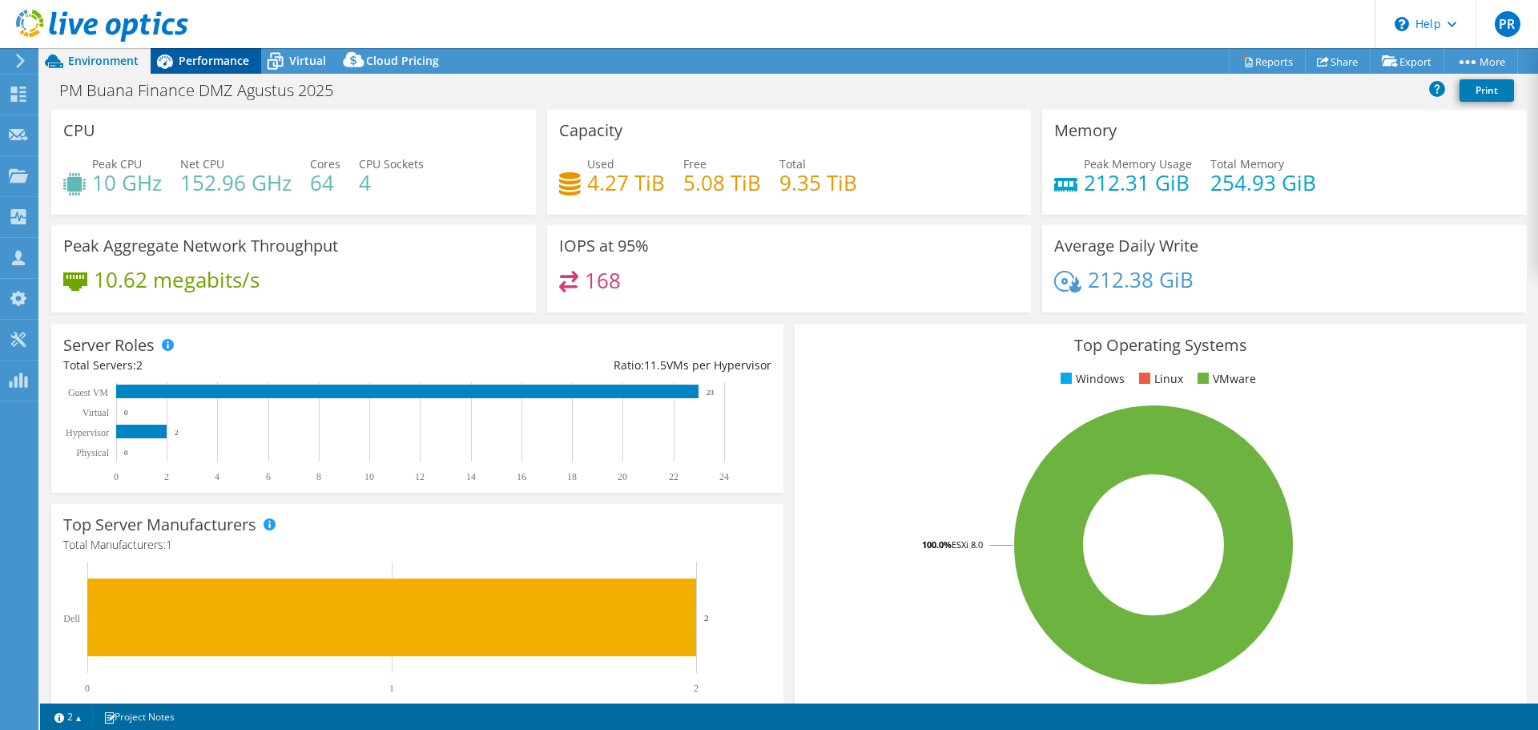
click at [207, 63] on span "Performance" at bounding box center [214, 60] width 70 height 15
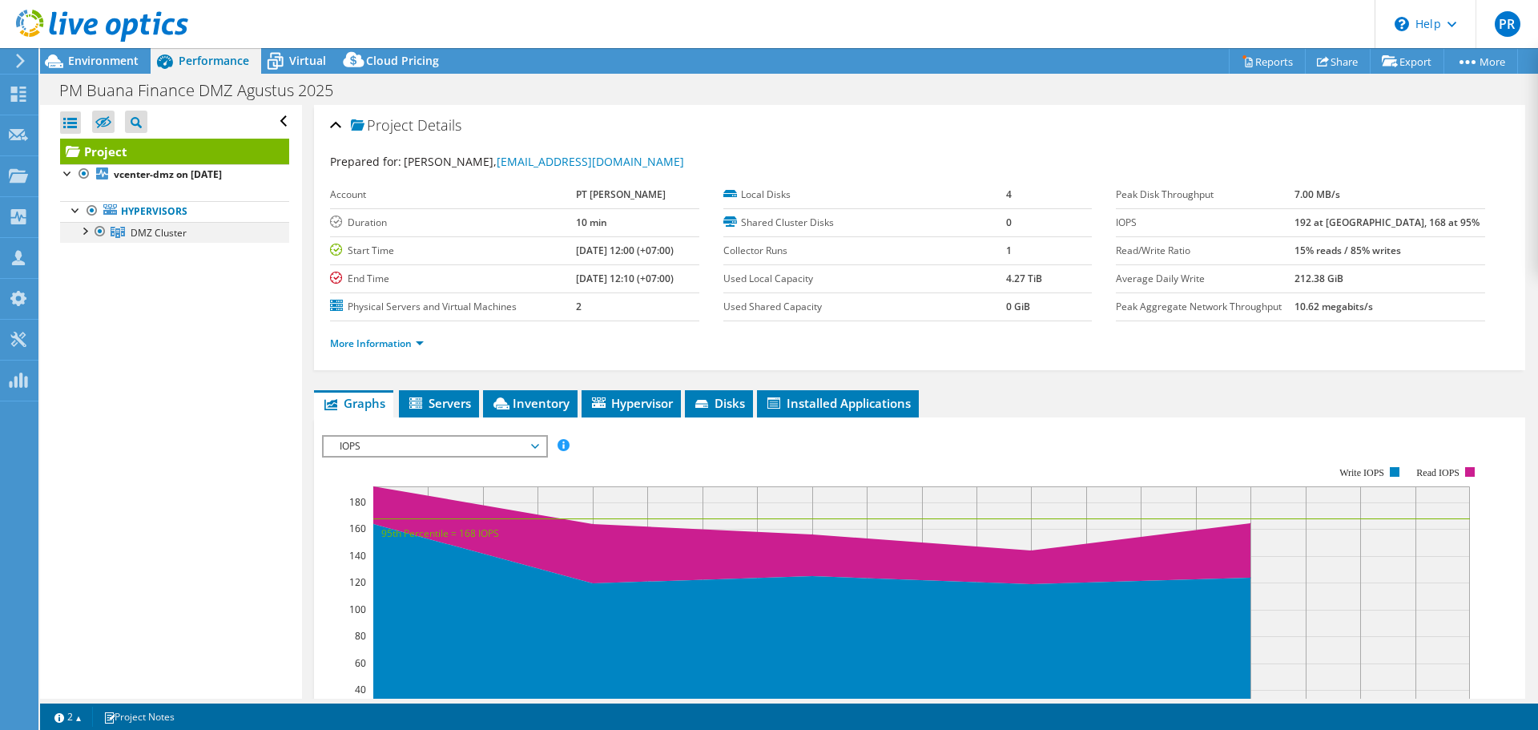
click at [85, 236] on div at bounding box center [84, 230] width 16 height 16
click at [185, 252] on link "shqoesxidmz01.bdf.local" at bounding box center [174, 253] width 229 height 21
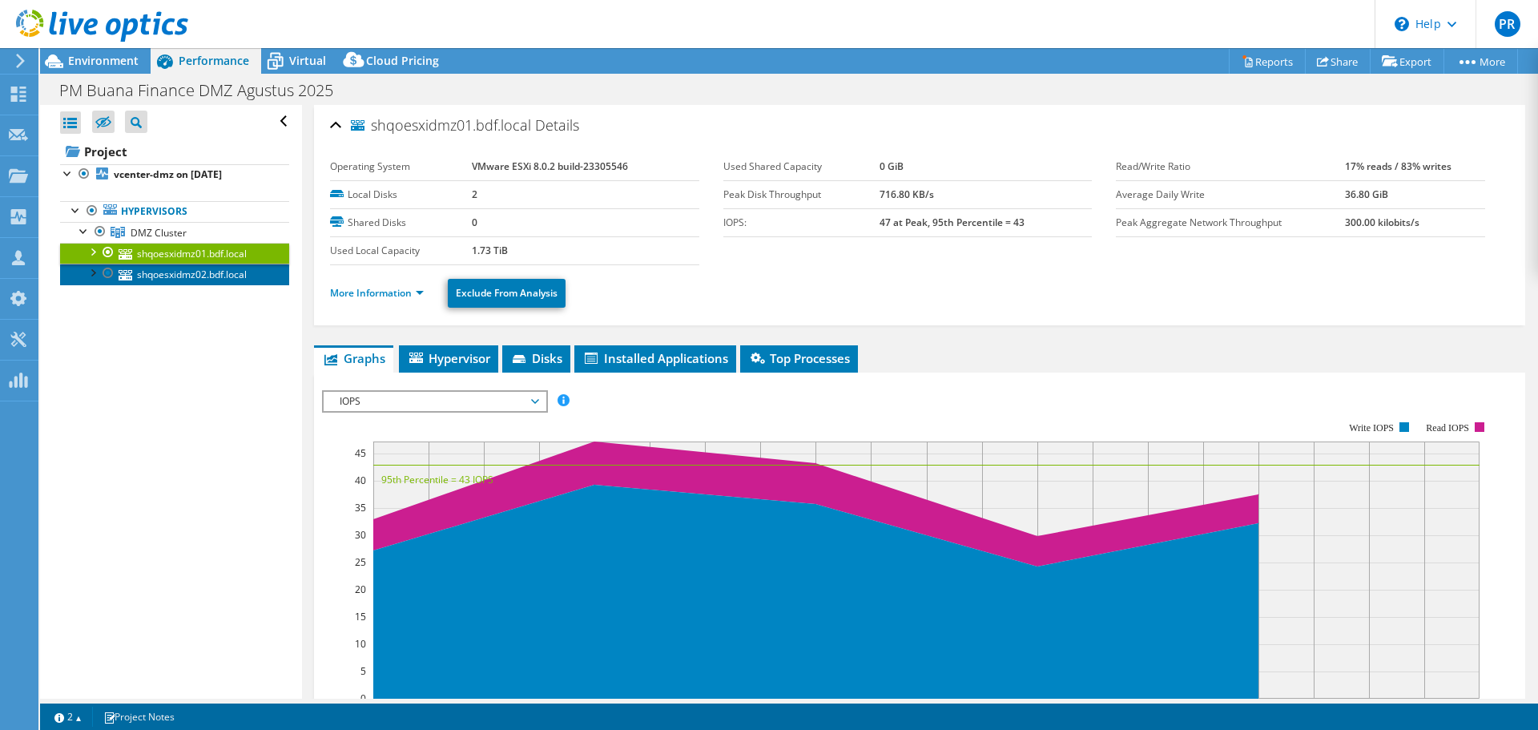
click at [191, 282] on link "shqoesxidmz02.bdf.local" at bounding box center [174, 274] width 229 height 21
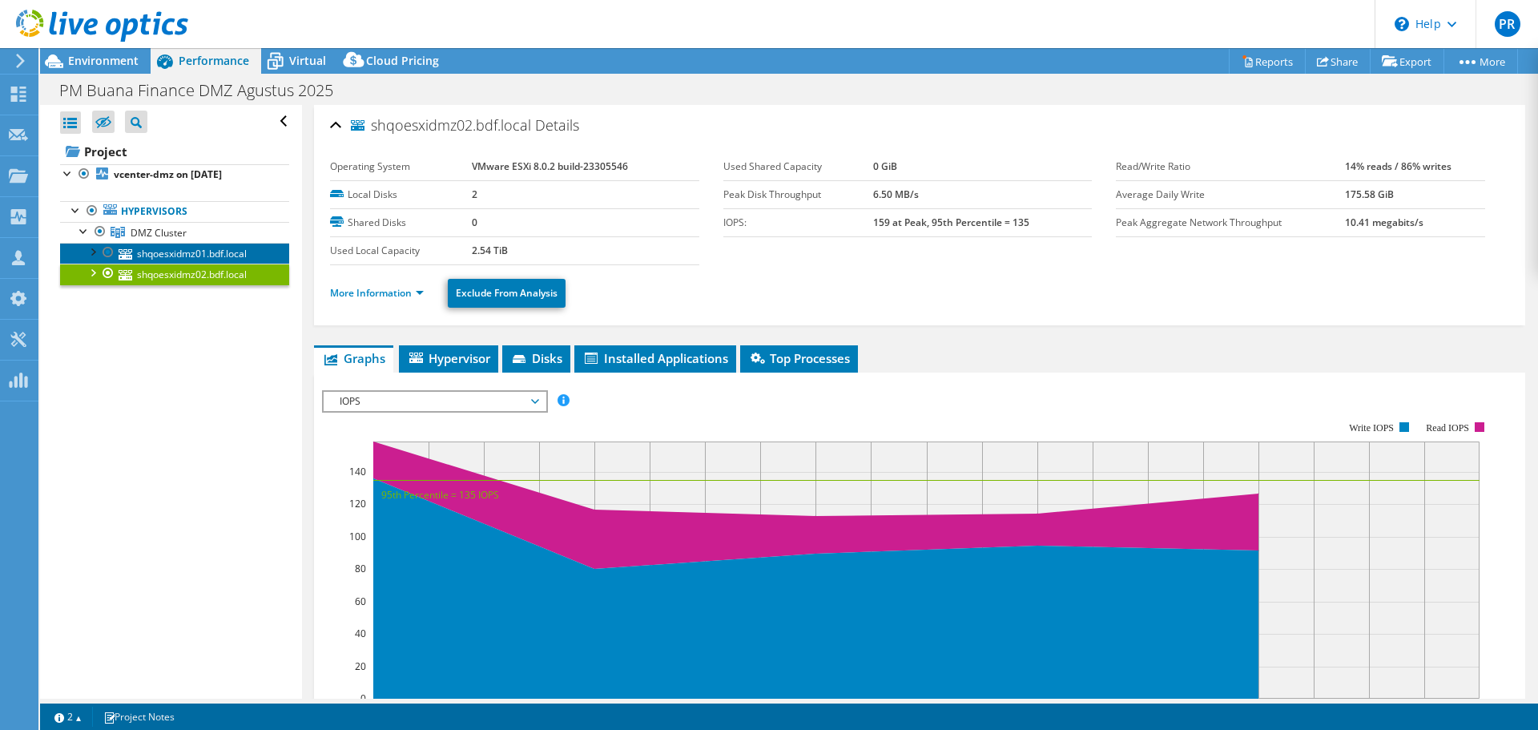
click at [211, 257] on link "shqoesxidmz01.bdf.local" at bounding box center [174, 253] width 229 height 21
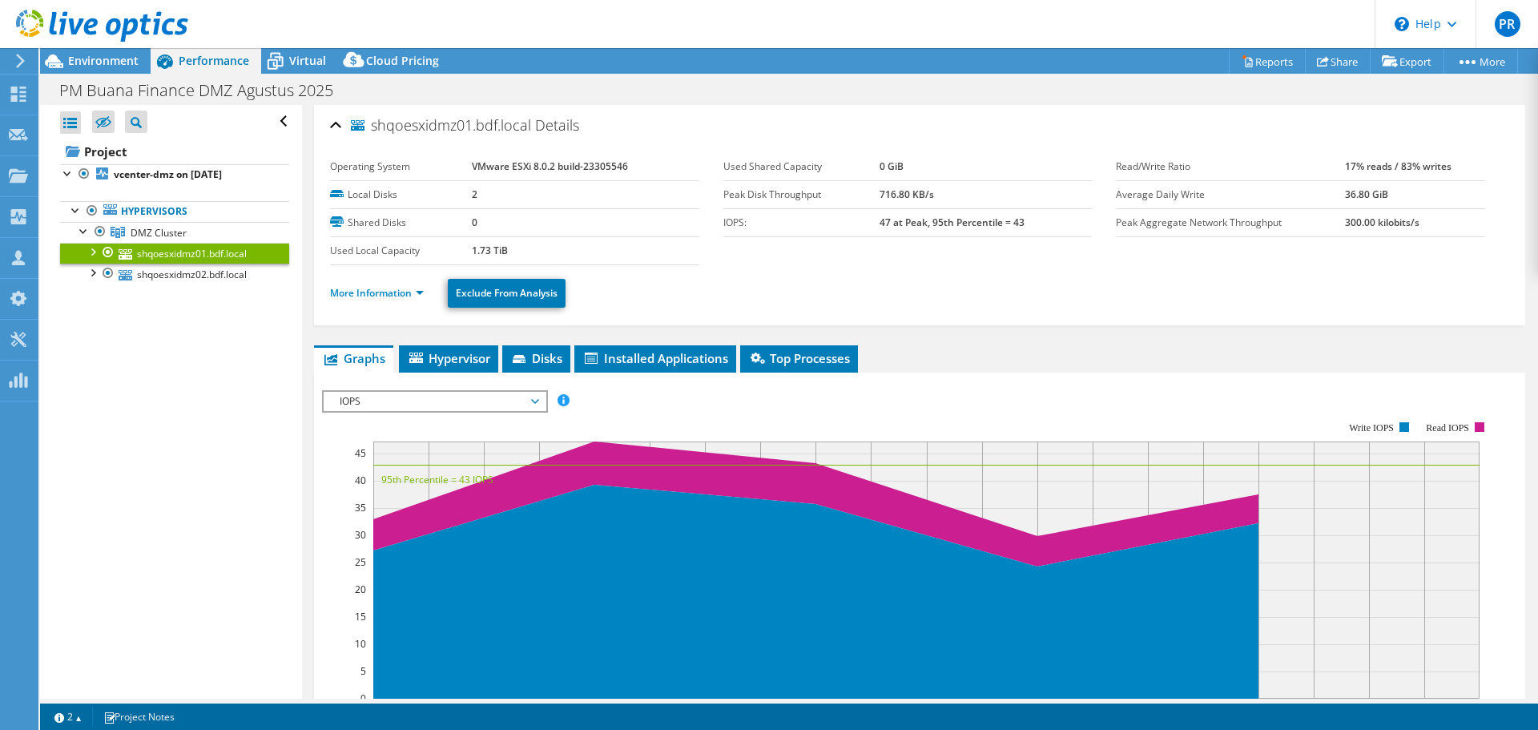
drag, startPoint x: 1331, startPoint y: 222, endPoint x: 1362, endPoint y: 228, distance: 31.7
click at [1362, 228] on tr "Peak Aggregate Network Throughput 300.00 kilobits/s" at bounding box center [1300, 222] width 369 height 28
copy tr "300.00"
click at [189, 276] on link "shqoesxidmz02.bdf.local" at bounding box center [174, 274] width 229 height 21
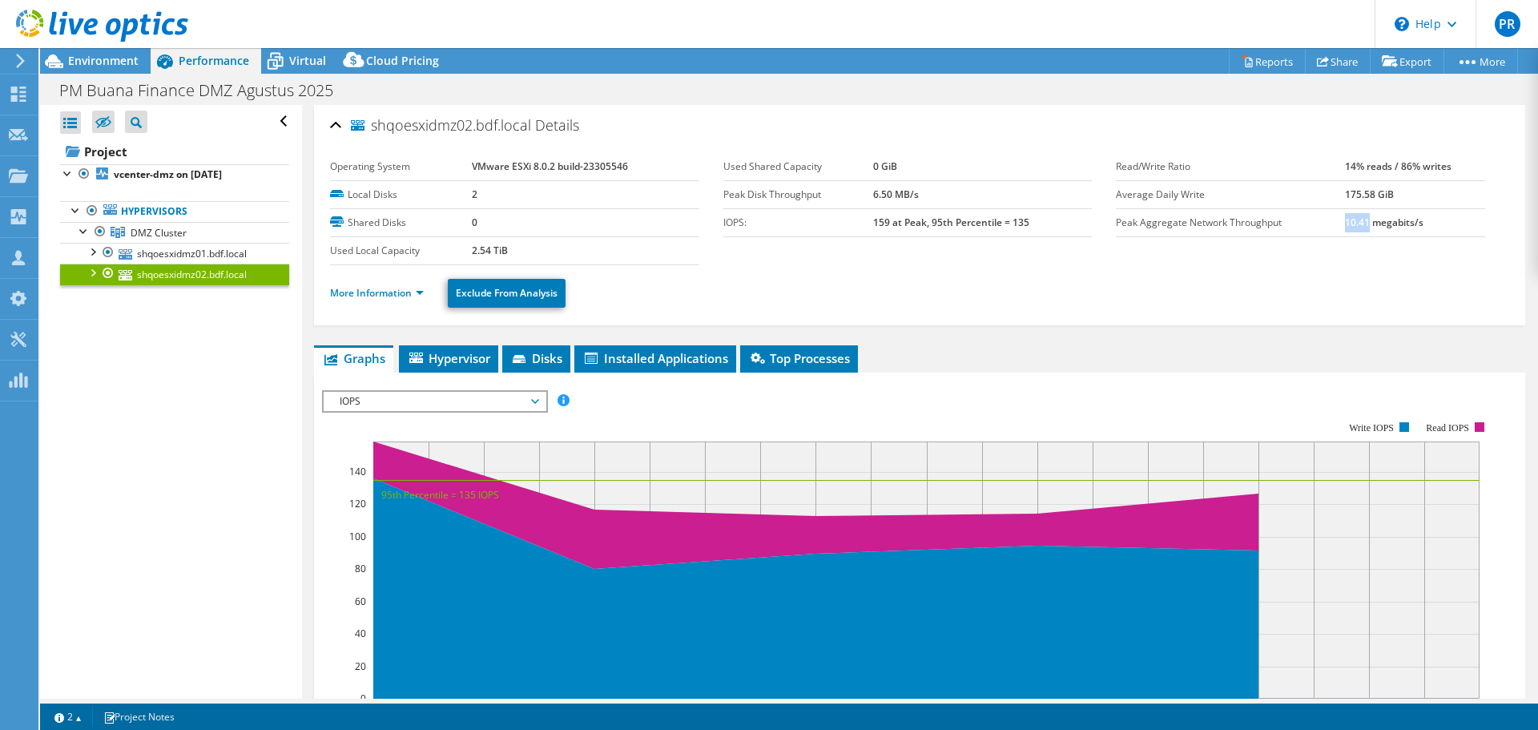
drag, startPoint x: 1334, startPoint y: 223, endPoint x: 1357, endPoint y: 221, distance: 23.3
click at [1357, 221] on b "10.41 megabits/s" at bounding box center [1384, 223] width 79 height 14
copy b "10.41"
click at [182, 245] on link "shqoesxidmz01.bdf.local" at bounding box center [174, 253] width 229 height 21
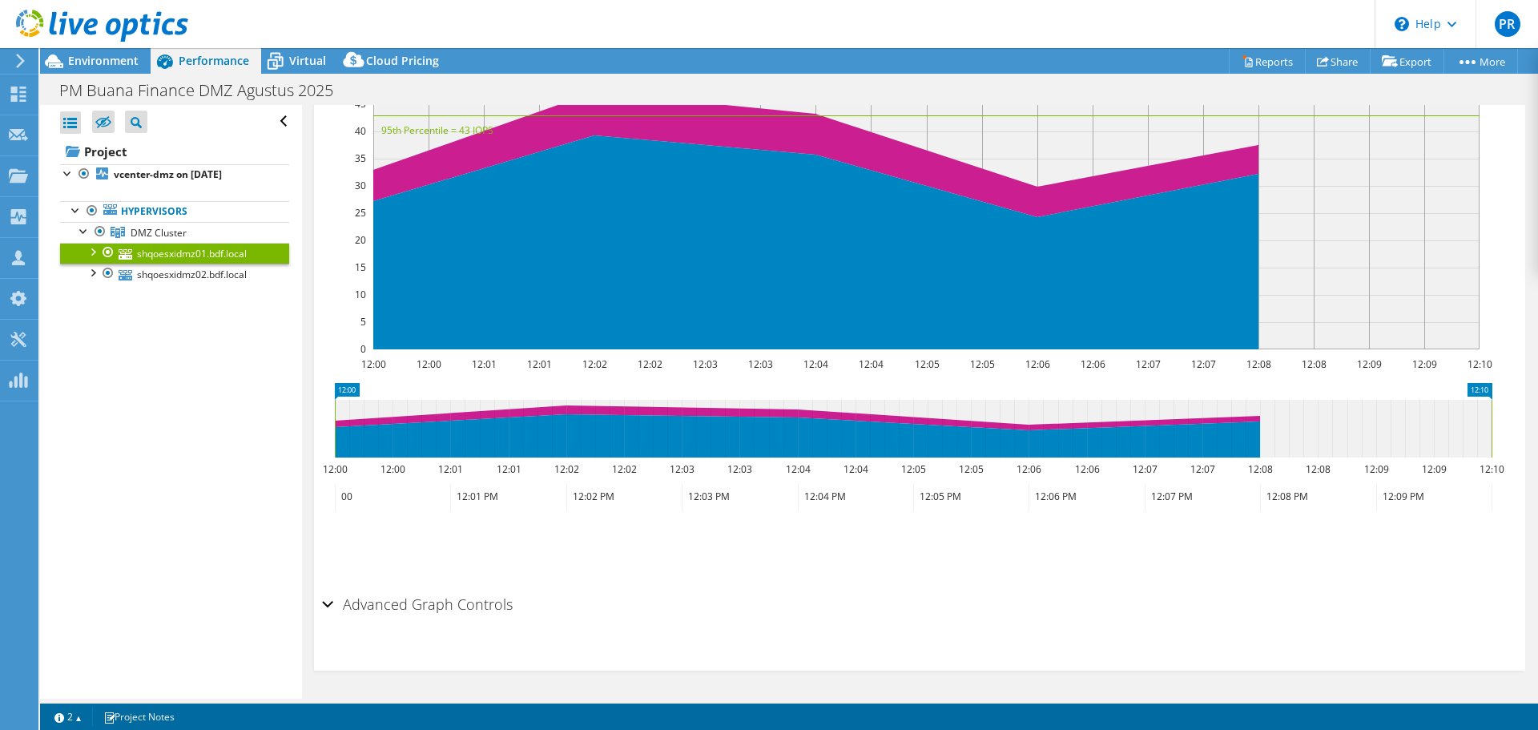
scroll to position [29, 0]
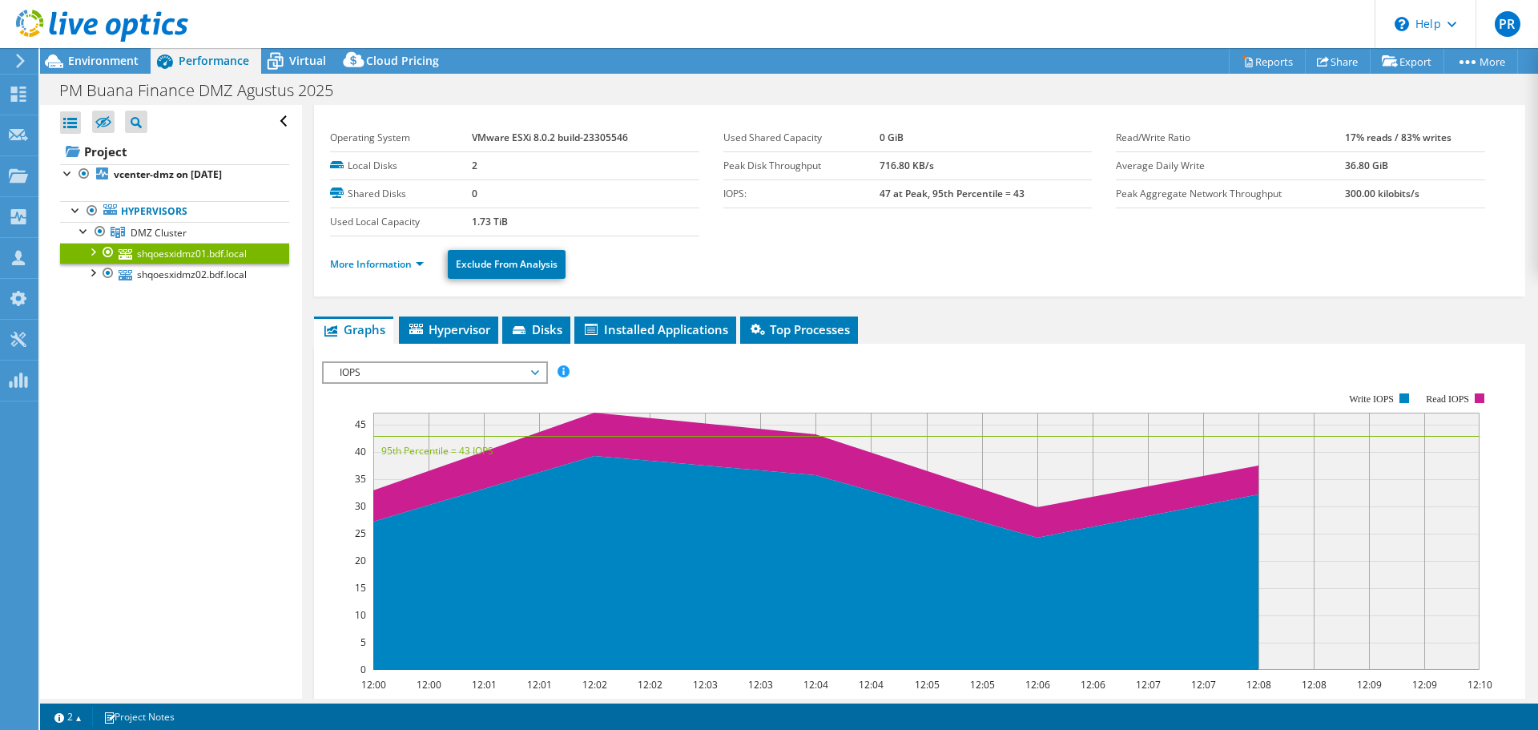
click at [952, 256] on ul "More Information Exclude From Analysis" at bounding box center [919, 262] width 1179 height 33
